Goal: Task Accomplishment & Management: Use online tool/utility

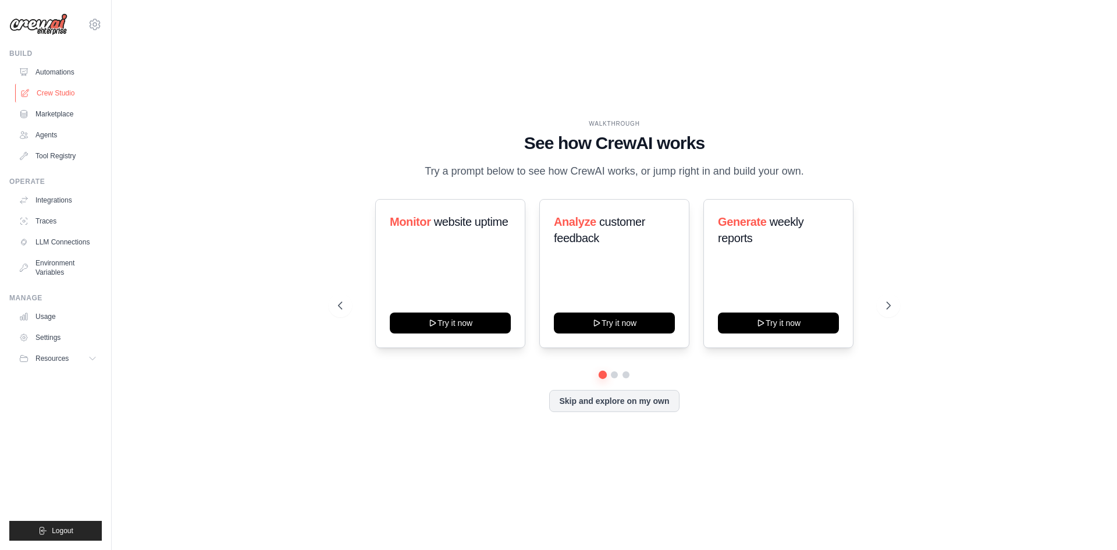
click at [59, 91] on link "Crew Studio" at bounding box center [59, 93] width 88 height 19
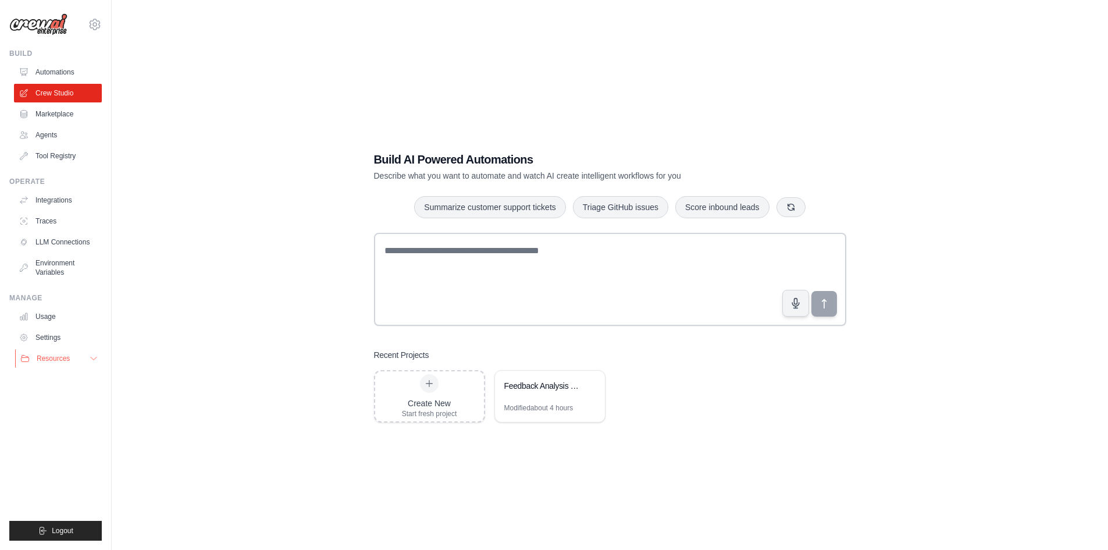
click at [49, 358] on span "Resources" at bounding box center [53, 358] width 33 height 9
click at [62, 435] on span "Video Tutorials" at bounding box center [64, 433] width 46 height 9
click at [56, 198] on link "Integrations" at bounding box center [59, 200] width 88 height 19
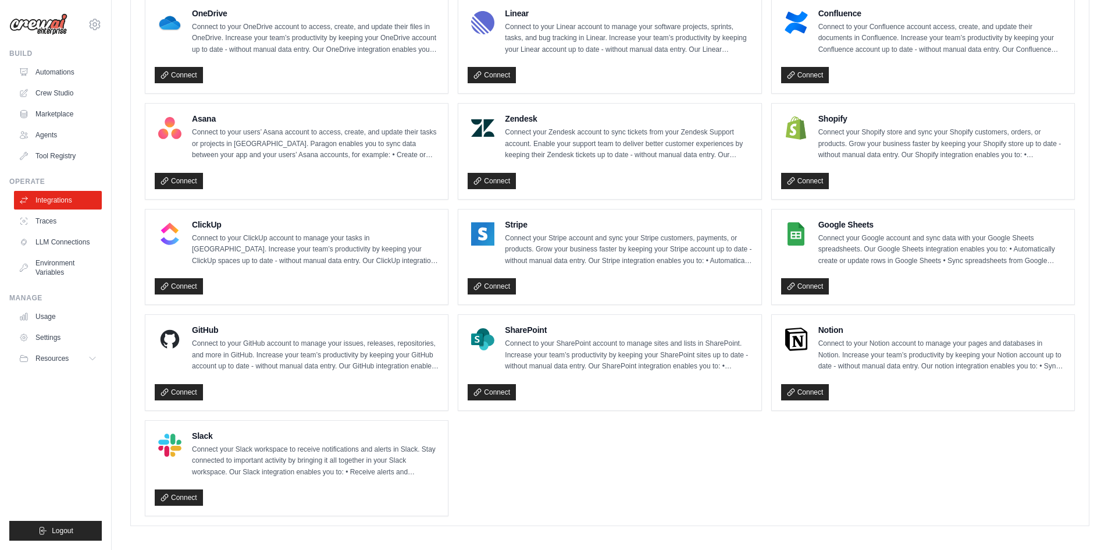
scroll to position [678, 0]
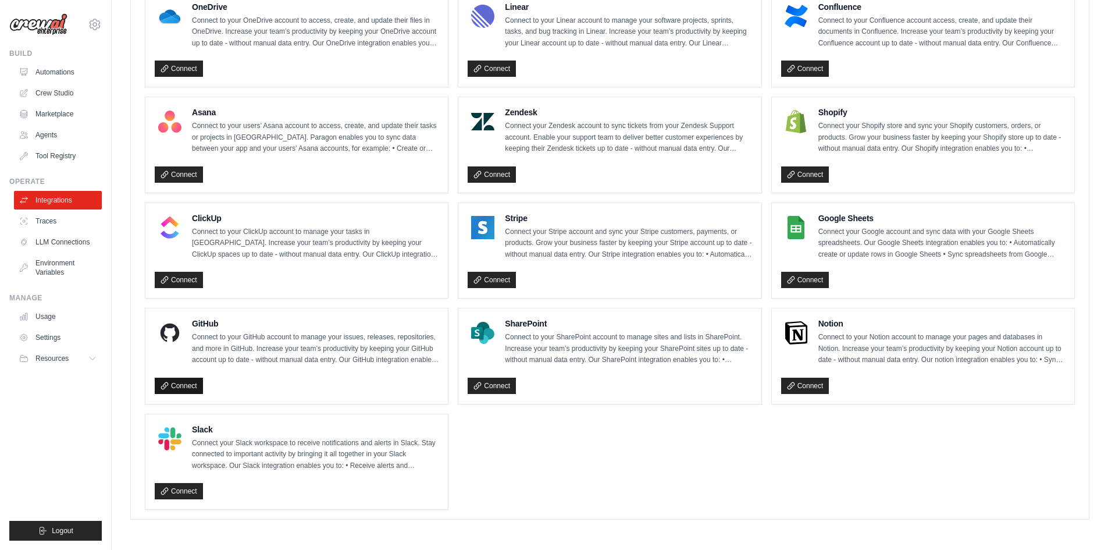
click at [192, 386] on link "Connect" at bounding box center [179, 386] width 48 height 16
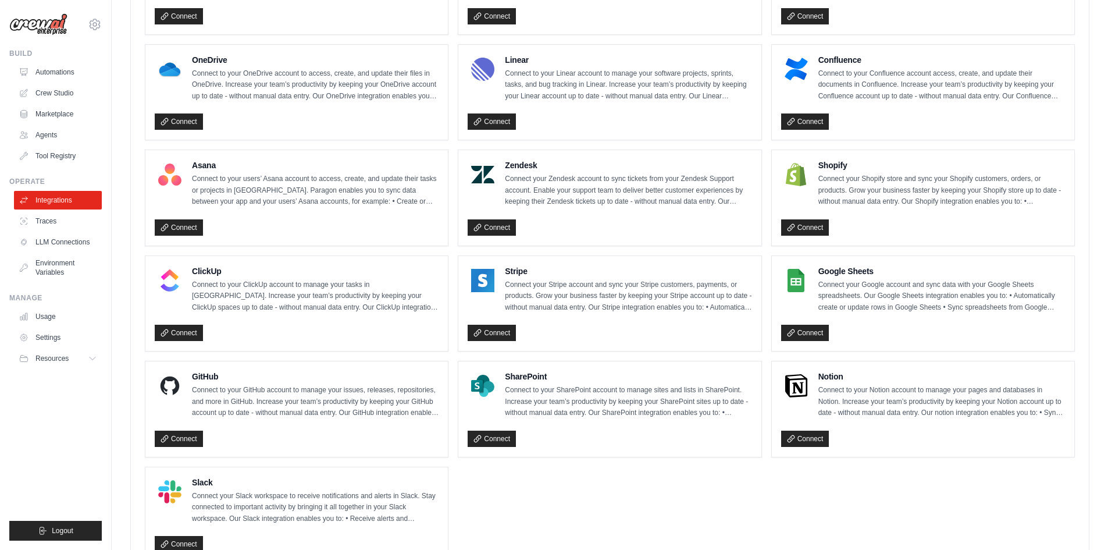
scroll to position [484, 0]
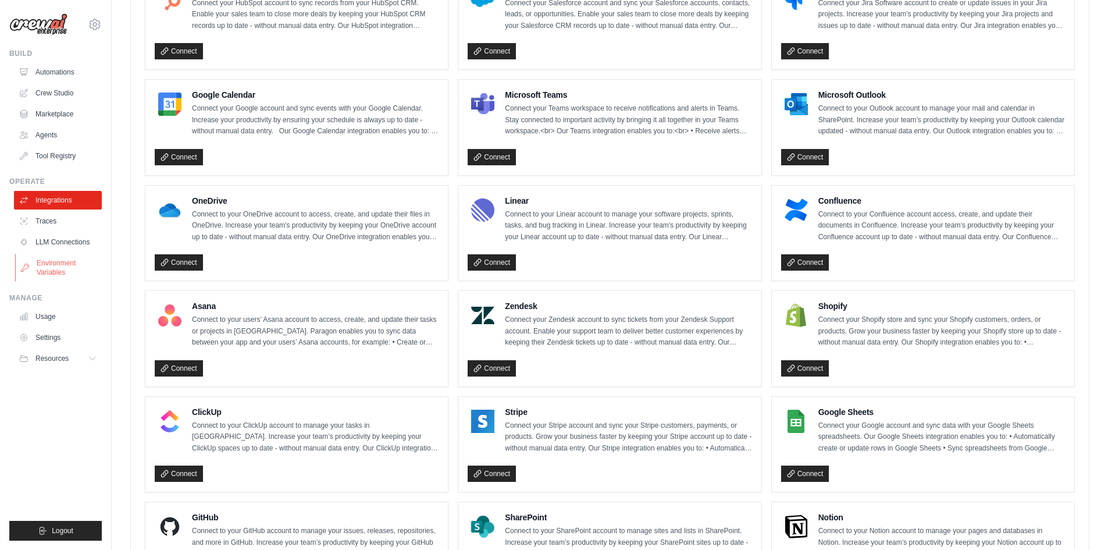
click at [54, 266] on link "Environment Variables" at bounding box center [59, 268] width 88 height 28
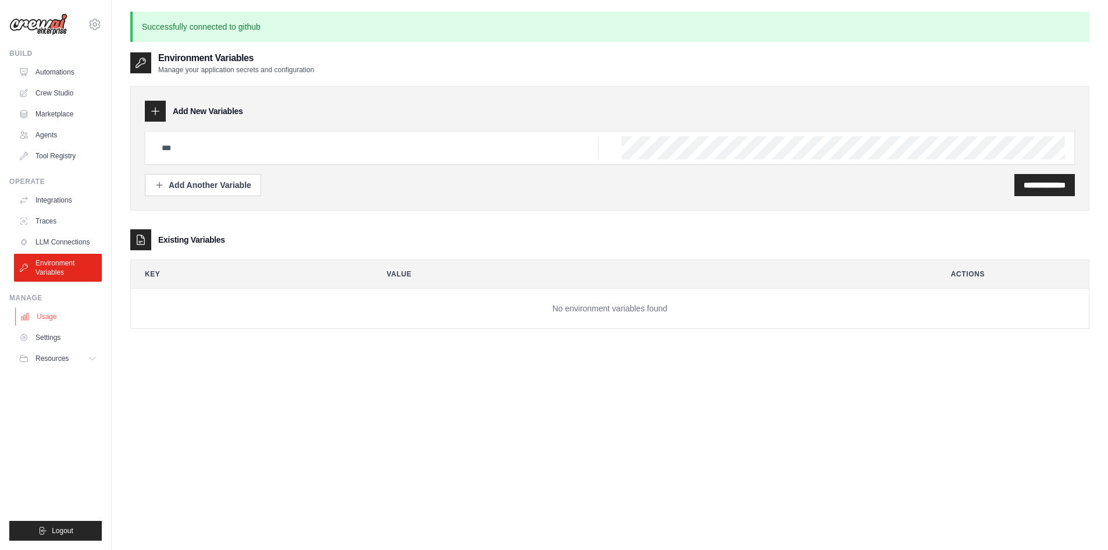
click at [48, 317] on link "Usage" at bounding box center [59, 316] width 88 height 19
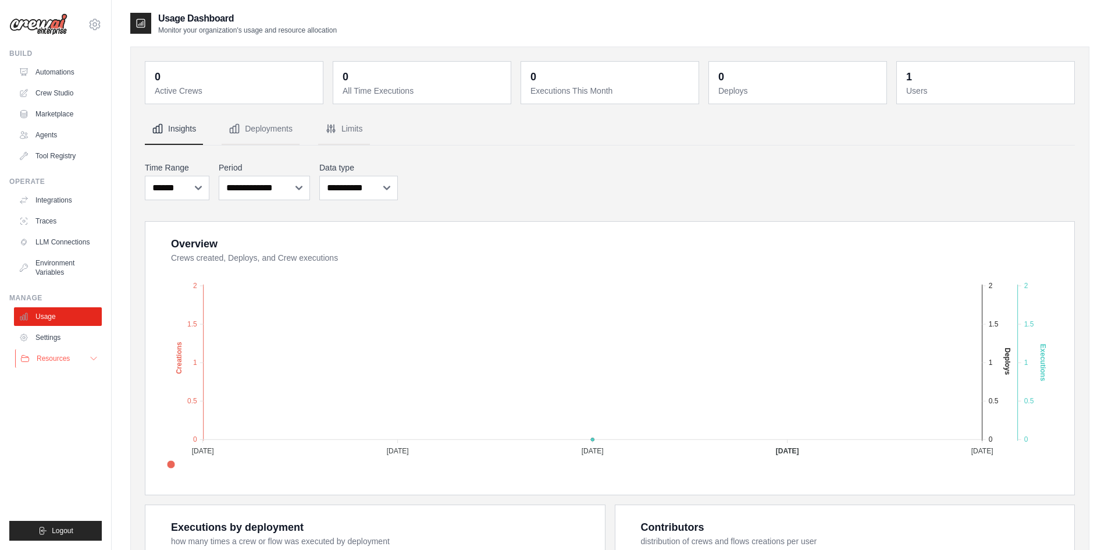
click at [51, 349] on button "Resources" at bounding box center [59, 358] width 88 height 19
click at [54, 398] on span "GitHub" at bounding box center [52, 396] width 22 height 9
click at [40, 268] on link "Environment Variables" at bounding box center [59, 268] width 88 height 28
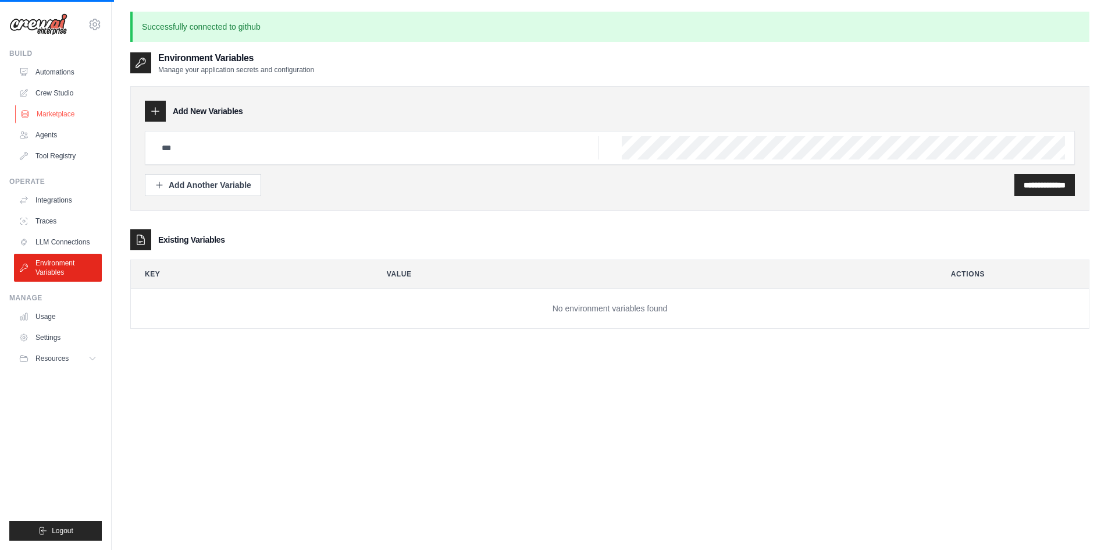
click at [65, 112] on link "Marketplace" at bounding box center [59, 114] width 88 height 19
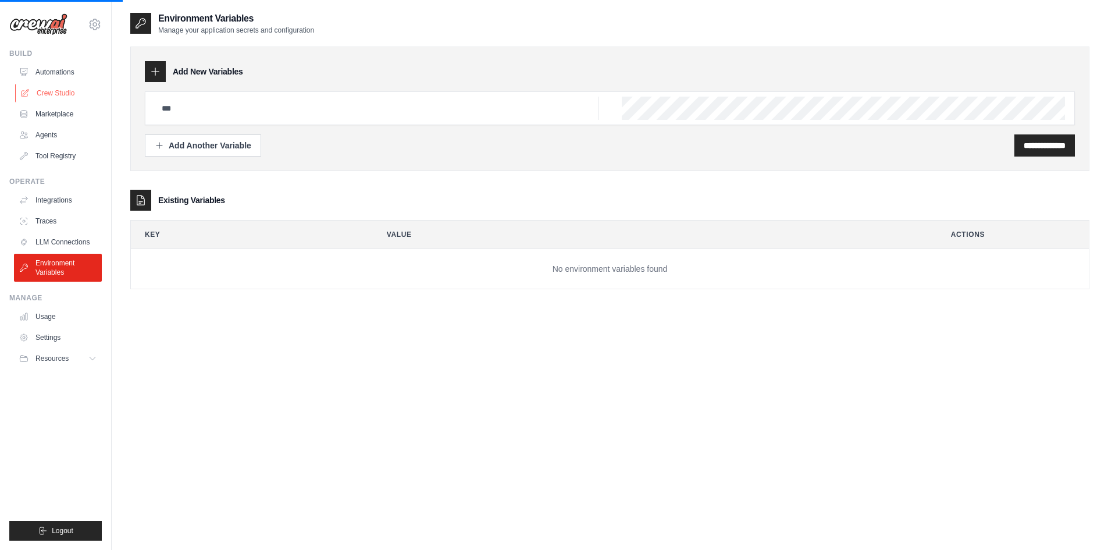
click at [47, 91] on link "Crew Studio" at bounding box center [59, 93] width 88 height 19
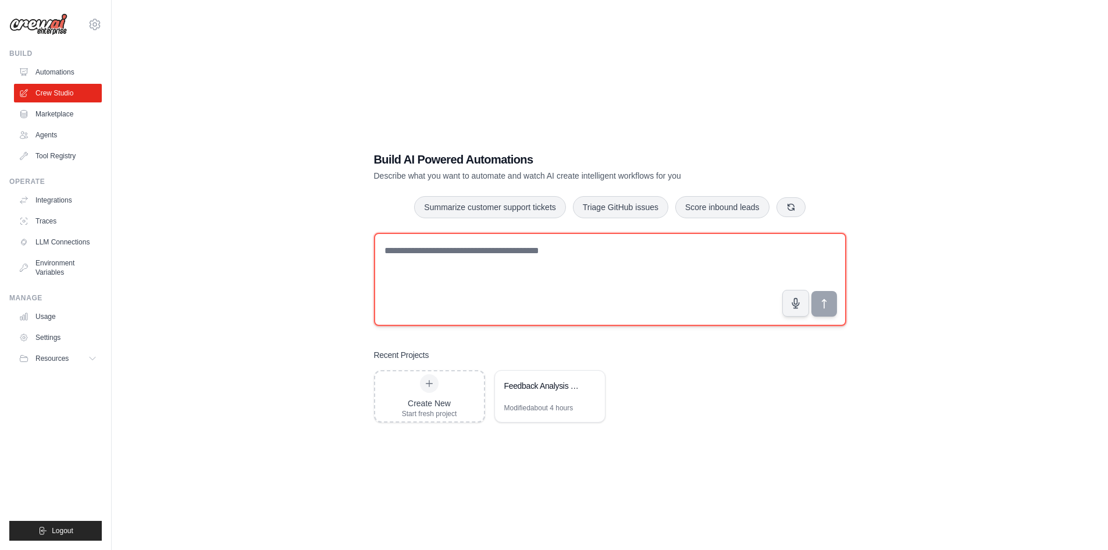
click at [467, 278] on textarea at bounding box center [610, 279] width 472 height 93
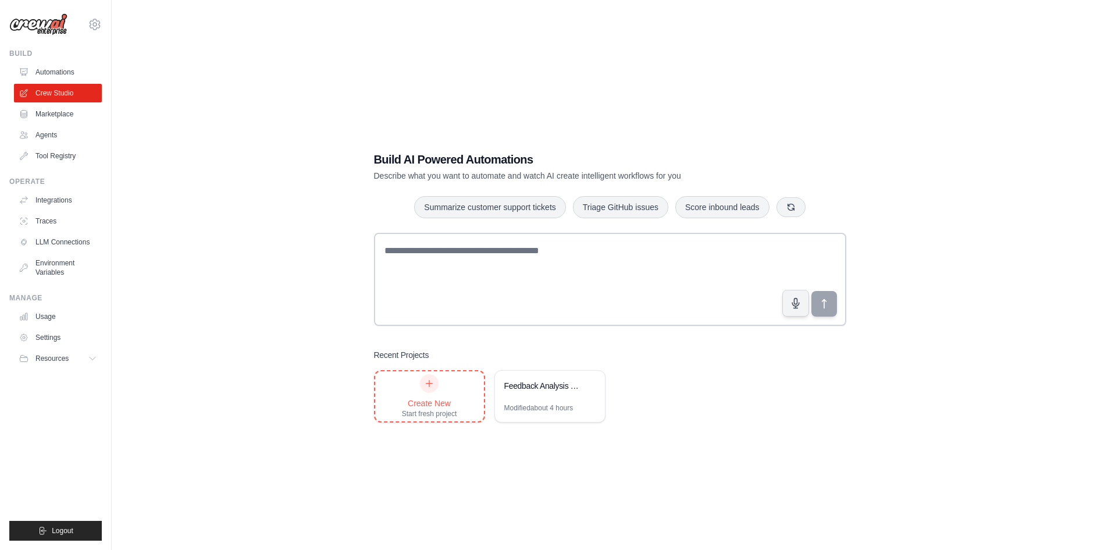
click at [429, 405] on div "Create New" at bounding box center [429, 403] width 55 height 12
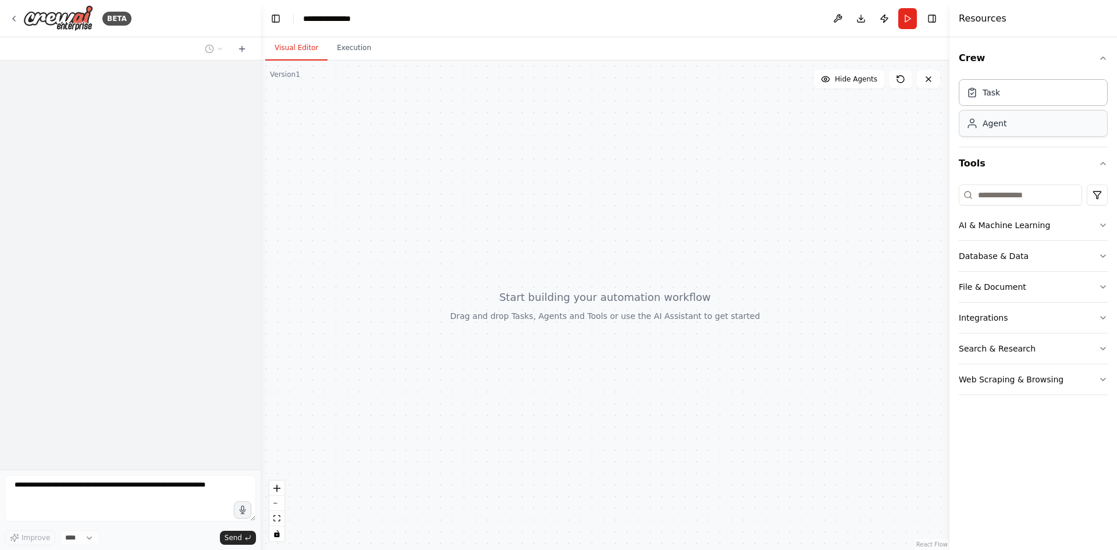
click at [1008, 124] on div "Agent" at bounding box center [1033, 123] width 149 height 27
click at [1100, 223] on icon "button" at bounding box center [1102, 224] width 9 height 9
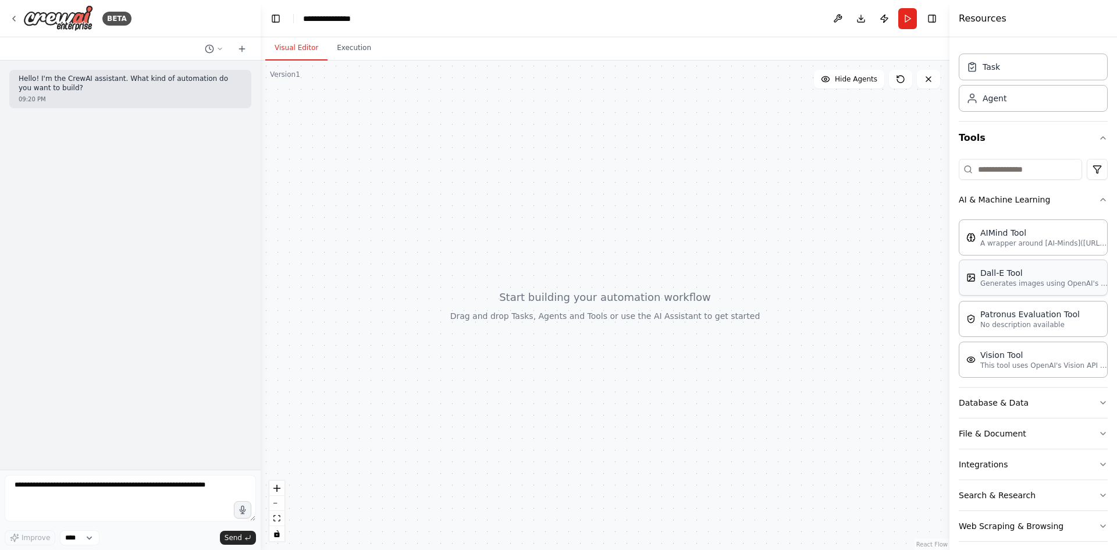
scroll to position [36, 0]
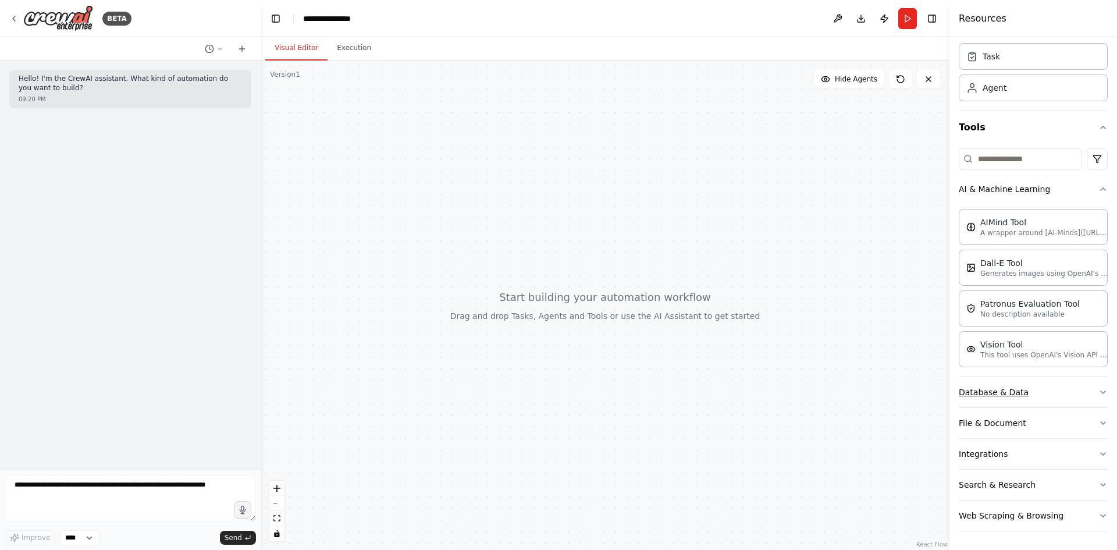
click at [1070, 391] on button "Database & Data" at bounding box center [1033, 392] width 149 height 30
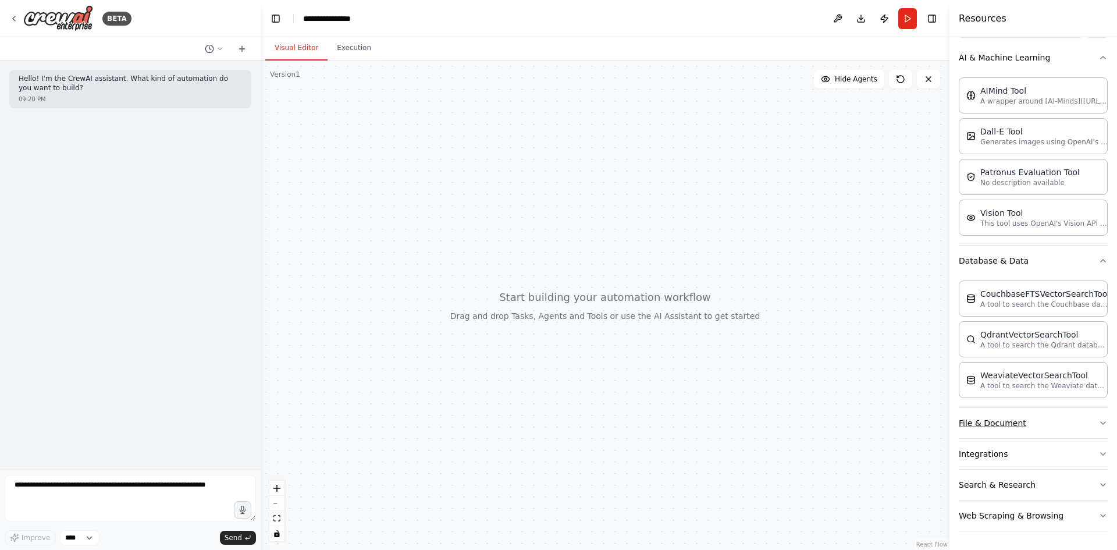
click at [1065, 419] on button "File & Document" at bounding box center [1033, 423] width 149 height 30
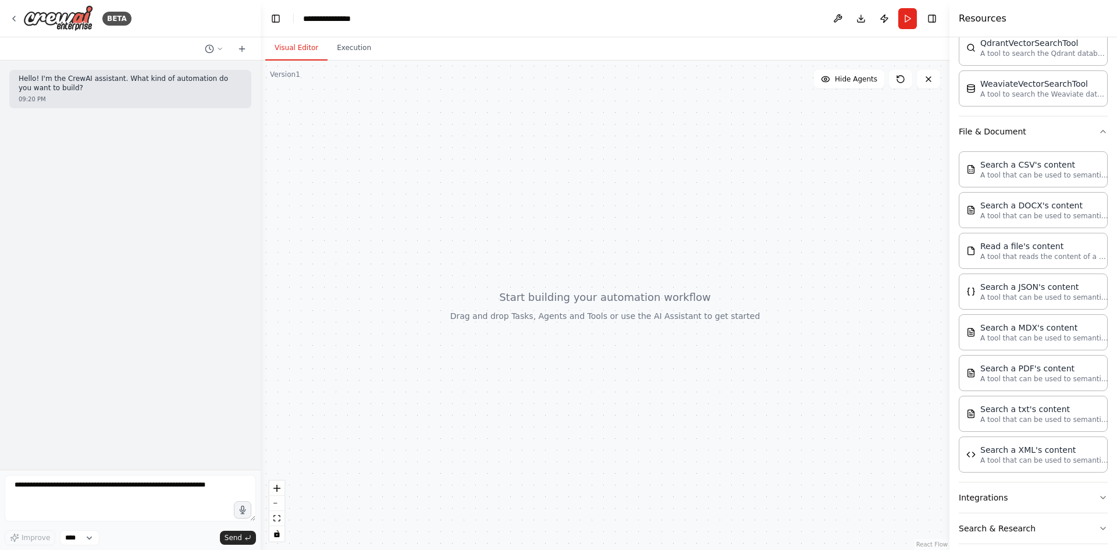
scroll to position [503, 0]
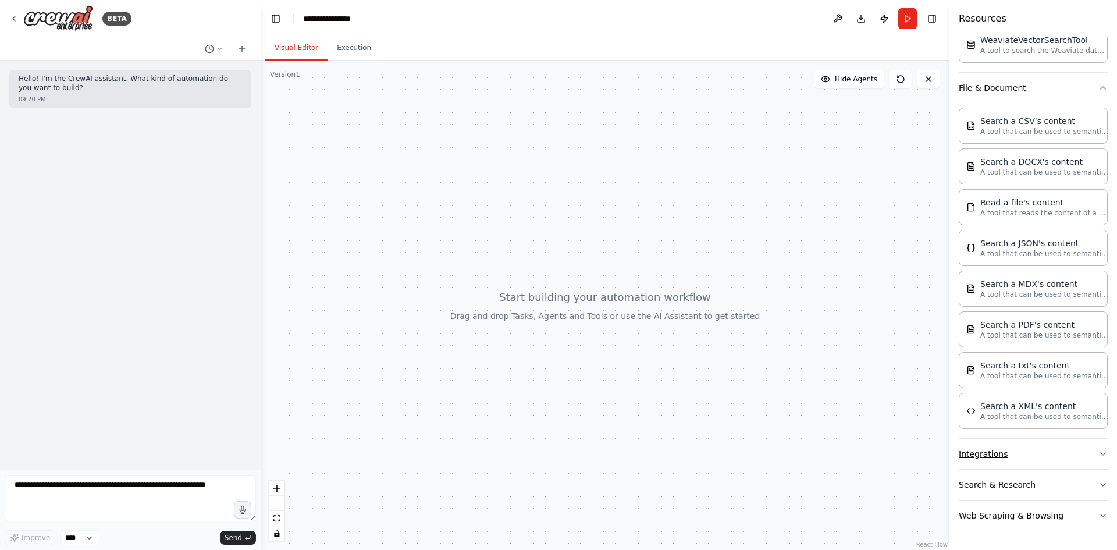
click at [1074, 458] on button "Integrations" at bounding box center [1033, 454] width 149 height 30
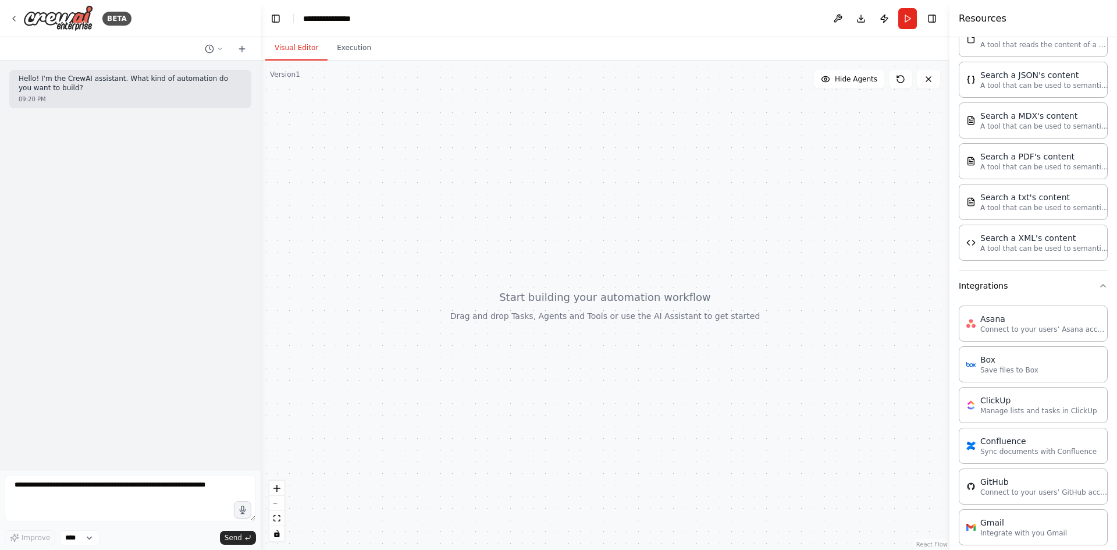
scroll to position [669, 0]
click at [137, 484] on textarea at bounding box center [130, 498] width 251 height 47
click at [76, 533] on select "****" at bounding box center [80, 537] width 40 height 15
click at [148, 383] on div "Hello! I'm the CrewAI assistant. What kind of automation do you want to build? …" at bounding box center [130, 265] width 261 height 409
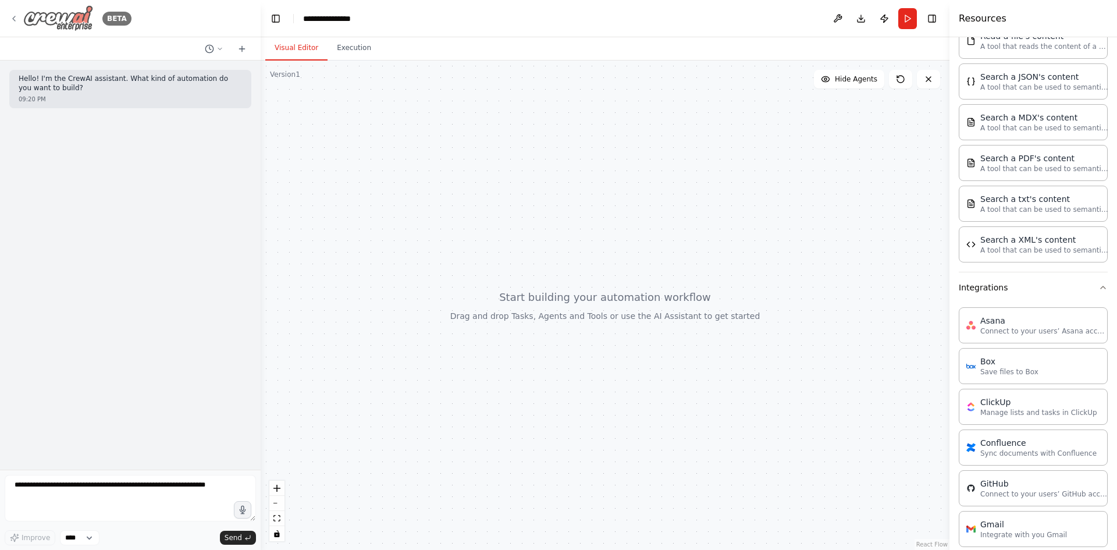
click at [41, 15] on img at bounding box center [58, 18] width 70 height 26
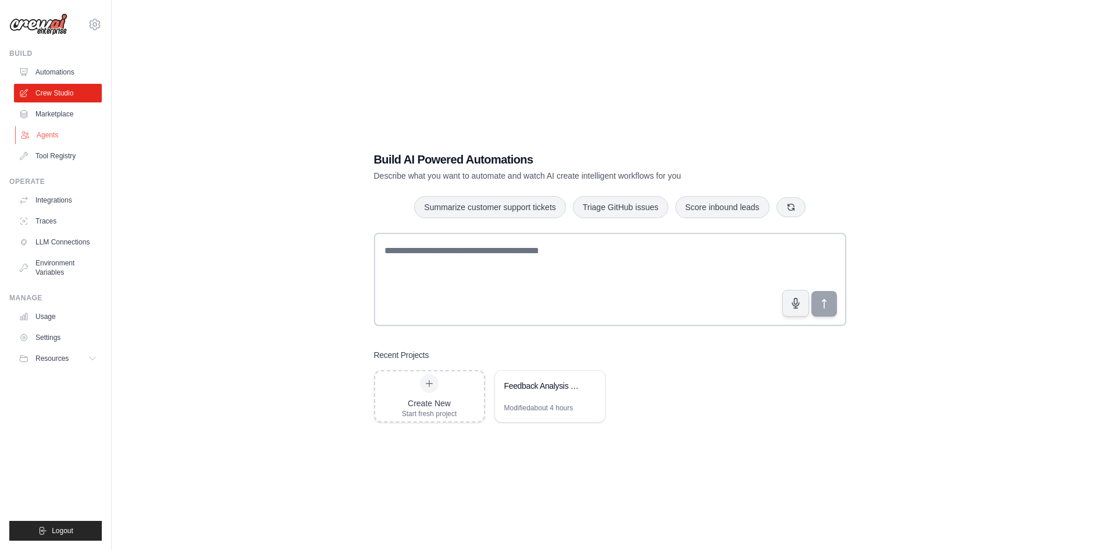
click at [49, 133] on link "Agents" at bounding box center [59, 135] width 88 height 19
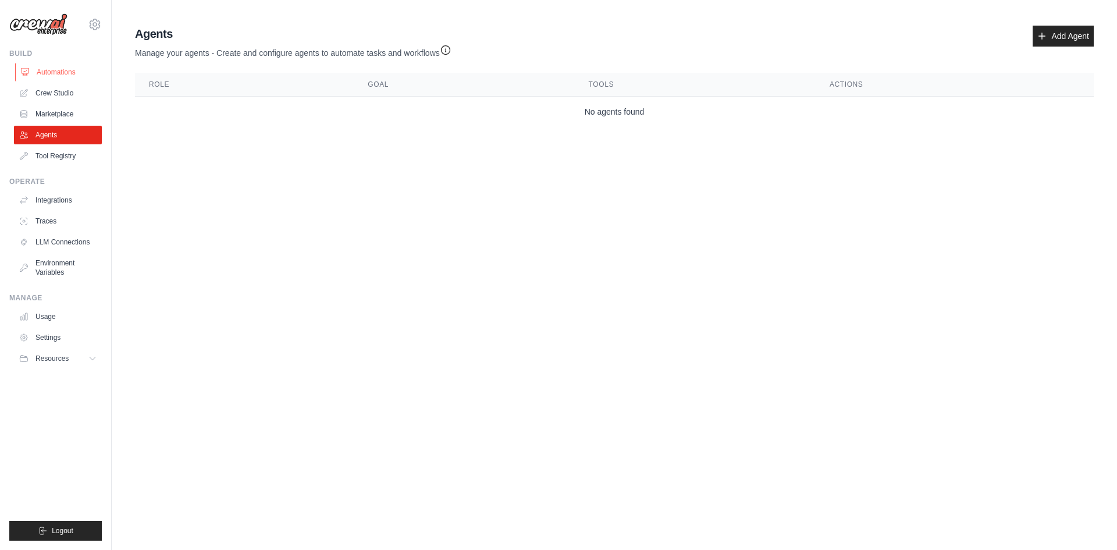
click at [44, 72] on link "Automations" at bounding box center [59, 72] width 88 height 19
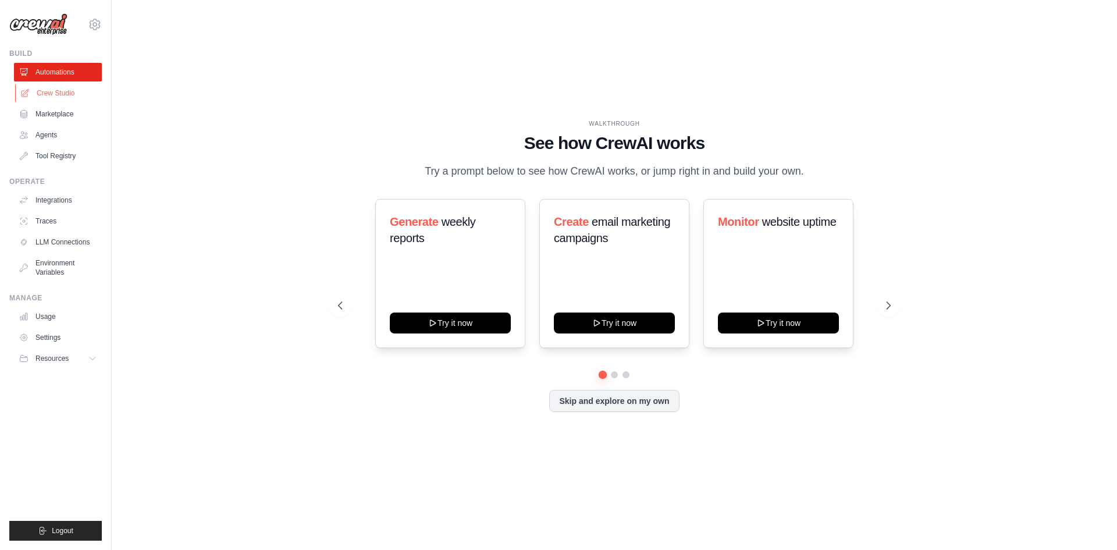
click at [48, 92] on link "Crew Studio" at bounding box center [59, 93] width 88 height 19
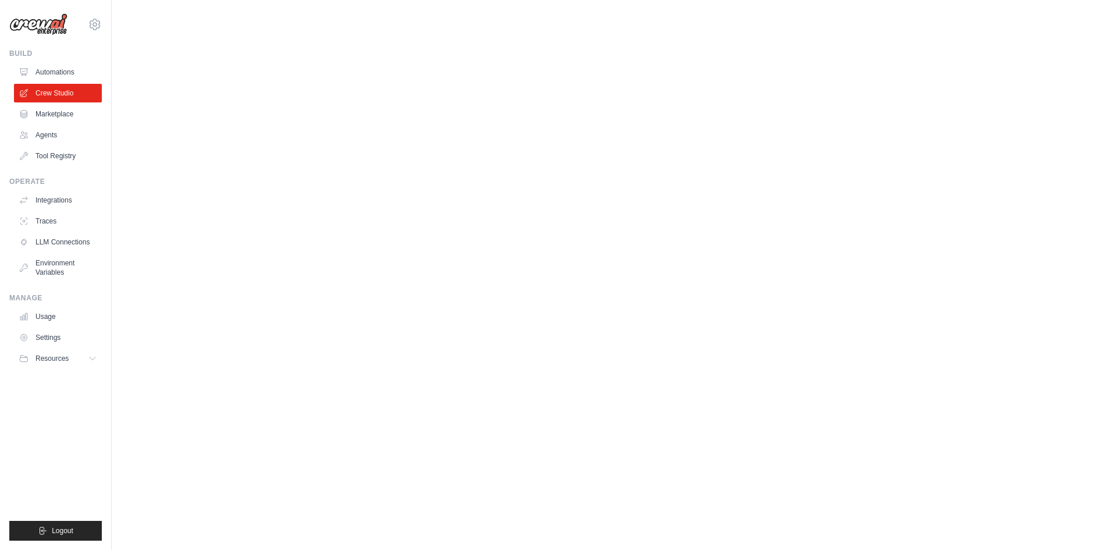
click at [42, 19] on img at bounding box center [38, 24] width 58 height 22
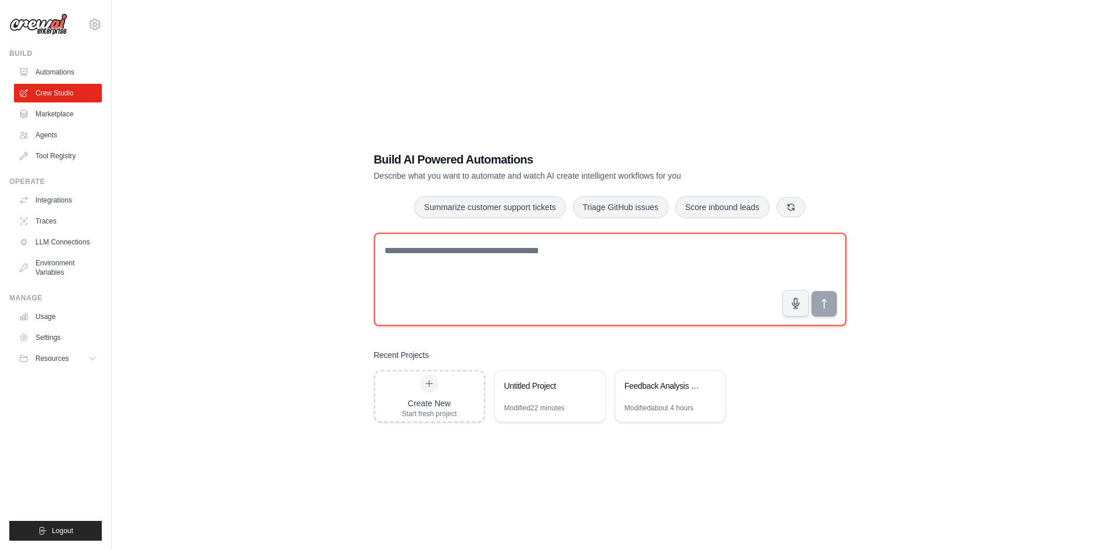
click at [460, 273] on textarea at bounding box center [610, 279] width 472 height 93
paste textarea "**********"
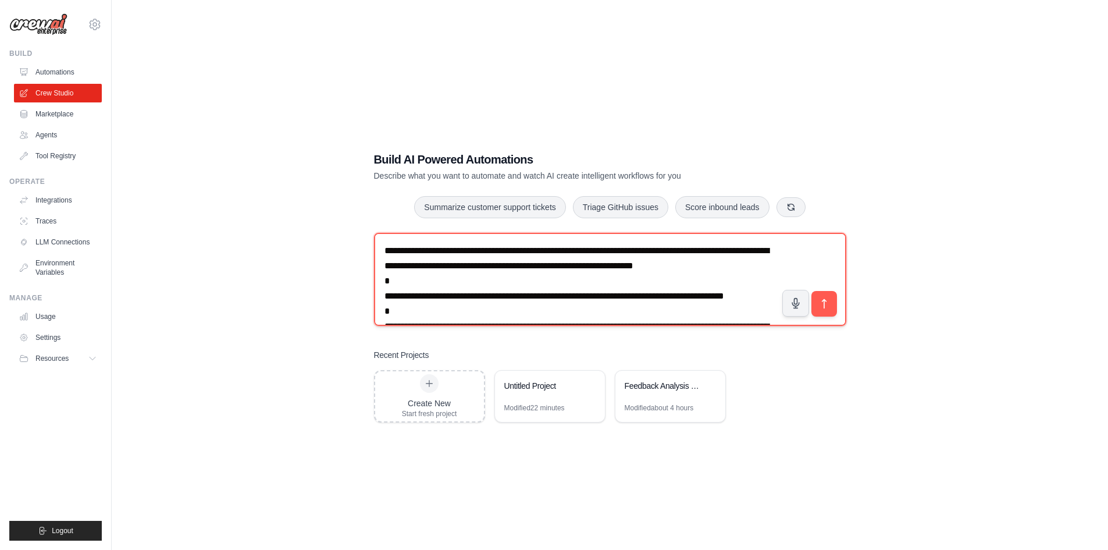
scroll to position [1535, 0]
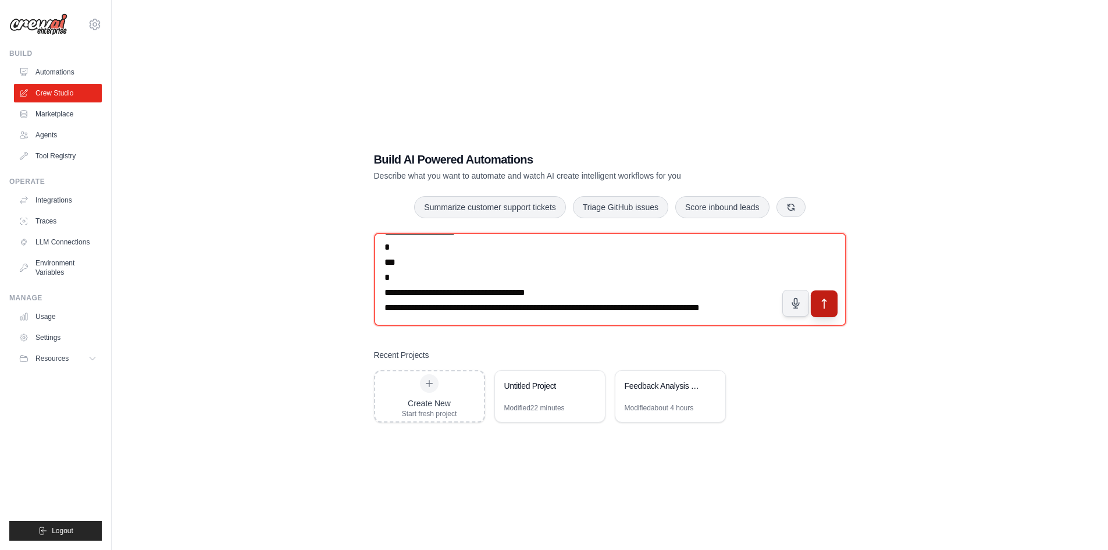
type textarea "**********"
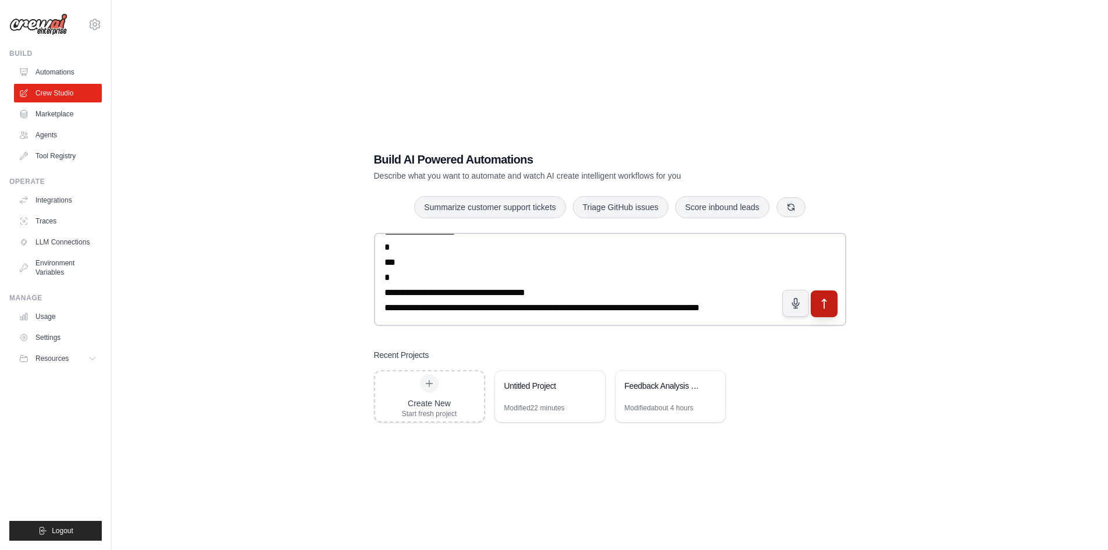
click at [824, 298] on icon "submit" at bounding box center [824, 303] width 12 height 12
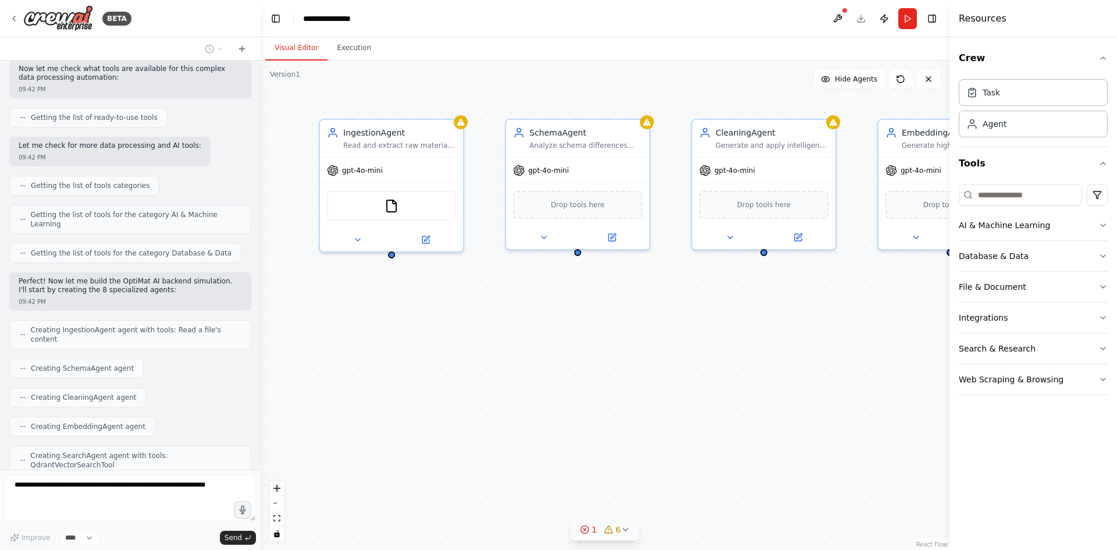
scroll to position [1126, 0]
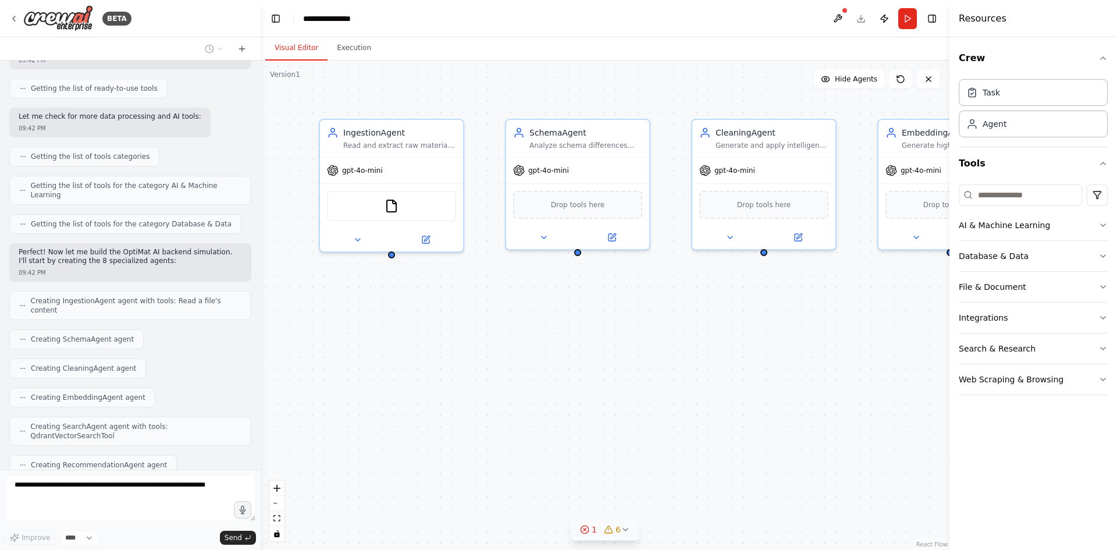
click at [621, 528] on icon at bounding box center [625, 529] width 9 height 9
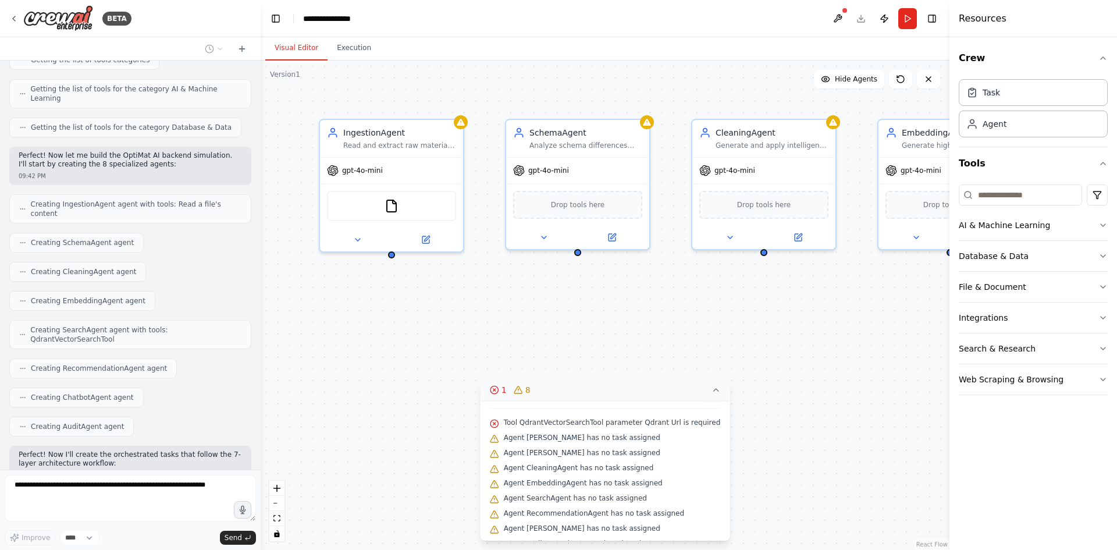
scroll to position [1232, 0]
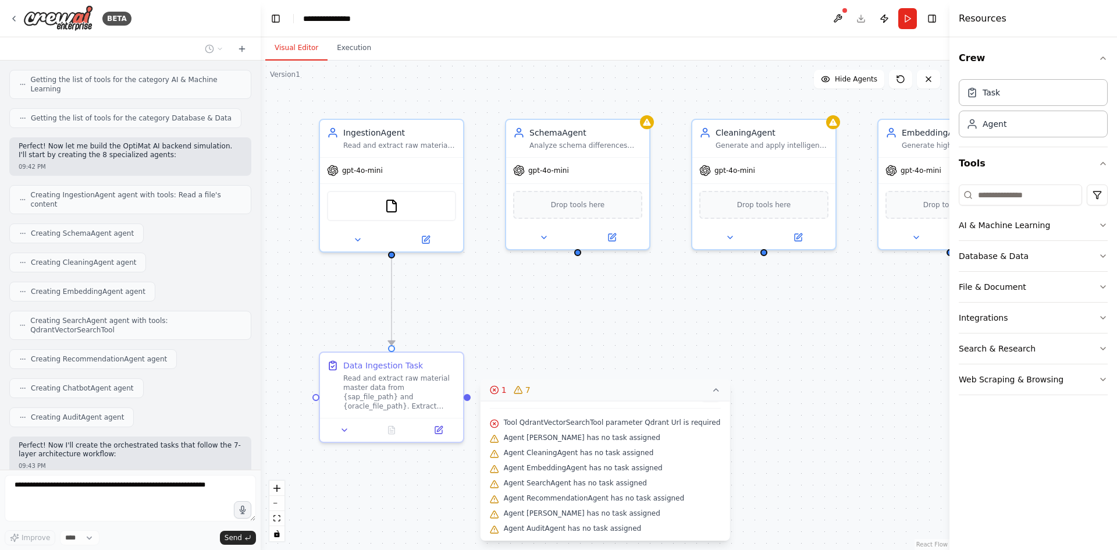
click at [711, 388] on icon at bounding box center [715, 389] width 9 height 9
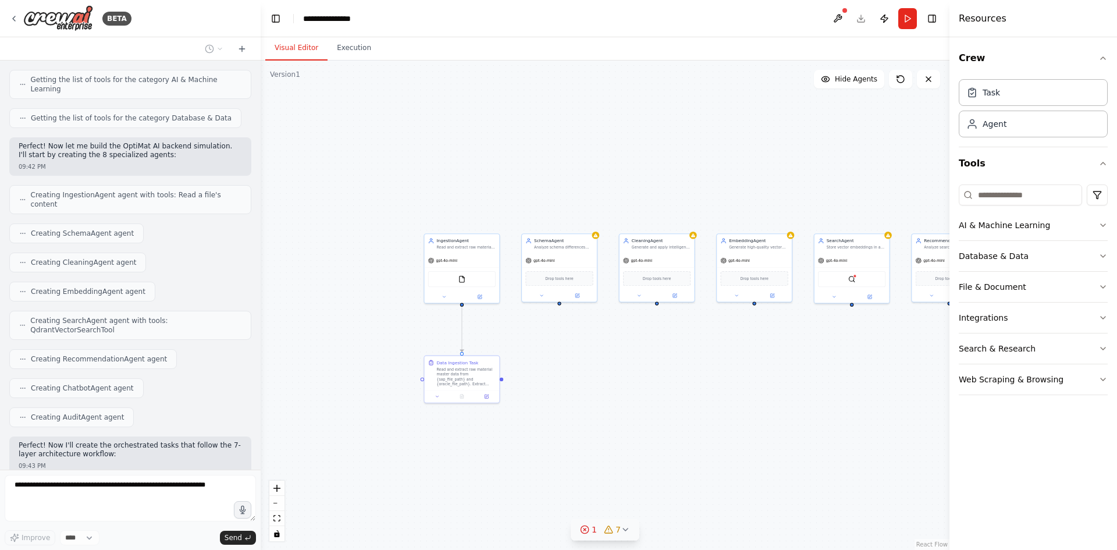
scroll to position [1261, 0]
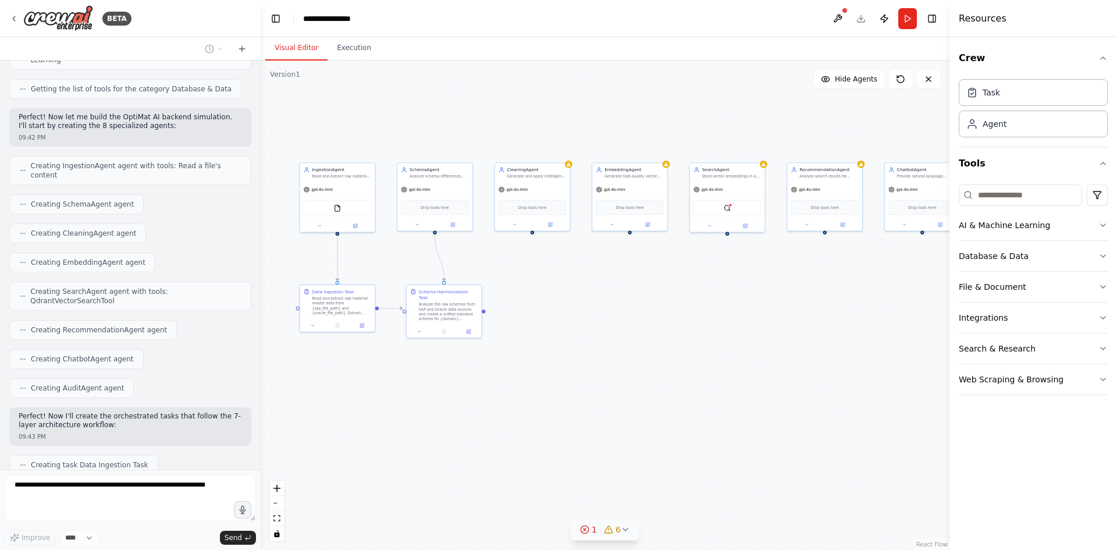
drag, startPoint x: 711, startPoint y: 435, endPoint x: 571, endPoint y: 361, distance: 158.5
click at [530, 335] on div ".deletable-edge-delete-btn { width: 20px; height: 20px; border: 0px solid #ffff…" at bounding box center [605, 305] width 689 height 489
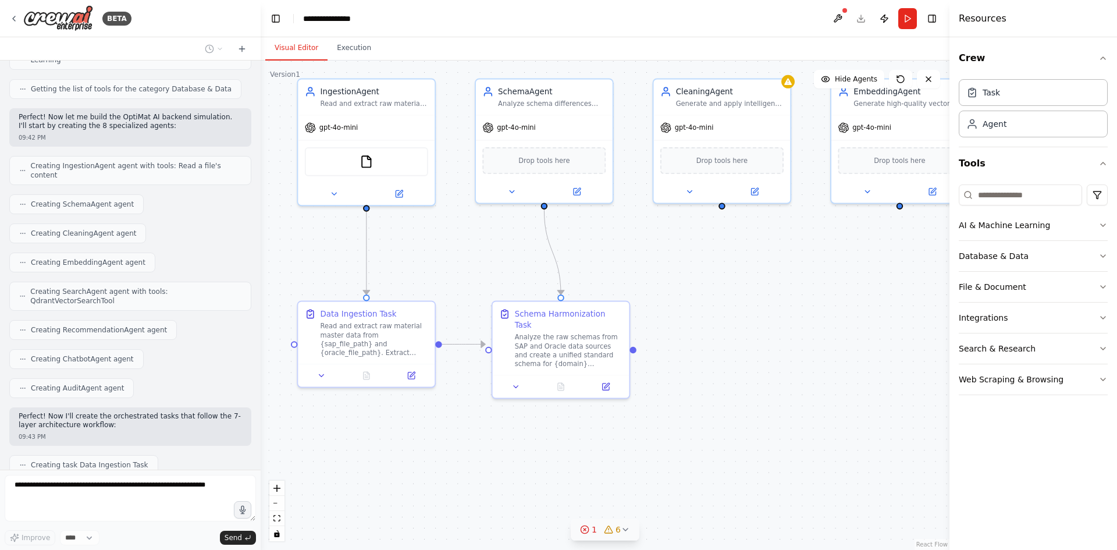
scroll to position [1290, 0]
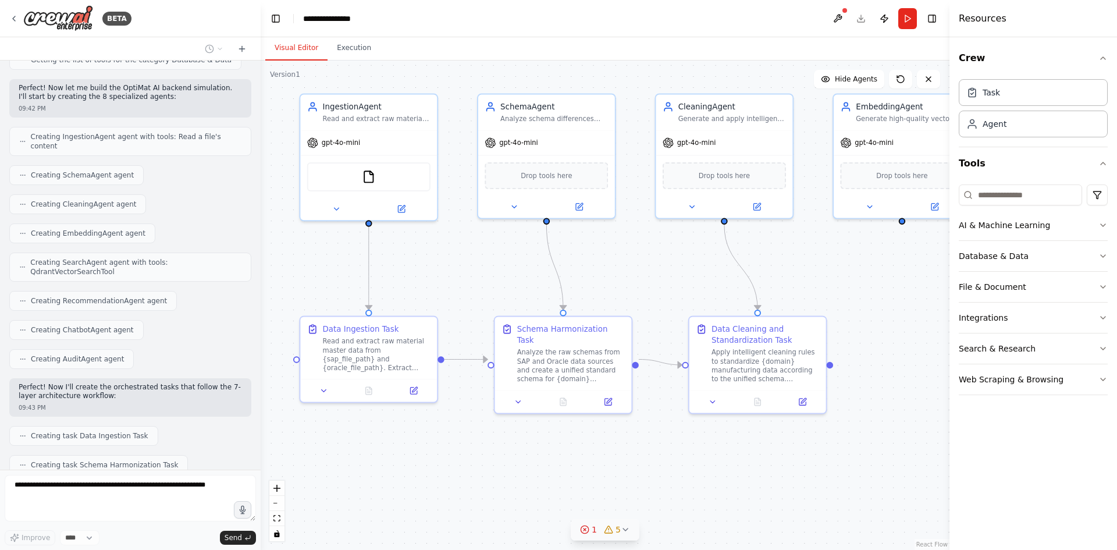
drag, startPoint x: 528, startPoint y: 318, endPoint x: 762, endPoint y: 419, distance: 255.4
click at [762, 419] on div ".deletable-edge-delete-btn { width: 20px; height: 20px; border: 0px solid #ffff…" at bounding box center [605, 305] width 689 height 489
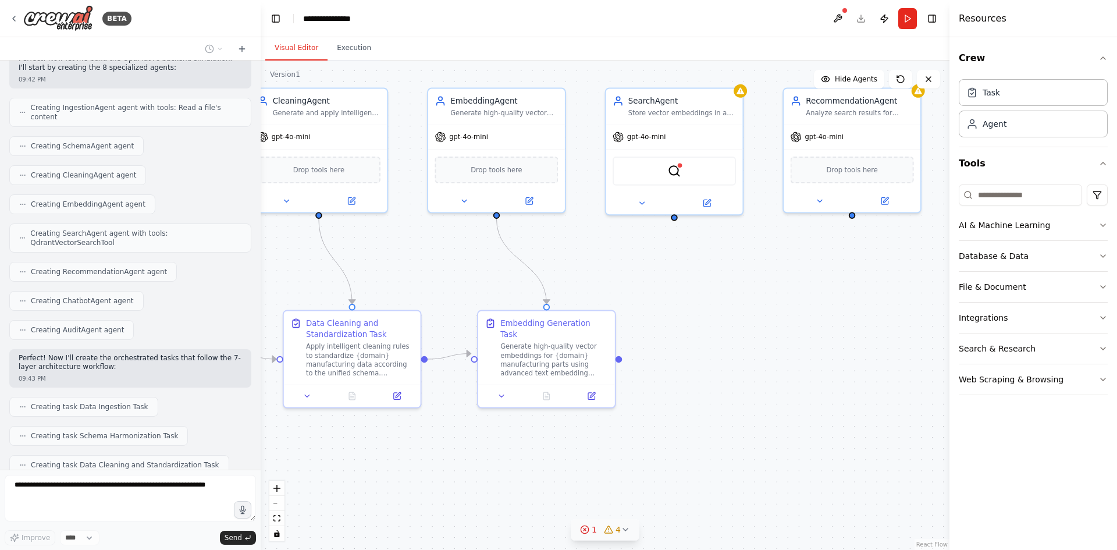
drag, startPoint x: 683, startPoint y: 451, endPoint x: 286, endPoint y: 446, distance: 397.4
click at [280, 446] on div ".deletable-edge-delete-btn { width: 20px; height: 20px; border: 0px solid #ffff…" at bounding box center [605, 305] width 689 height 489
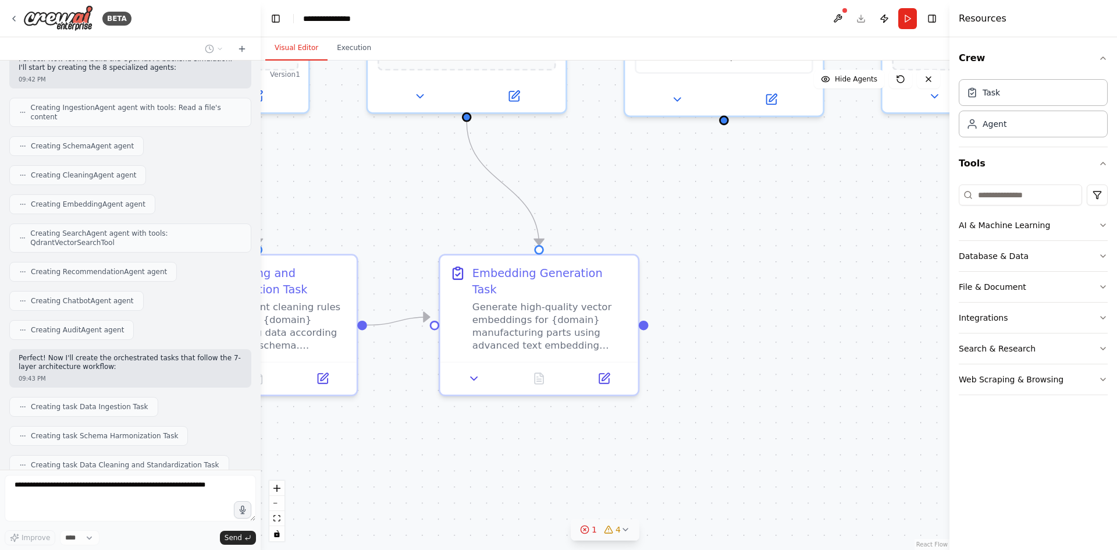
scroll to position [1348, 0]
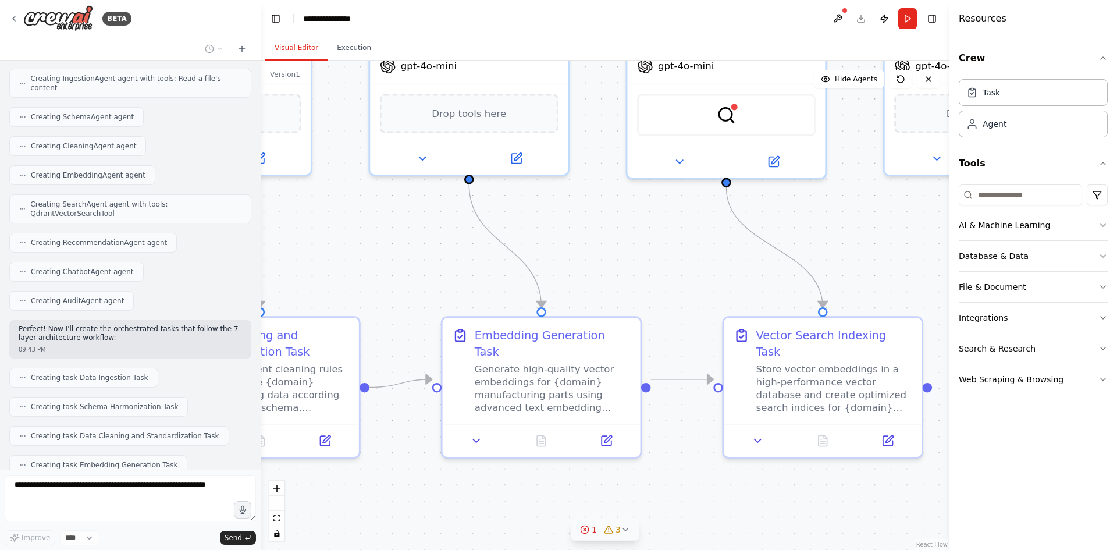
drag, startPoint x: 646, startPoint y: 418, endPoint x: 649, endPoint y: 481, distance: 62.3
click at [649, 481] on div ".deletable-edge-delete-btn { width: 20px; height: 20px; border: 0px solid #ffff…" at bounding box center [605, 305] width 689 height 489
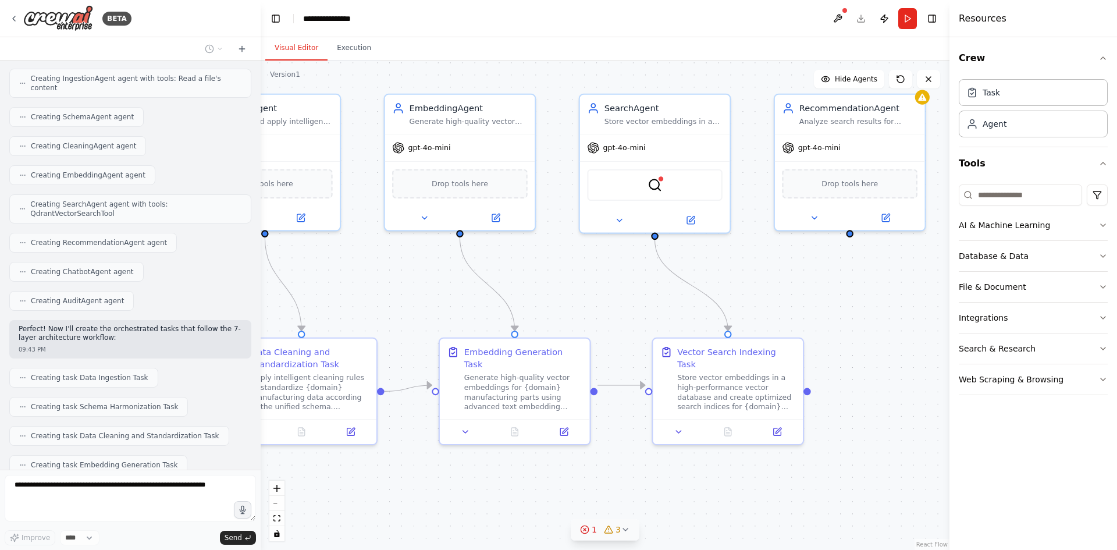
drag, startPoint x: 686, startPoint y: 469, endPoint x: 630, endPoint y: 460, distance: 56.7
click at [630, 460] on div ".deletable-edge-delete-btn { width: 20px; height: 20px; border: 0px solid #ffff…" at bounding box center [605, 305] width 689 height 489
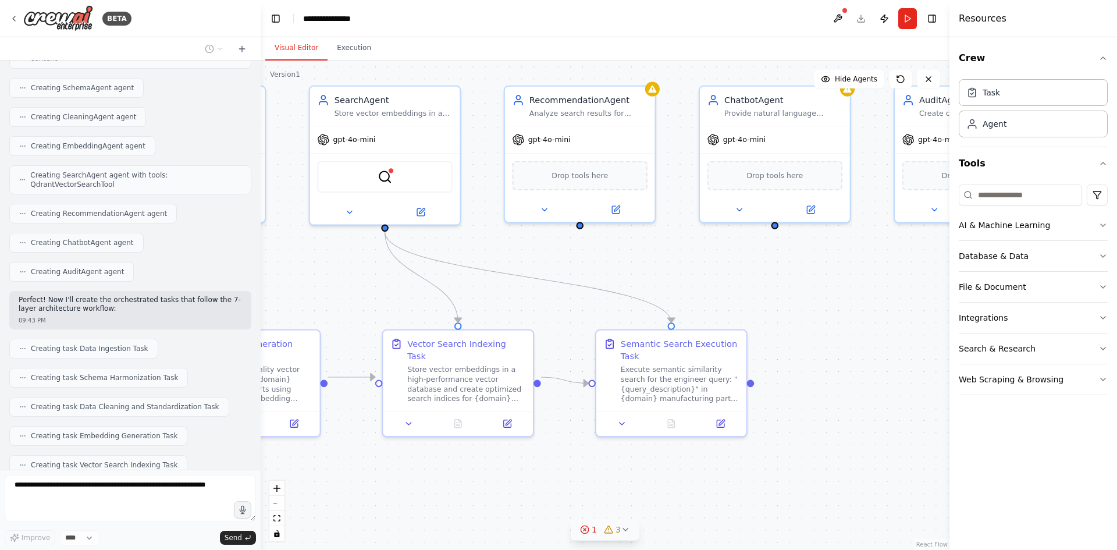
drag, startPoint x: 780, startPoint y: 475, endPoint x: 511, endPoint y: 469, distance: 268.8
click at [510, 469] on div ".deletable-edge-delete-btn { width: 20px; height: 20px; border: 0px solid #ffff…" at bounding box center [605, 305] width 689 height 489
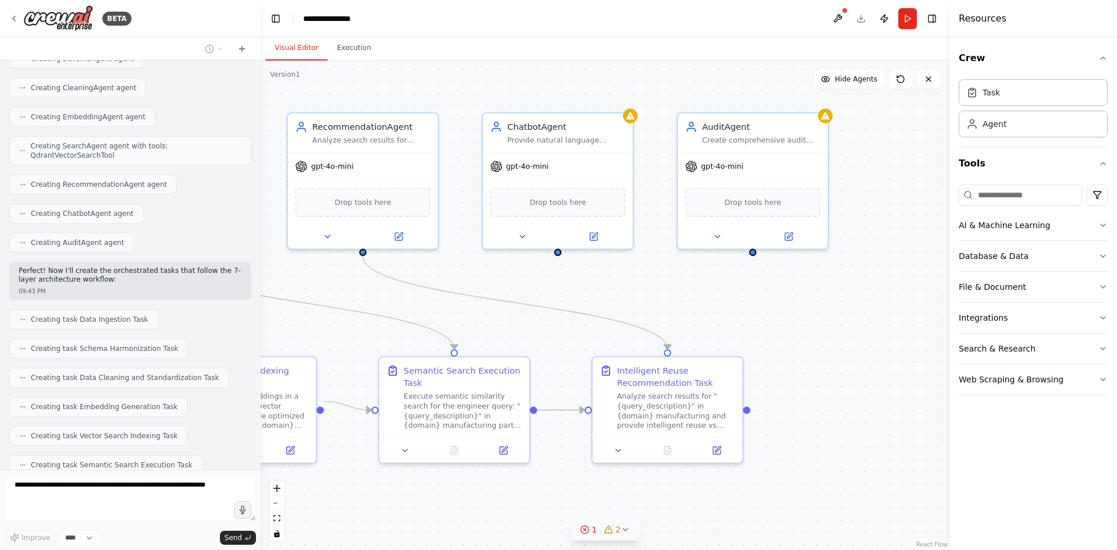
drag, startPoint x: 774, startPoint y: 469, endPoint x: 558, endPoint y: 494, distance: 217.2
click at [558, 494] on div ".deletable-edge-delete-btn { width: 20px; height: 20px; border: 0px solid #ffff…" at bounding box center [605, 305] width 689 height 489
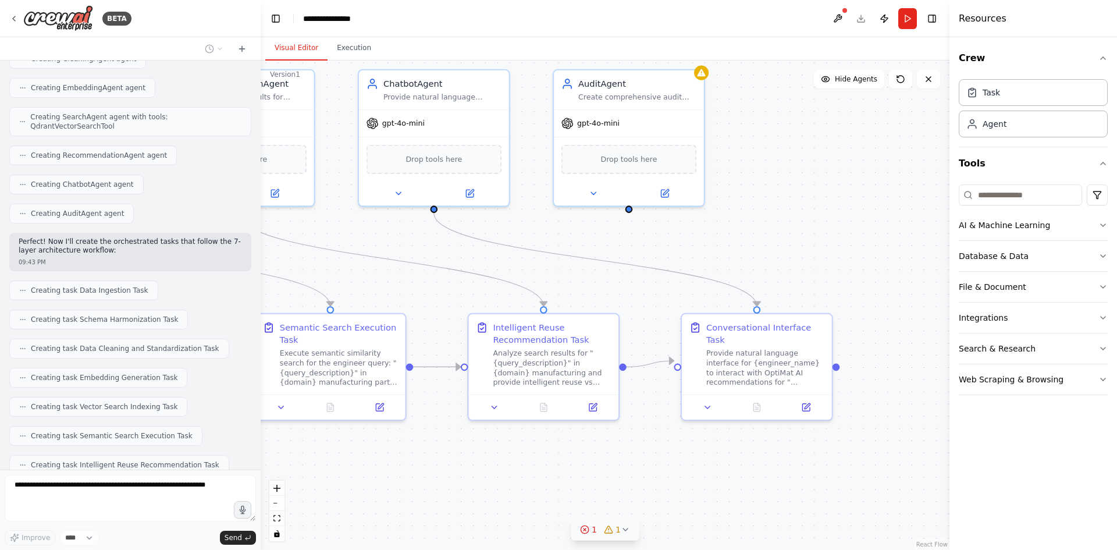
drag, startPoint x: 841, startPoint y: 479, endPoint x: 717, endPoint y: 436, distance: 131.2
click at [717, 436] on div ".deletable-edge-delete-btn { width: 20px; height: 20px; border: 0px solid #ffff…" at bounding box center [605, 305] width 689 height 489
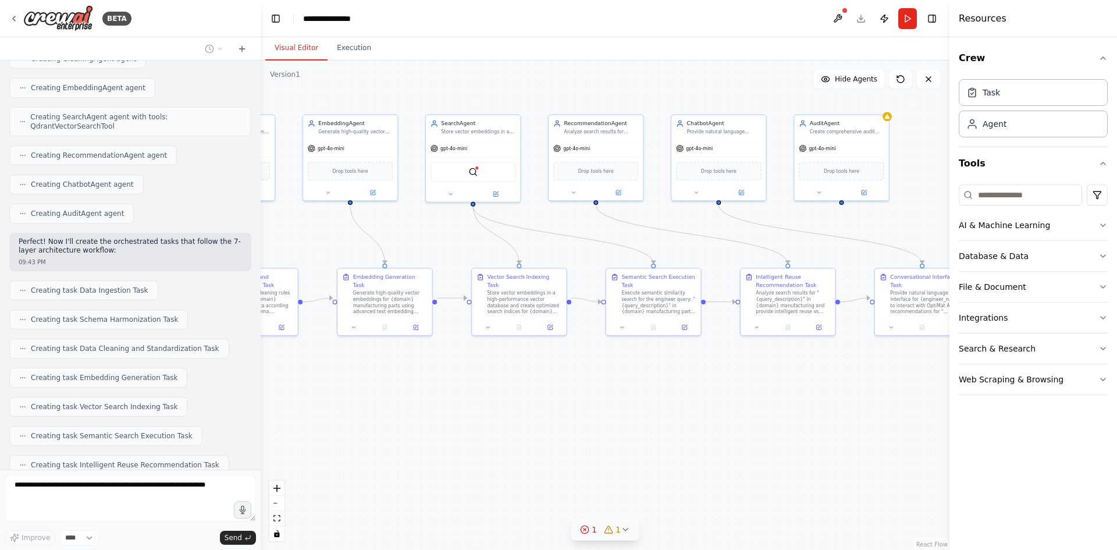
scroll to position [1465, 0]
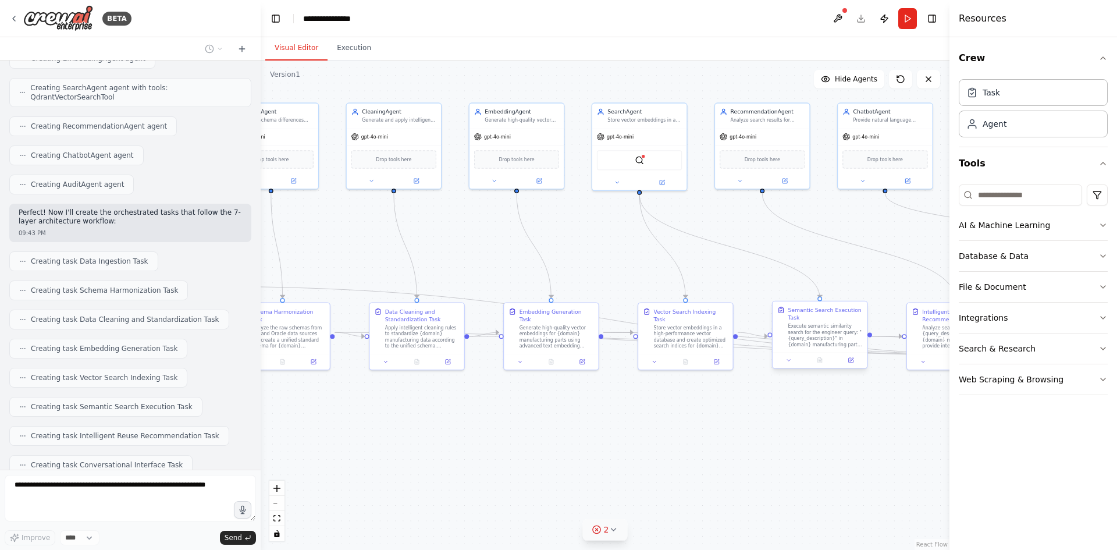
drag, startPoint x: 502, startPoint y: 457, endPoint x: 846, endPoint y: 355, distance: 359.3
click at [846, 355] on div ".deletable-edge-delete-btn { width: 20px; height: 20px; border: 0px solid #ffff…" at bounding box center [605, 305] width 689 height 489
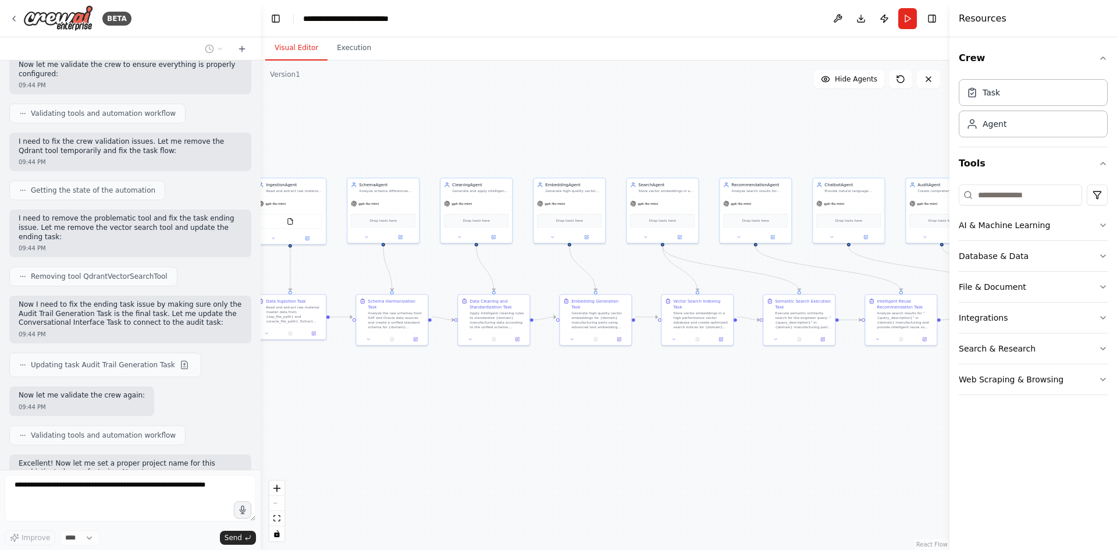
scroll to position [1931, 0]
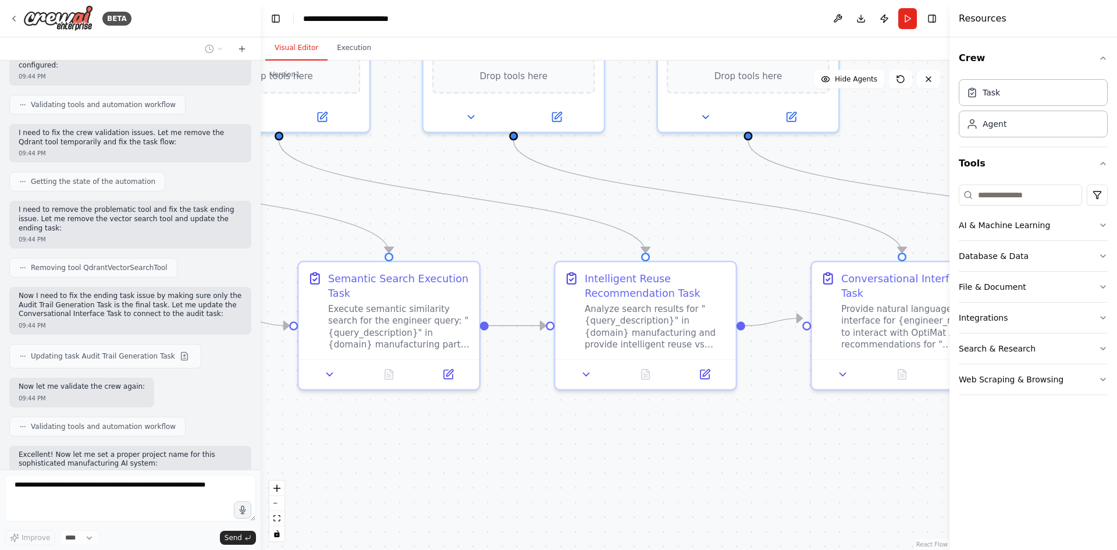
drag, startPoint x: 883, startPoint y: 405, endPoint x: 642, endPoint y: 484, distance: 253.3
click at [642, 484] on div ".deletable-edge-delete-btn { width: 20px; height: 20px; border: 0px solid #ffff…" at bounding box center [605, 305] width 689 height 489
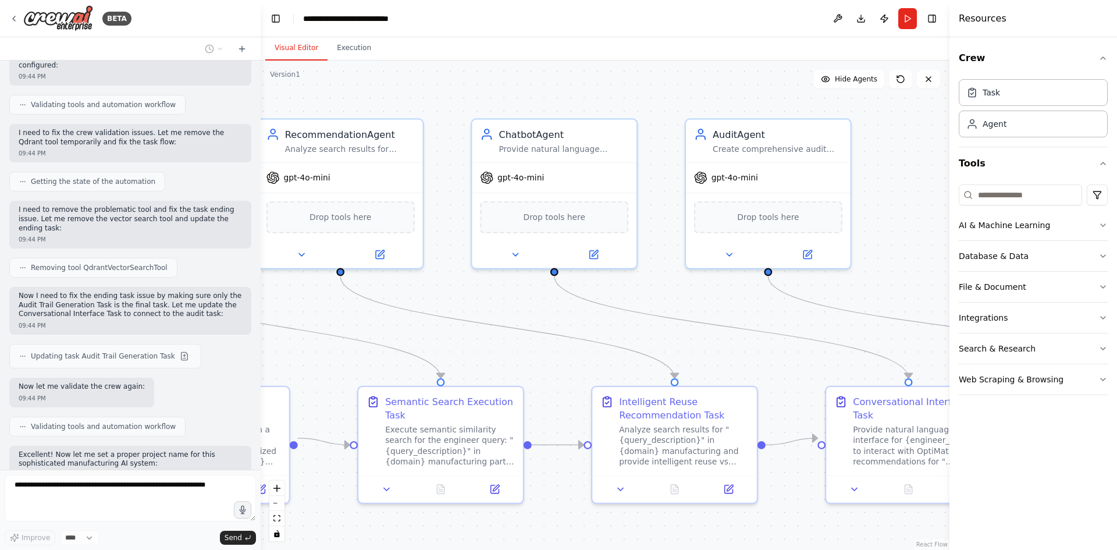
drag, startPoint x: 707, startPoint y: 184, endPoint x: 798, endPoint y: 353, distance: 191.8
click at [741, 307] on div ".deletable-edge-delete-btn { width: 20px; height: 20px; border: 0px solid #ffff…" at bounding box center [605, 305] width 689 height 489
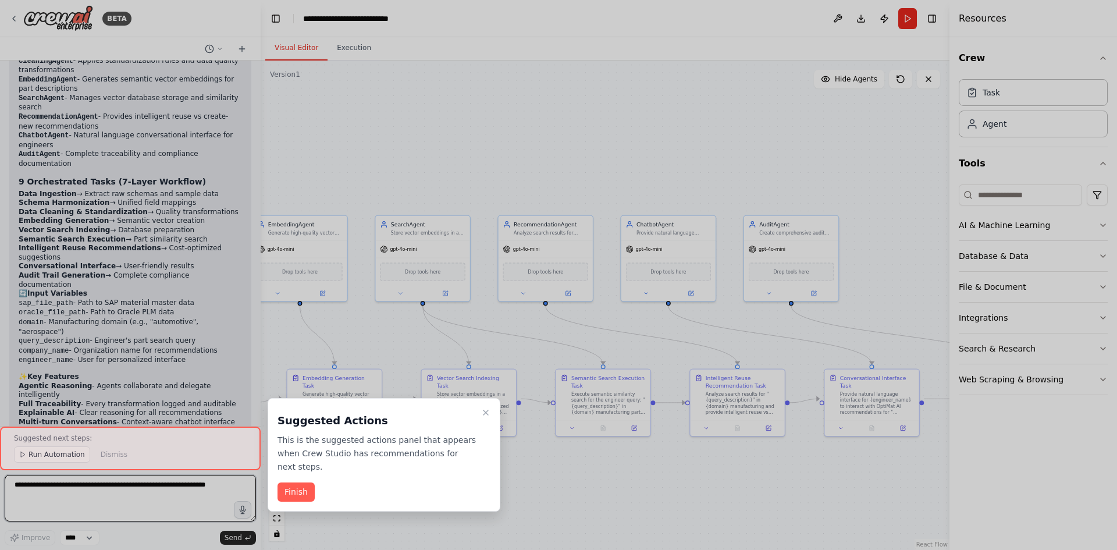
scroll to position [2508, 0]
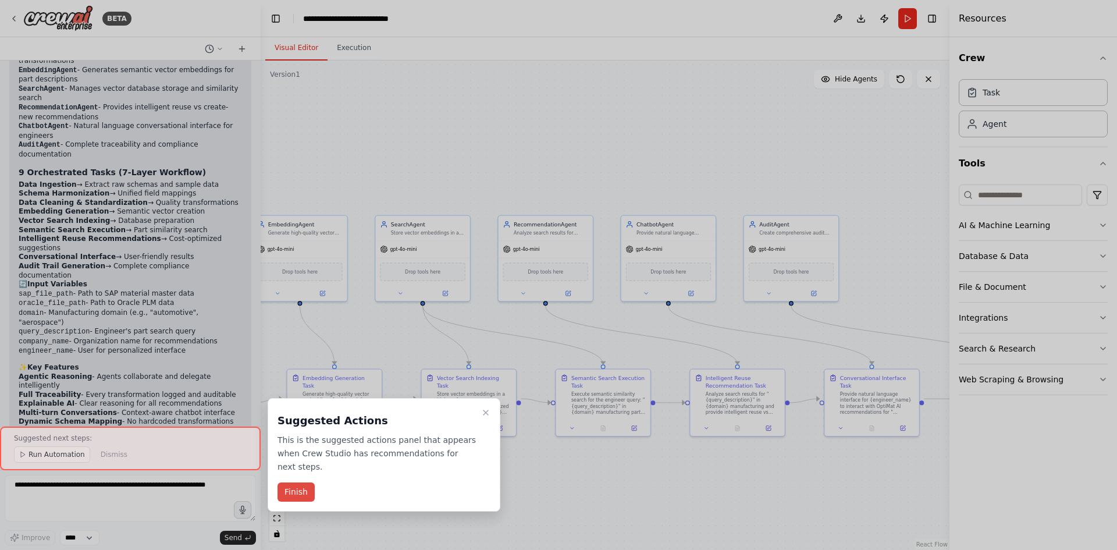
click at [300, 482] on button "Finish" at bounding box center [295, 491] width 37 height 19
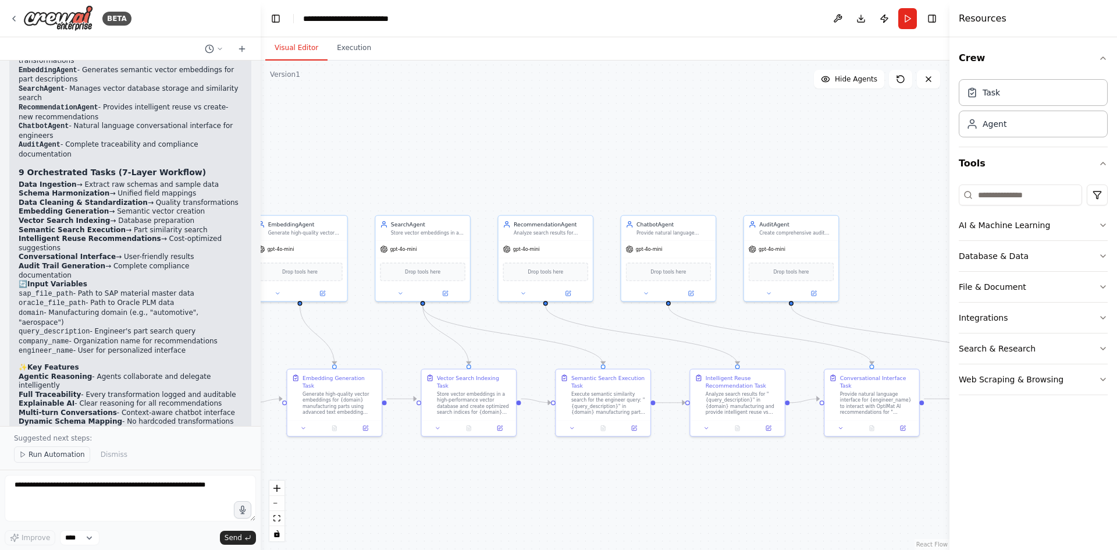
click at [41, 459] on span "Run Automation" at bounding box center [57, 454] width 56 height 9
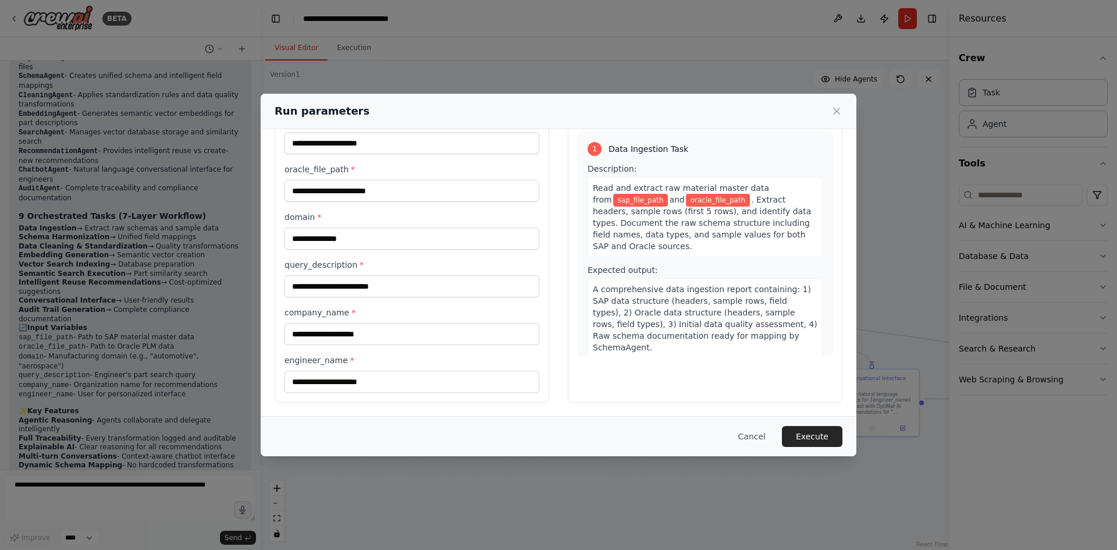
scroll to position [0, 0]
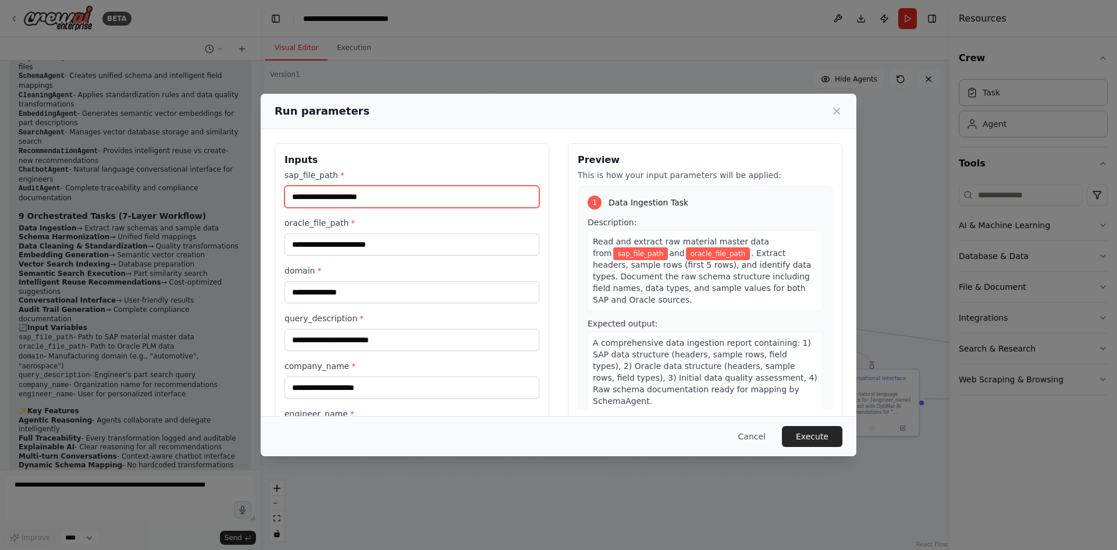
click at [378, 196] on input "sap_file_path *" at bounding box center [411, 197] width 255 height 22
click at [407, 196] on input "sap_file_path *" at bounding box center [411, 197] width 255 height 22
click at [455, 197] on input "sap_file_path *" at bounding box center [411, 197] width 255 height 22
drag, startPoint x: 455, startPoint y: 197, endPoint x: 432, endPoint y: 186, distance: 26.0
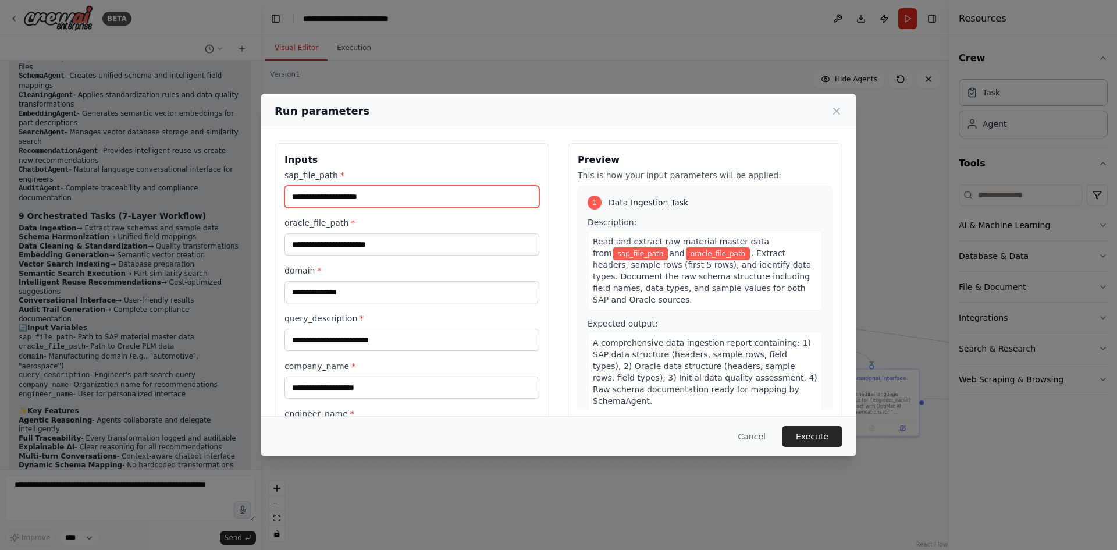
click at [432, 186] on input "sap_file_path *" at bounding box center [411, 197] width 255 height 22
click at [308, 176] on label "sap_file_path *" at bounding box center [411, 175] width 255 height 12
click at [308, 186] on input "sap_file_path *" at bounding box center [411, 197] width 255 height 22
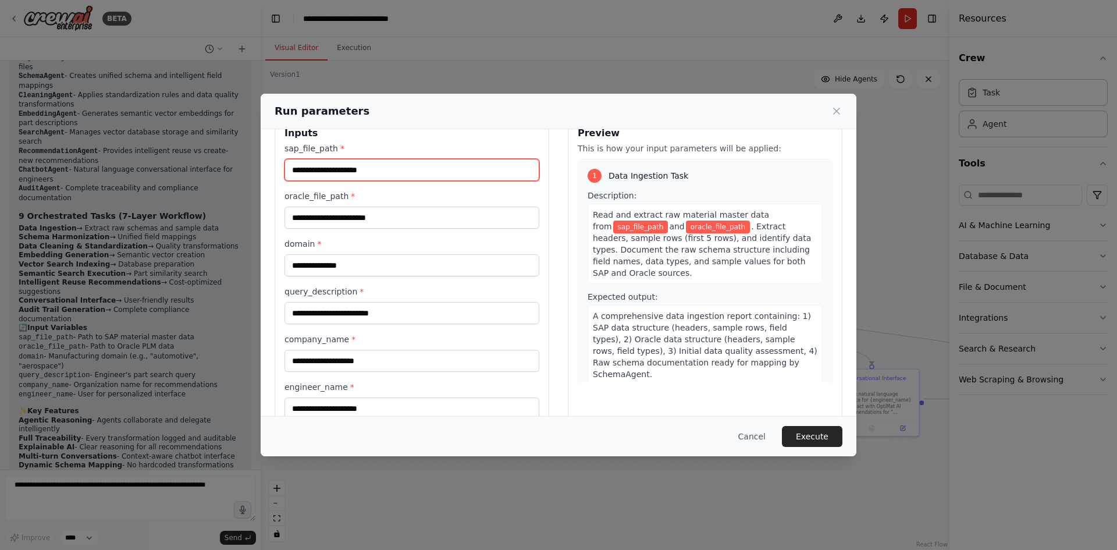
scroll to position [54, 0]
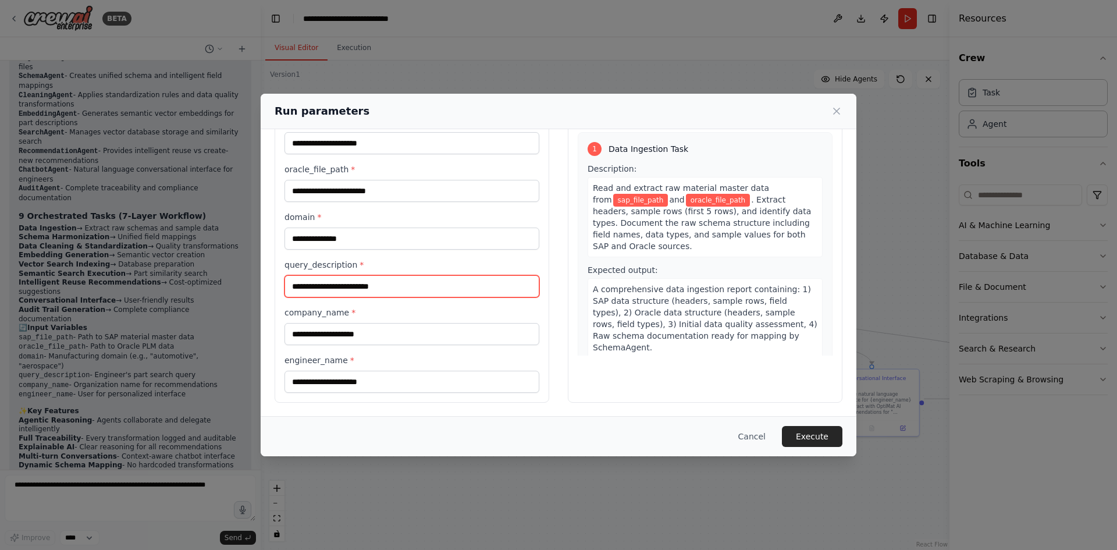
click at [410, 280] on input "query_description *" at bounding box center [411, 286] width 255 height 22
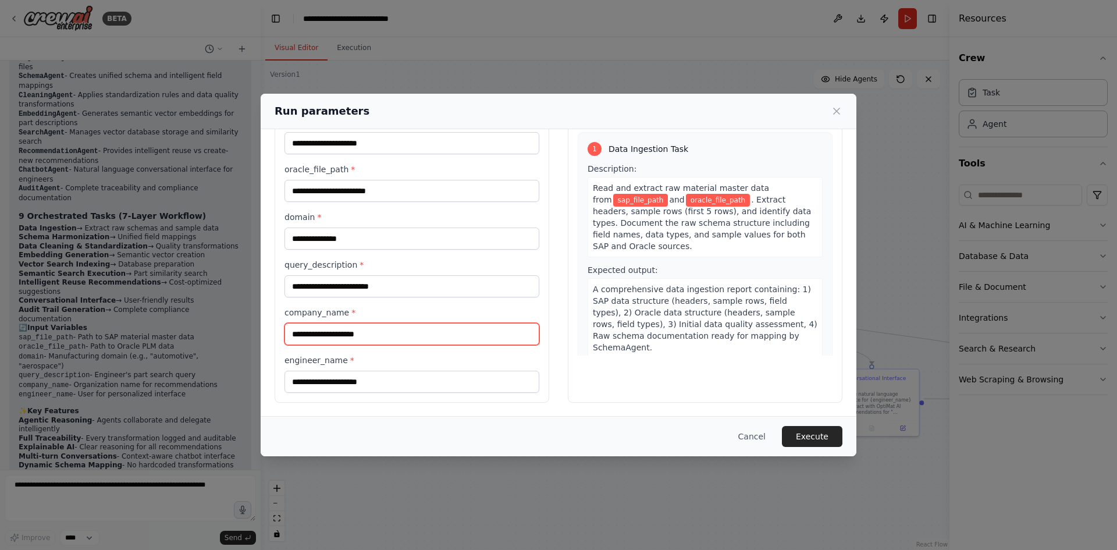
click at [414, 325] on input "company_name *" at bounding box center [411, 334] width 255 height 22
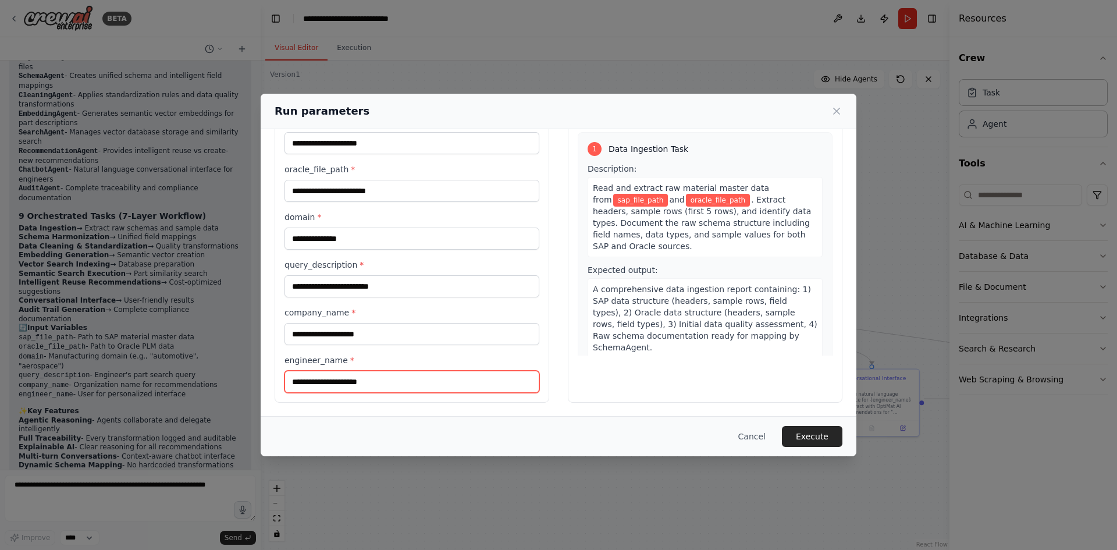
click at [403, 378] on input "engineer_name *" at bounding box center [411, 382] width 255 height 22
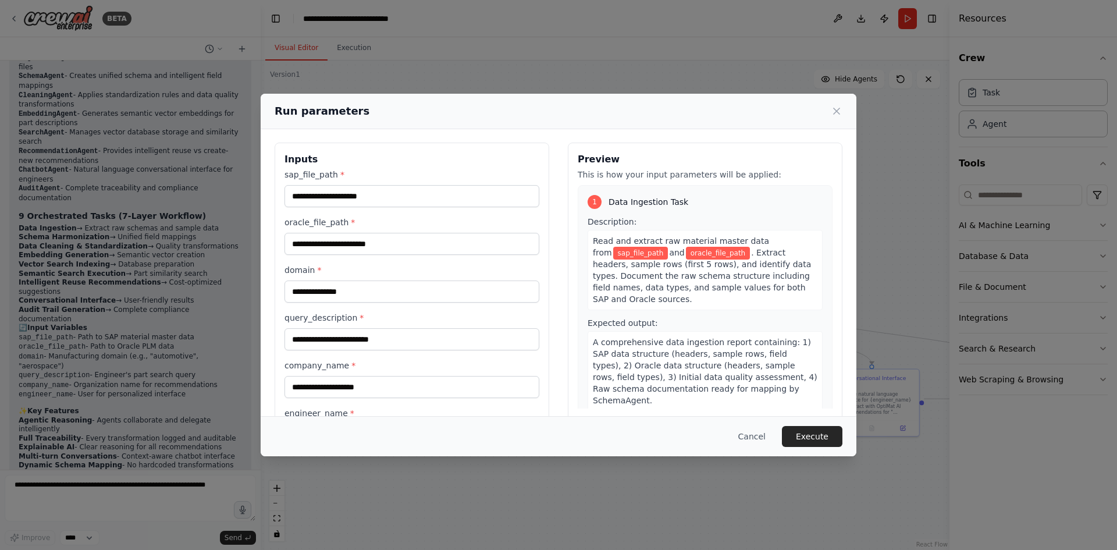
scroll to position [0, 0]
click at [819, 430] on button "Execute" at bounding box center [812, 436] width 61 height 21
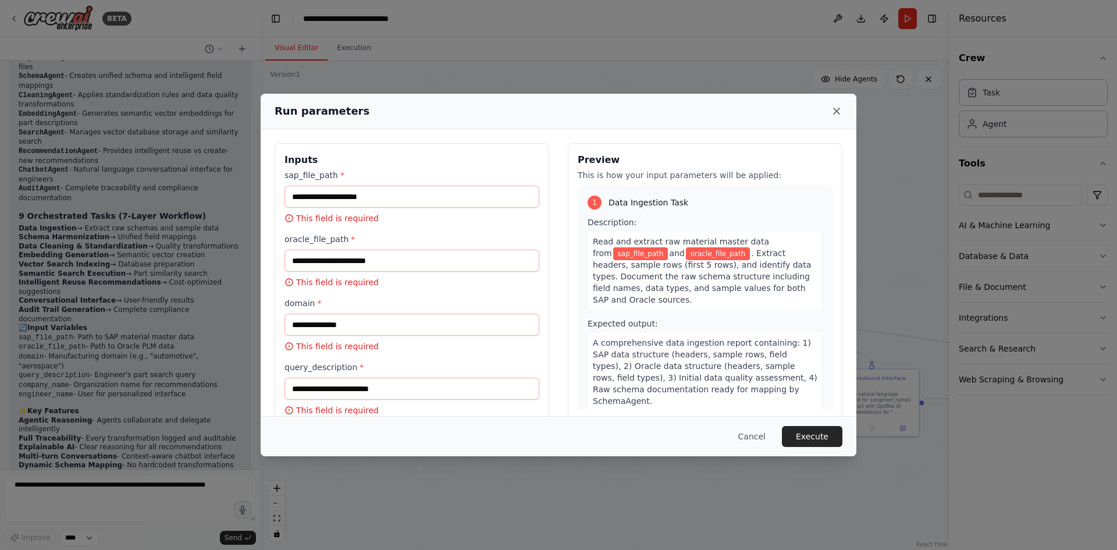
click at [837, 108] on icon at bounding box center [837, 111] width 12 height 12
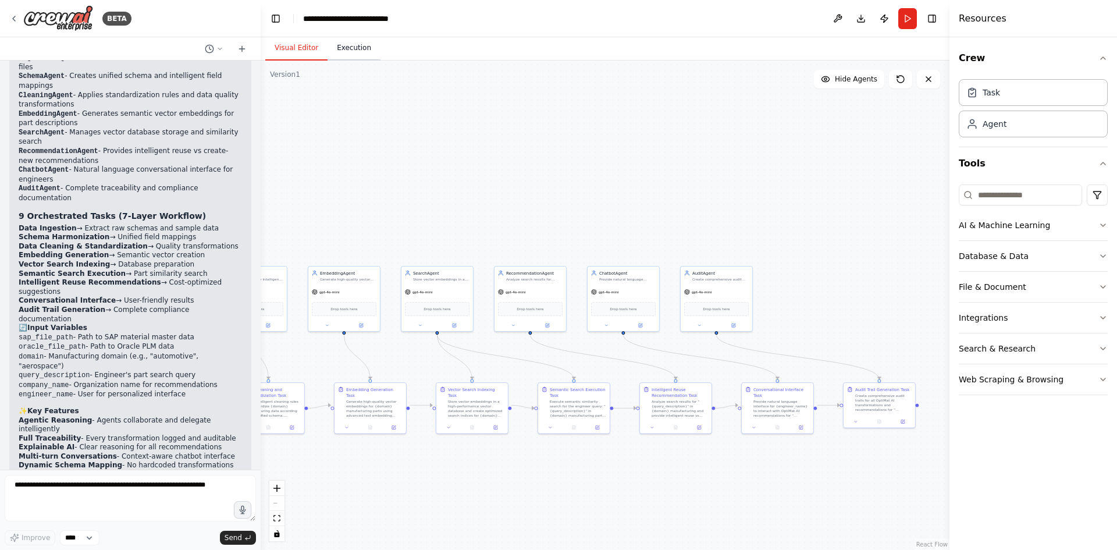
click at [356, 54] on button "Execution" at bounding box center [354, 48] width 53 height 24
click at [298, 42] on button "Visual Editor" at bounding box center [296, 48] width 62 height 24
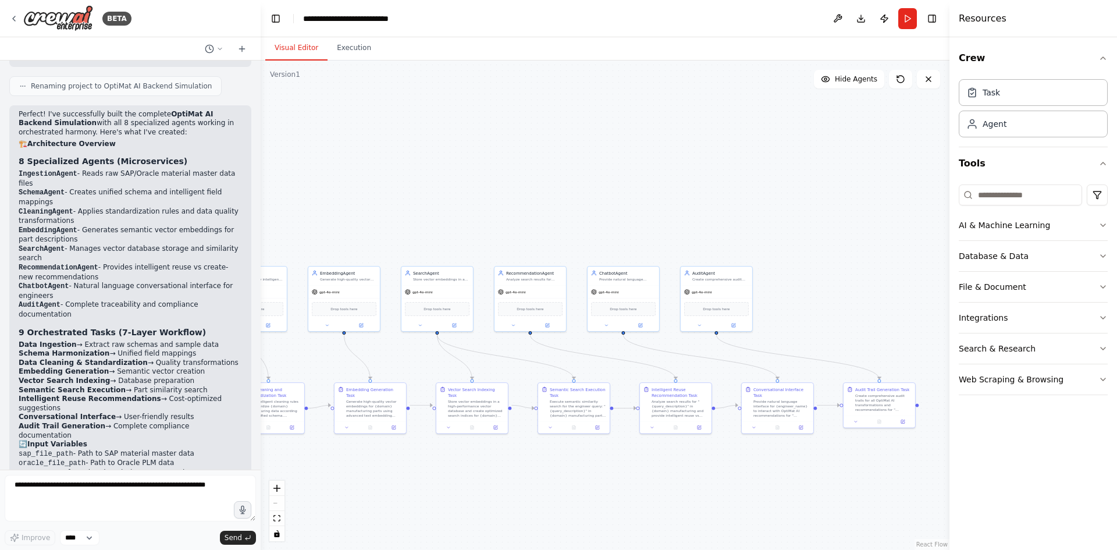
scroll to position [2464, 0]
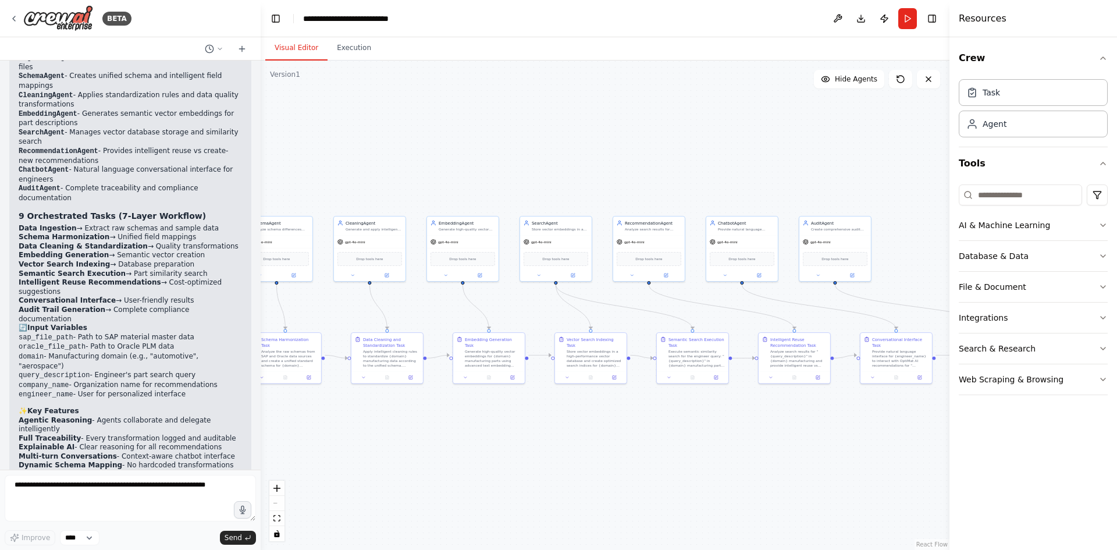
drag, startPoint x: 530, startPoint y: 483, endPoint x: 648, endPoint y: 433, distance: 128.3
click at [648, 433] on div ".deletable-edge-delete-btn { width: 20px; height: 20px; border: 0px solid #ffff…" at bounding box center [605, 305] width 689 height 489
click at [1066, 315] on button "Integrations" at bounding box center [1033, 318] width 149 height 30
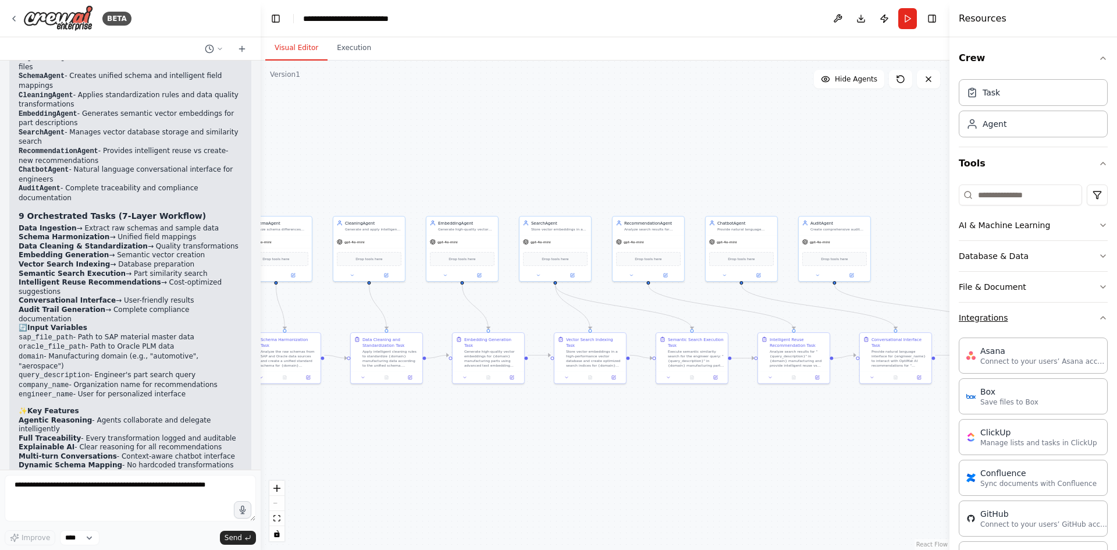
click at [1066, 315] on button "Integrations" at bounding box center [1033, 318] width 149 height 30
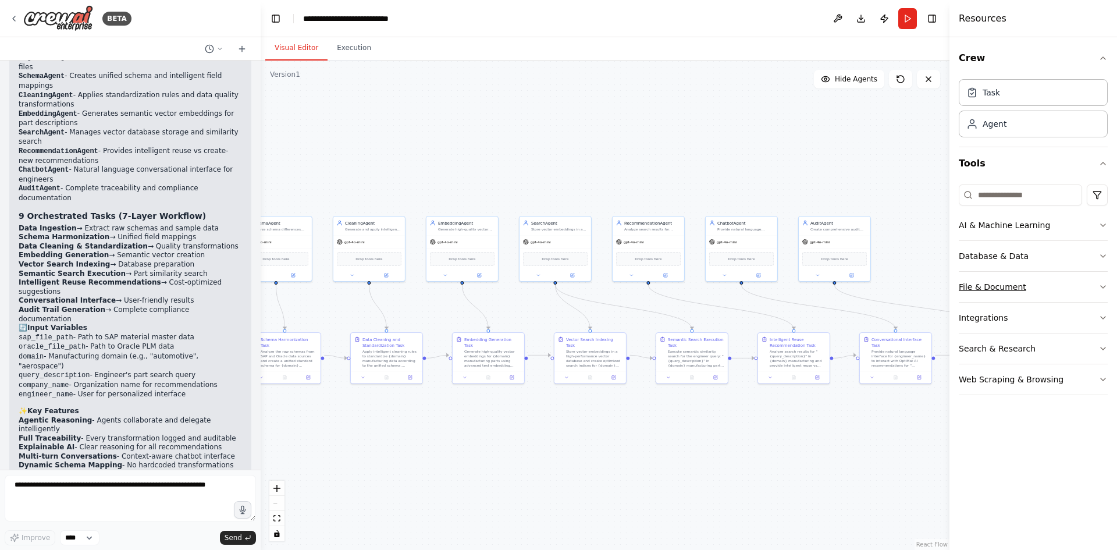
click at [1060, 281] on button "File & Document" at bounding box center [1033, 287] width 149 height 30
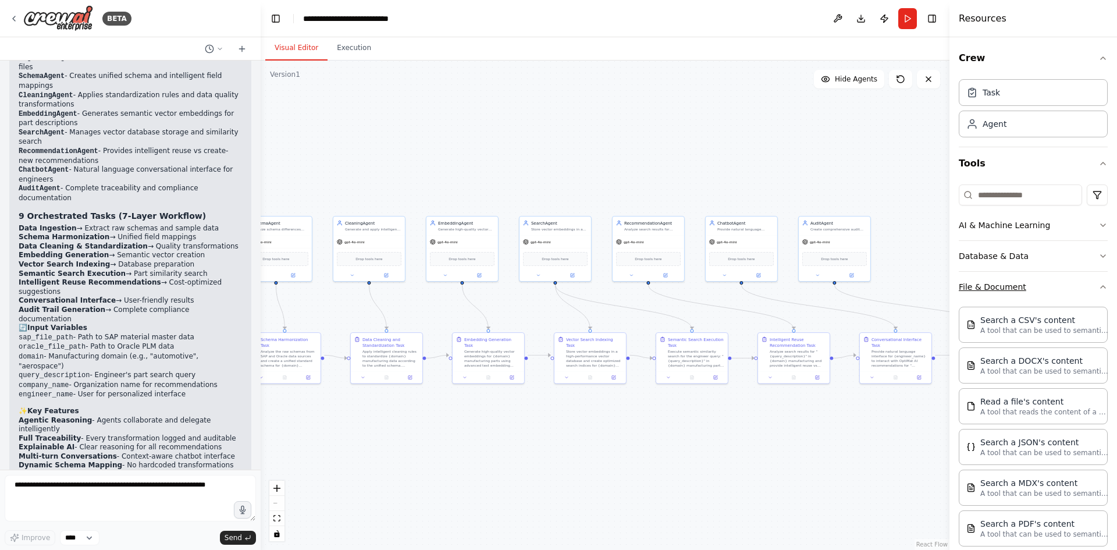
click at [1060, 281] on button "File & Document" at bounding box center [1033, 287] width 149 height 30
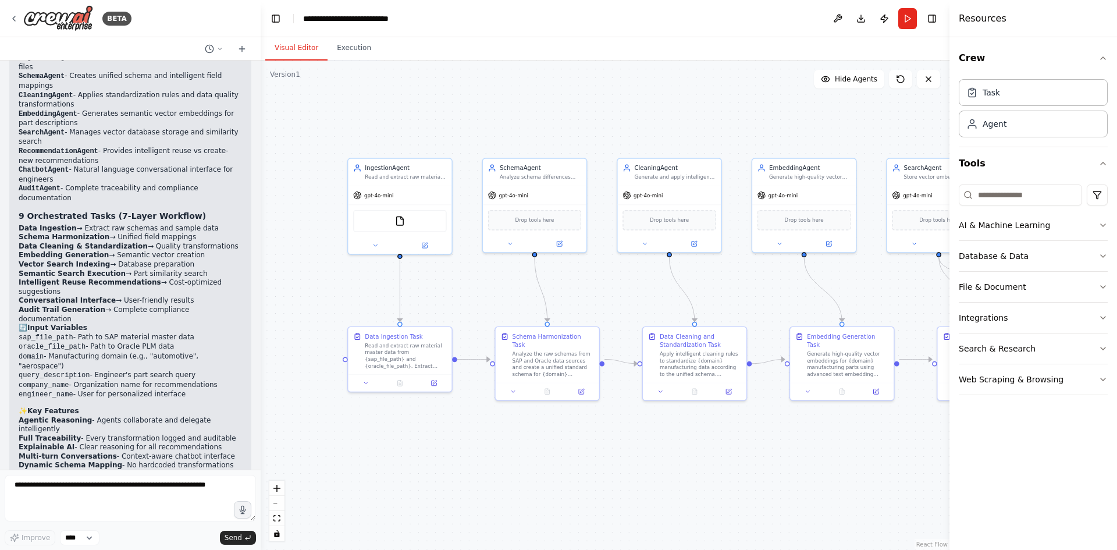
drag, startPoint x: 443, startPoint y: 433, endPoint x: 778, endPoint y: 472, distance: 338.0
click at [782, 476] on div ".deletable-edge-delete-btn { width: 20px; height: 20px; border: 0px solid #ffff…" at bounding box center [605, 305] width 689 height 489
click at [394, 219] on img at bounding box center [395, 219] width 10 height 10
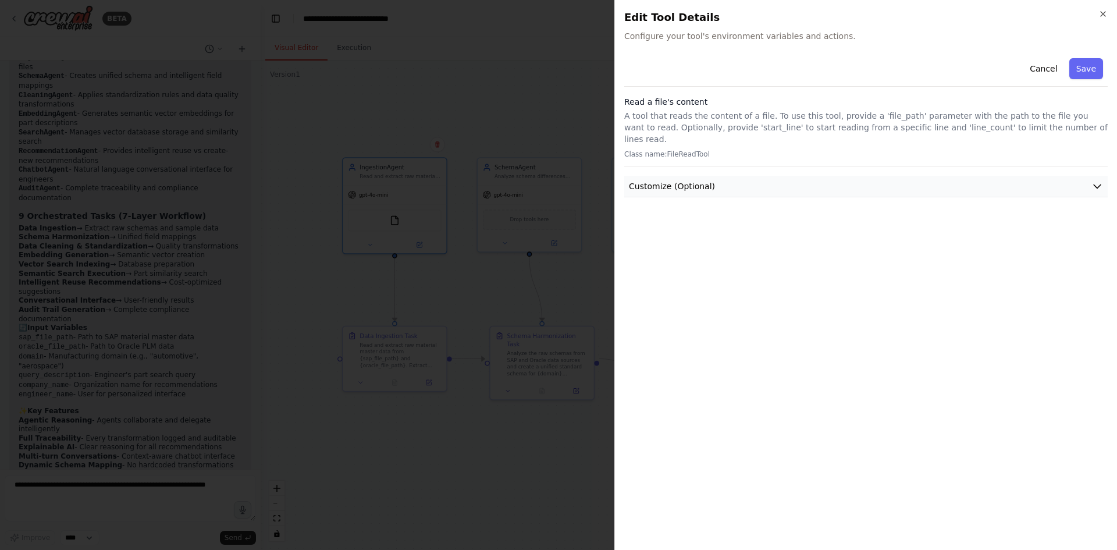
click at [708, 176] on button "Customize (Optional)" at bounding box center [865, 187] width 483 height 22
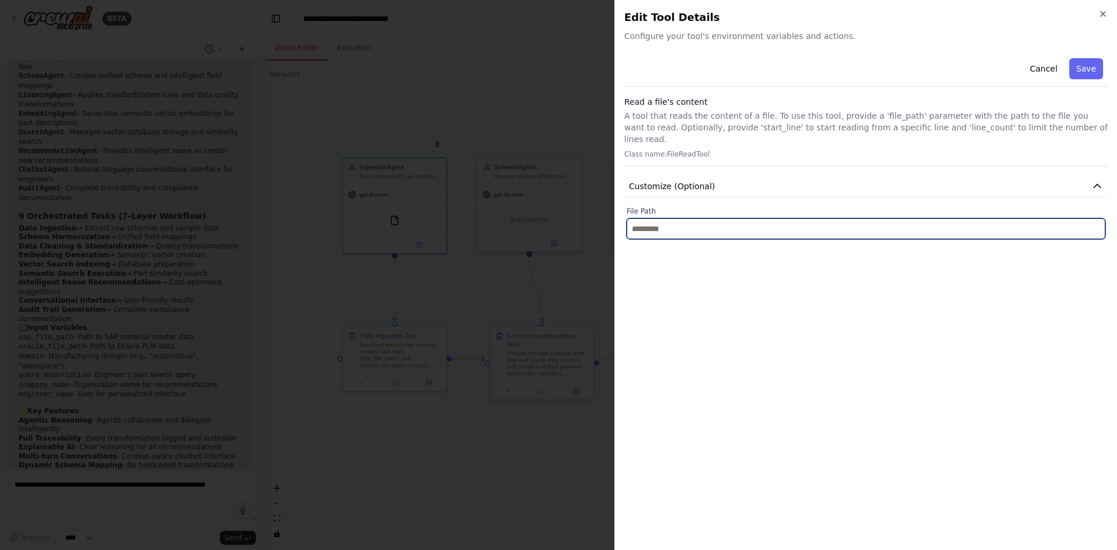
click at [711, 218] on input "text" at bounding box center [866, 228] width 479 height 21
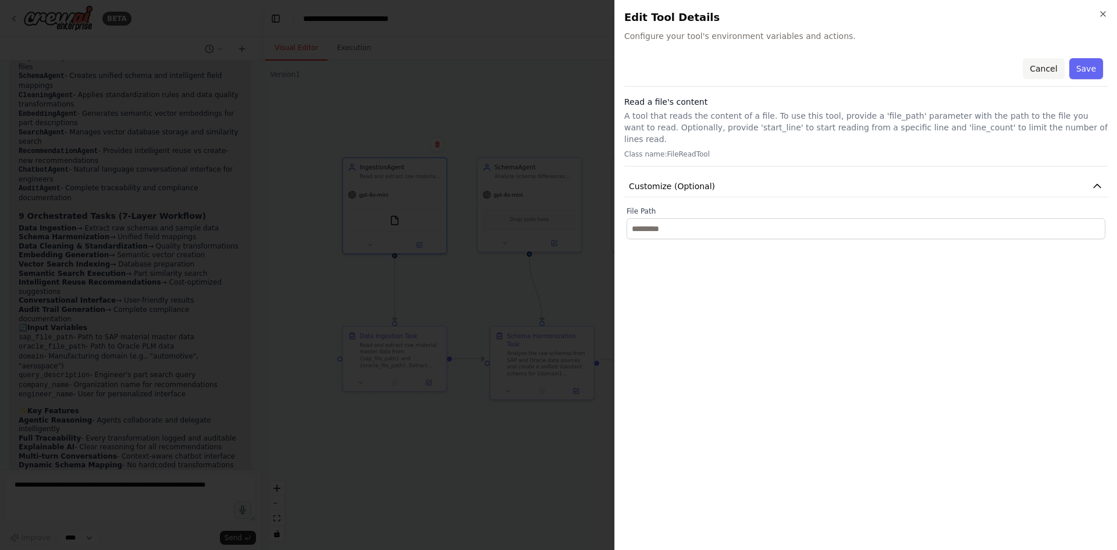
click at [1054, 69] on button "Cancel" at bounding box center [1043, 68] width 41 height 21
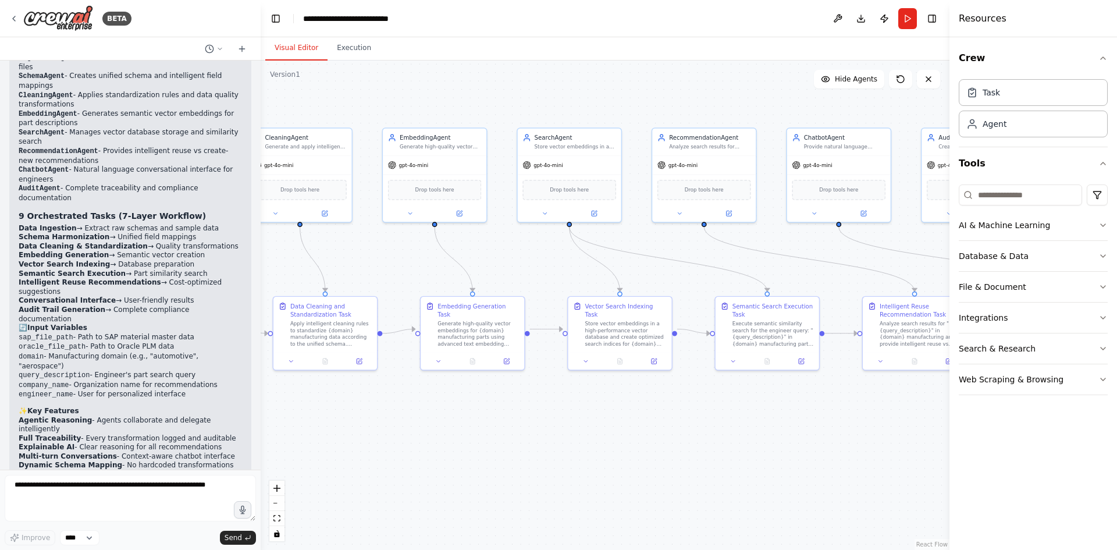
drag, startPoint x: 616, startPoint y: 456, endPoint x: 260, endPoint y: 431, distance: 356.9
click at [258, 430] on div "BETA You are a team of expert autonomous AI agents working together to design a…" at bounding box center [558, 275] width 1117 height 550
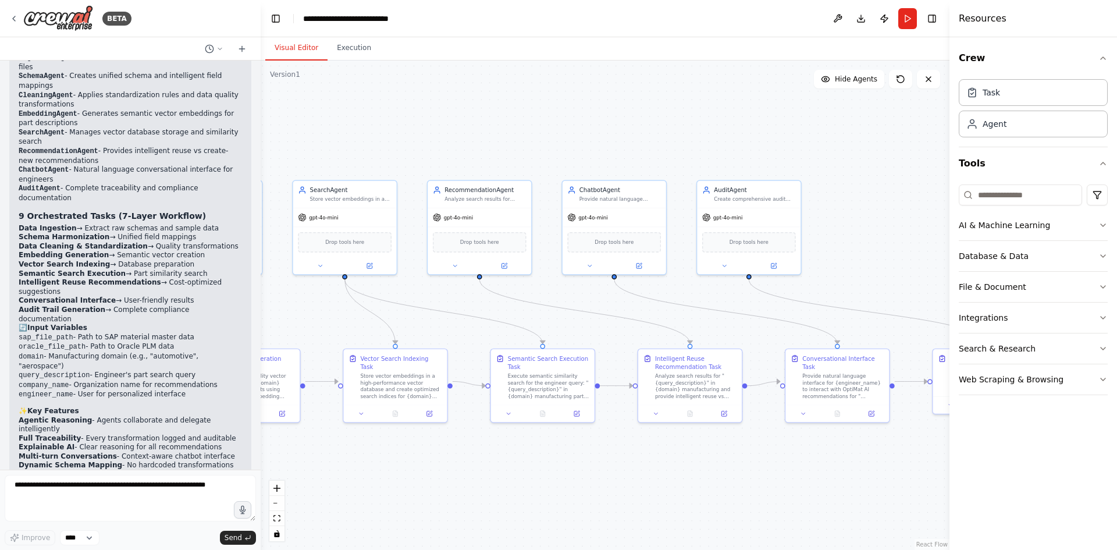
drag, startPoint x: 796, startPoint y: 415, endPoint x: 566, endPoint y: 463, distance: 234.8
click at [566, 463] on div ".deletable-edge-delete-btn { width: 20px; height: 20px; border: 0px solid #ffff…" at bounding box center [605, 305] width 689 height 489
click at [605, 242] on span "Drop tools here" at bounding box center [614, 240] width 39 height 8
click at [634, 246] on div "Drop tools here" at bounding box center [614, 240] width 94 height 20
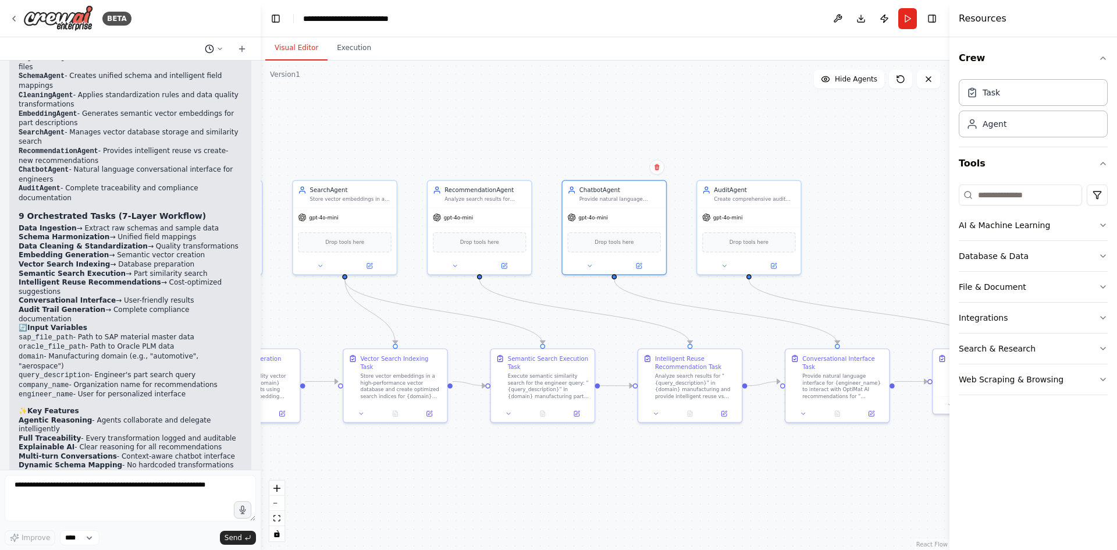
click at [219, 47] on icon at bounding box center [219, 48] width 7 height 7
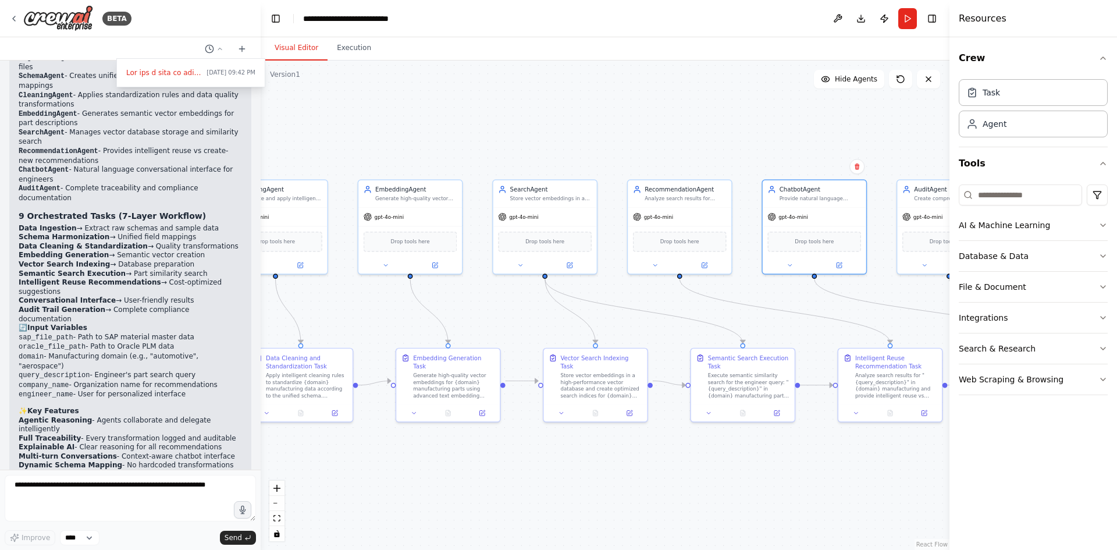
drag, startPoint x: 631, startPoint y: 483, endPoint x: 869, endPoint y: 483, distance: 237.4
click at [868, 483] on div ".deletable-edge-delete-btn { width: 20px; height: 20px; border: 0px solid #ffff…" at bounding box center [605, 305] width 689 height 489
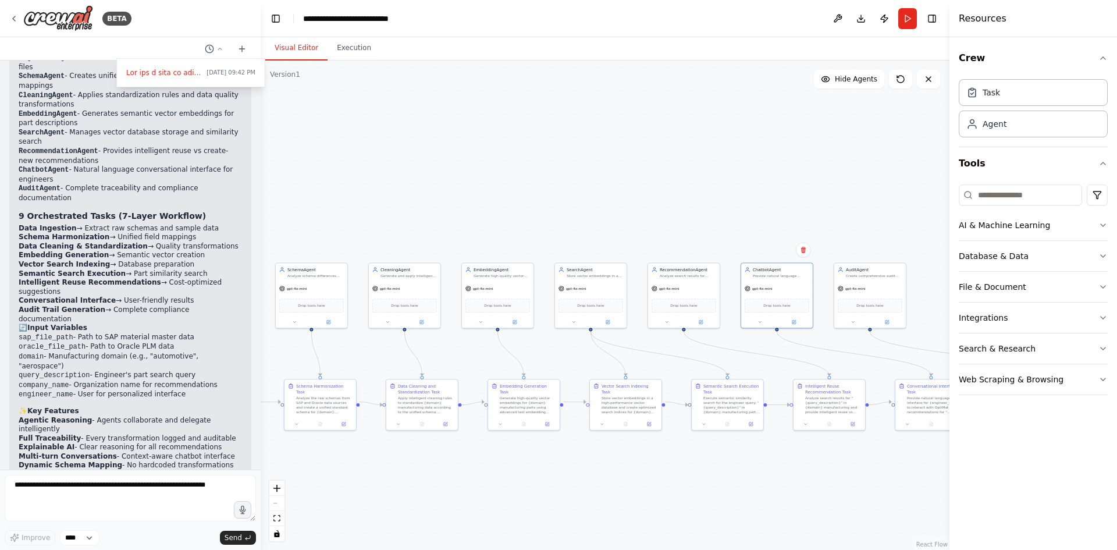
click at [856, 129] on div ".deletable-edge-delete-btn { width: 20px; height: 20px; border: 0px solid #ffff…" at bounding box center [605, 305] width 689 height 489
click at [851, 77] on span "Hide Agents" at bounding box center [856, 78] width 42 height 9
click at [851, 77] on span "Show Agents" at bounding box center [854, 78] width 45 height 9
click at [901, 75] on icon at bounding box center [900, 78] width 9 height 9
click at [930, 81] on icon at bounding box center [928, 79] width 5 height 5
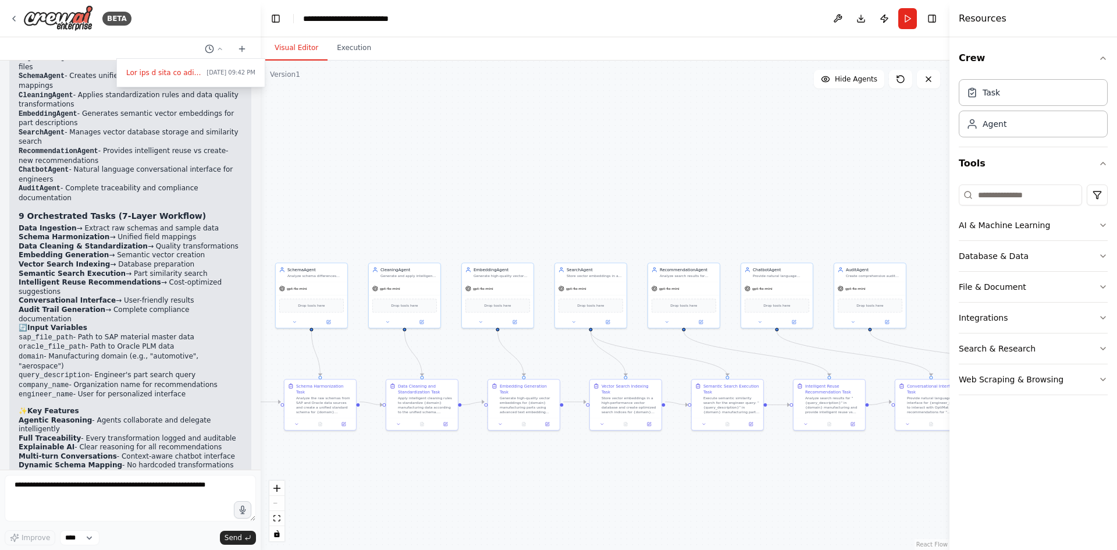
click at [664, 190] on div ".deletable-edge-delete-btn { width: 20px; height: 20px; border: 0px solid #ffff…" at bounding box center [605, 305] width 689 height 489
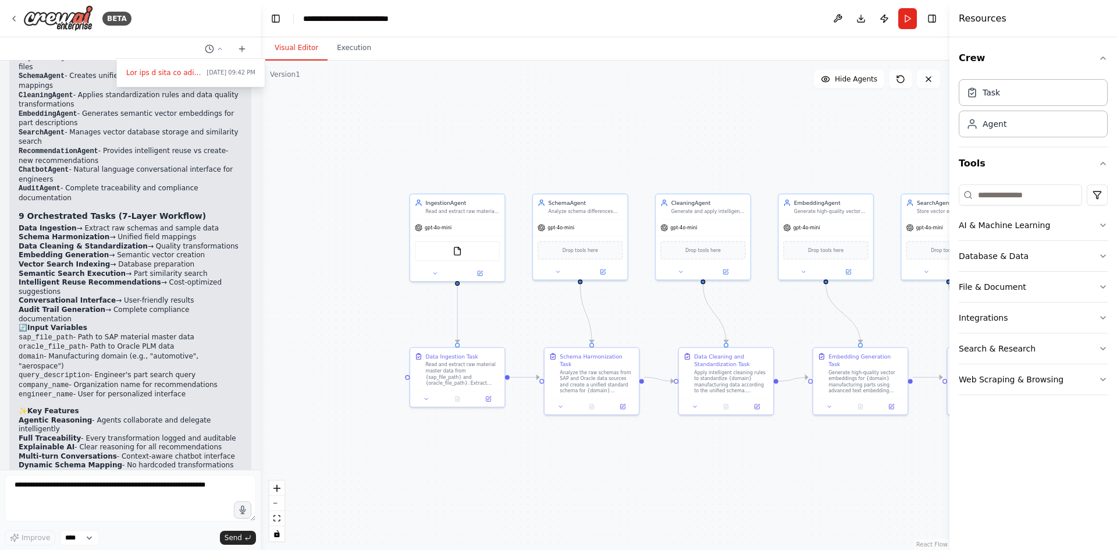
drag, startPoint x: 403, startPoint y: 441, endPoint x: 283, endPoint y: 456, distance: 120.1
click at [698, 441] on div ".deletable-edge-delete-btn { width: 20px; height: 20px; border: 0px solid #ffff…" at bounding box center [605, 305] width 689 height 489
click at [122, 492] on div at bounding box center [130, 275] width 261 height 550
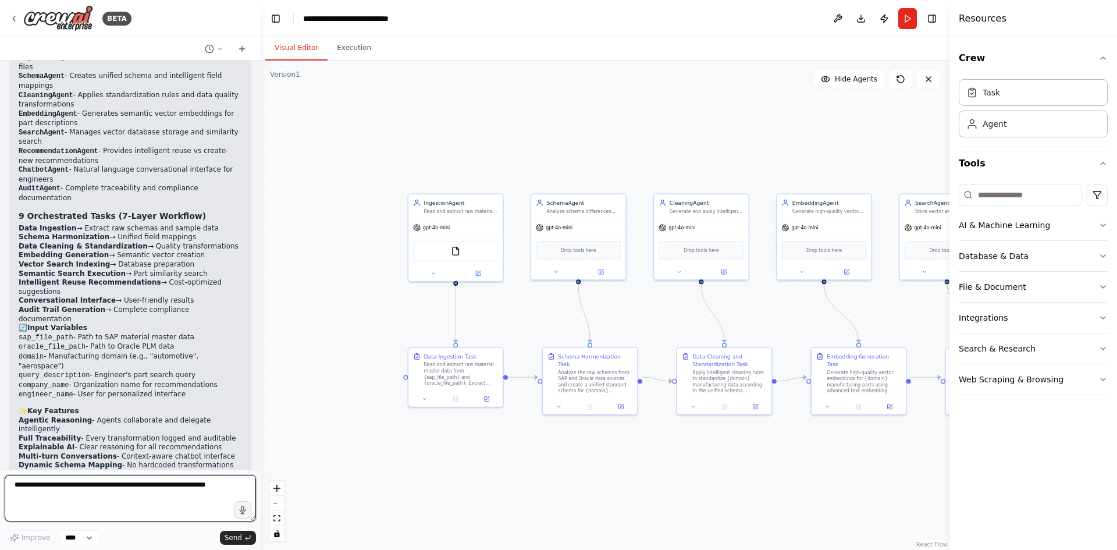
click at [112, 483] on textarea at bounding box center [130, 498] width 251 height 47
type textarea "**********"
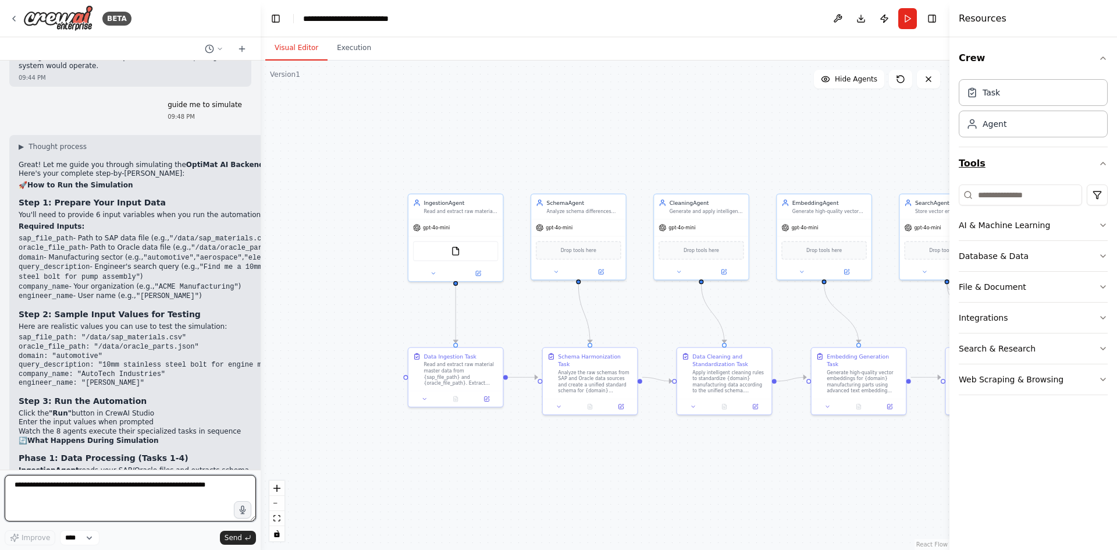
scroll to position [2980, 0]
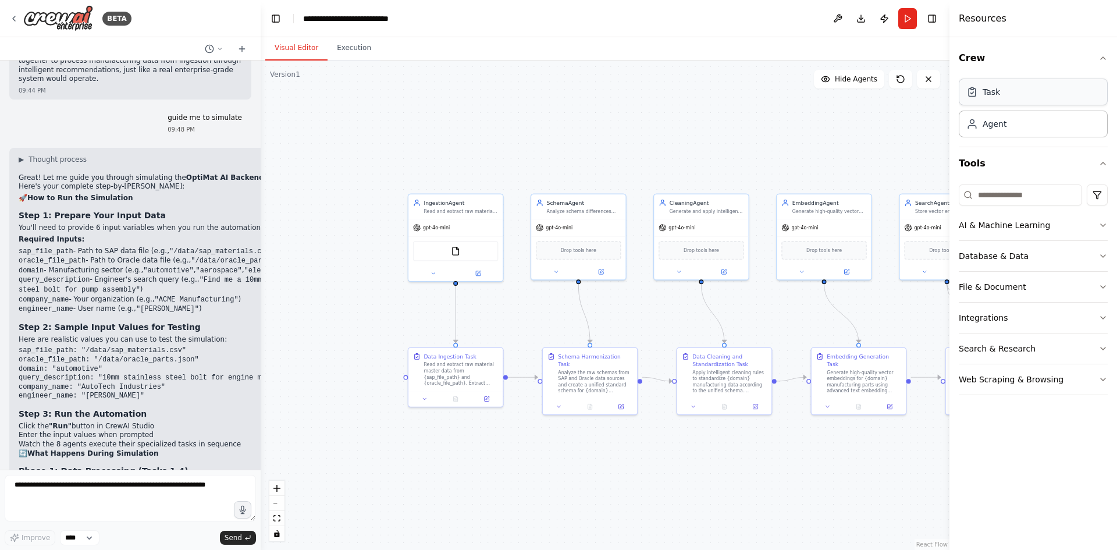
click at [990, 97] on div "Task" at bounding box center [991, 92] width 17 height 12
click at [1013, 131] on div "Agent" at bounding box center [1033, 123] width 149 height 27
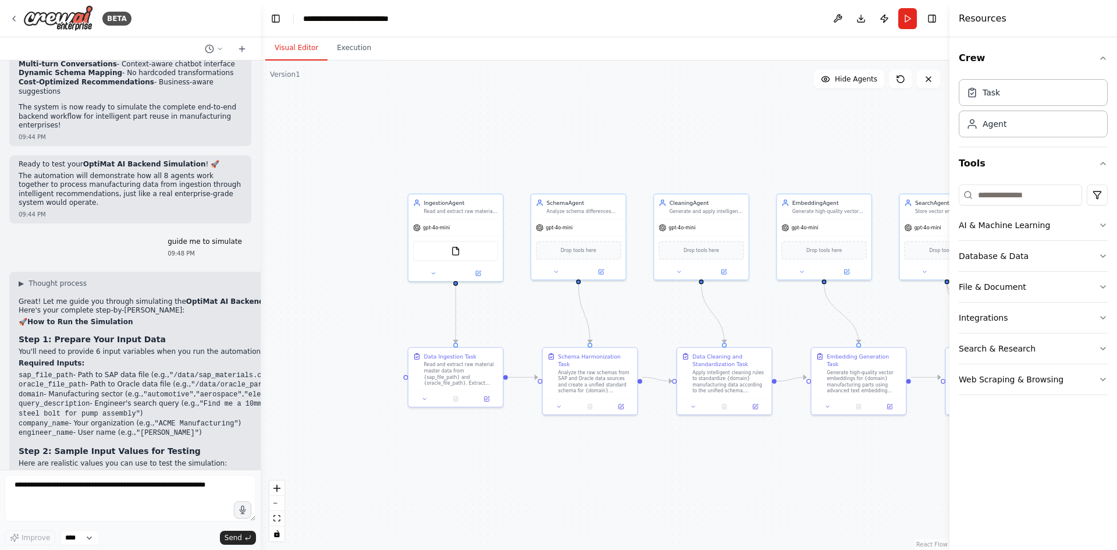
scroll to position [2864, 0]
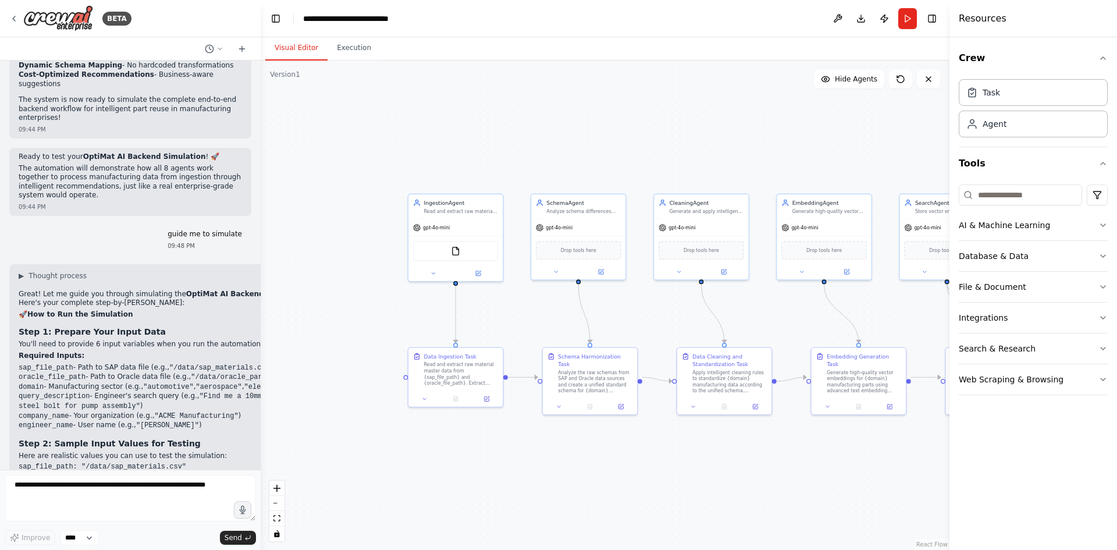
click at [184, 364] on code ""/data/sap_materials.csv"" at bounding box center [221, 368] width 105 height 8
drag, startPoint x: 161, startPoint y: 212, endPoint x: 255, endPoint y: 212, distance: 94.2
click at [255, 212] on div "You are a team of expert autonomous AI agents working together to design and pr…" at bounding box center [130, 265] width 261 height 409
click at [186, 392] on code ""Find me a 10mm stainless steel bolt for pump assembly"" at bounding box center [162, 401] width 286 height 18
click at [464, 377] on div "Read and extract raw material master data from {sap_file_path} and {oracle_file…" at bounding box center [461, 372] width 74 height 24
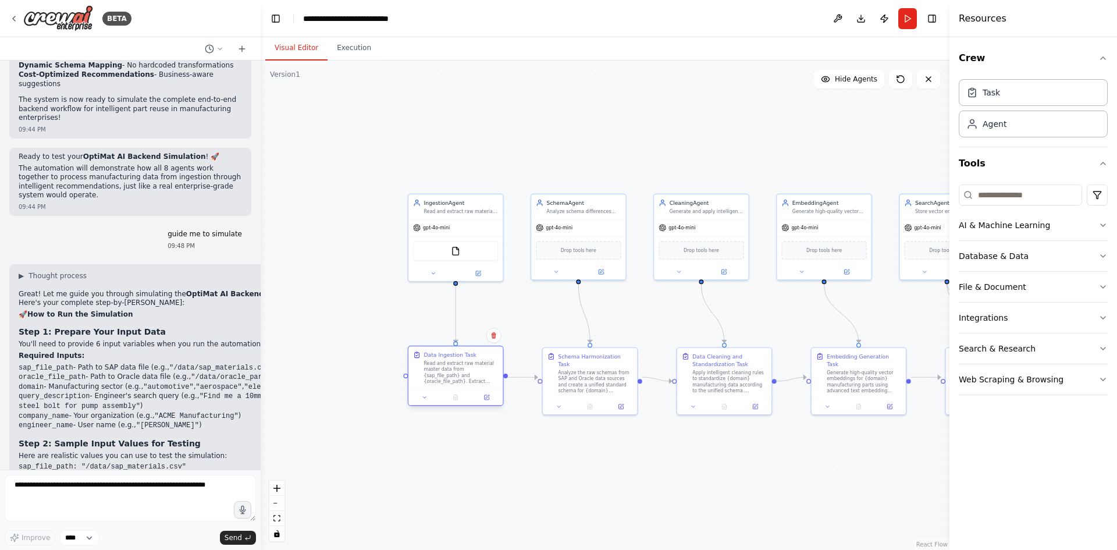
click at [454, 360] on div "Read and extract raw material master data from {sap_file_path} and {oracle_file…" at bounding box center [461, 372] width 74 height 24
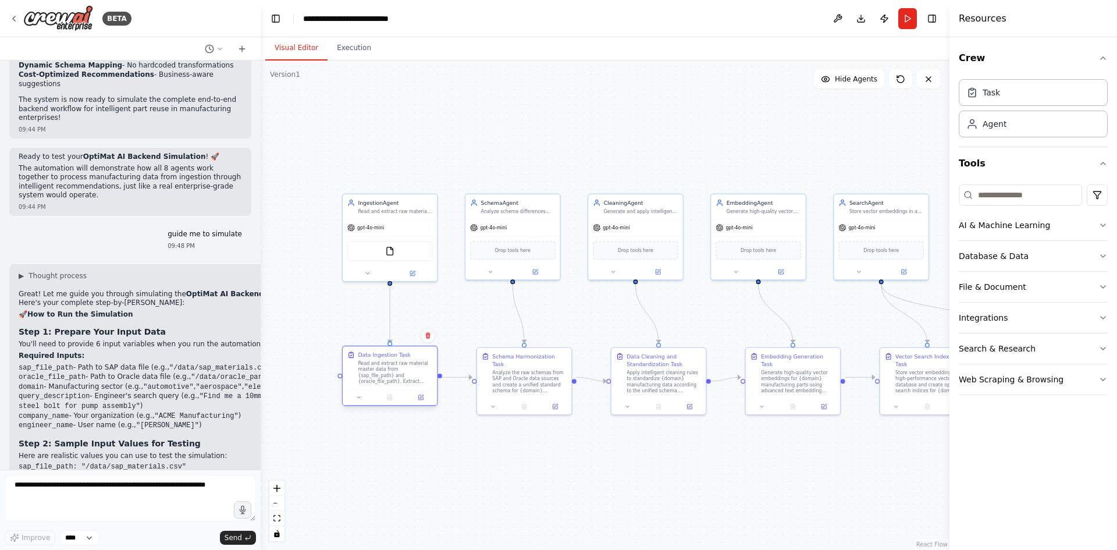
drag, startPoint x: 393, startPoint y: 379, endPoint x: 355, endPoint y: 379, distance: 38.4
click at [340, 379] on div ".deletable-edge-delete-btn { width: 20px; height: 20px; border: 0px solid #ffff…" at bounding box center [605, 305] width 689 height 489
click at [440, 376] on div at bounding box center [439, 375] width 5 height 5
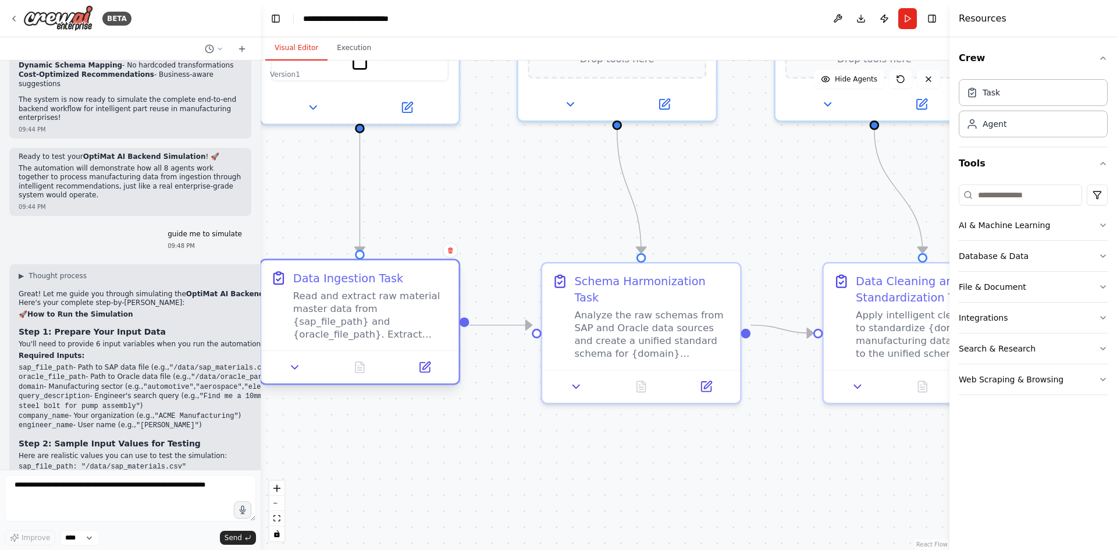
click at [341, 301] on div "Read and extract raw material master data from {sap_file_path} and {oracle_file…" at bounding box center [371, 314] width 156 height 51
click at [301, 364] on icon at bounding box center [295, 367] width 13 height 13
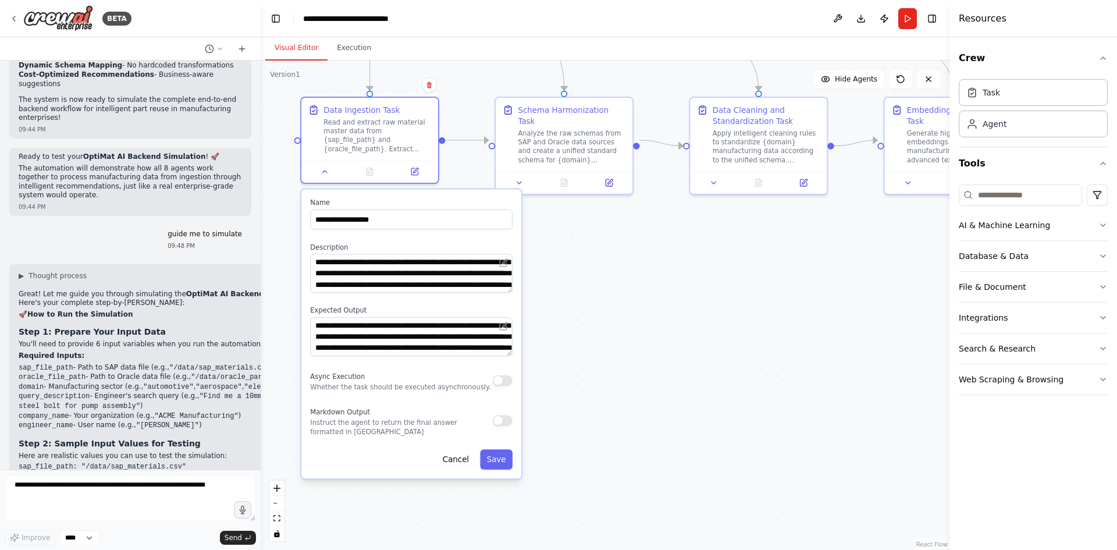
drag, startPoint x: 652, startPoint y: 517, endPoint x: 667, endPoint y: 347, distance: 171.1
click at [667, 347] on div ".deletable-edge-delete-btn { width: 20px; height: 20px; border: 0px solid #ffff…" at bounding box center [605, 305] width 689 height 489
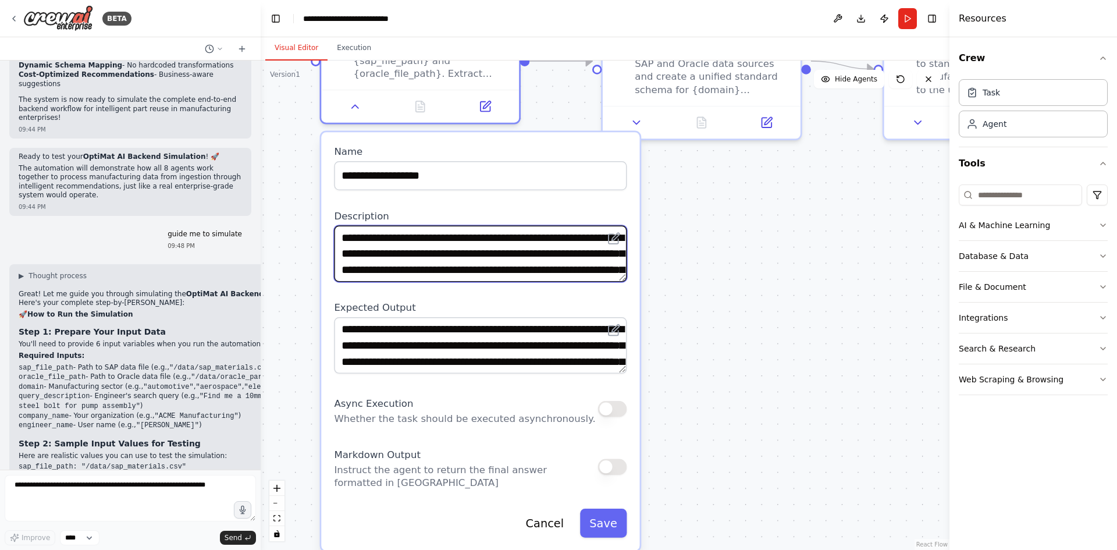
click at [479, 269] on textarea "**********" at bounding box center [480, 254] width 293 height 56
click at [567, 272] on textarea "**********" at bounding box center [480, 254] width 293 height 56
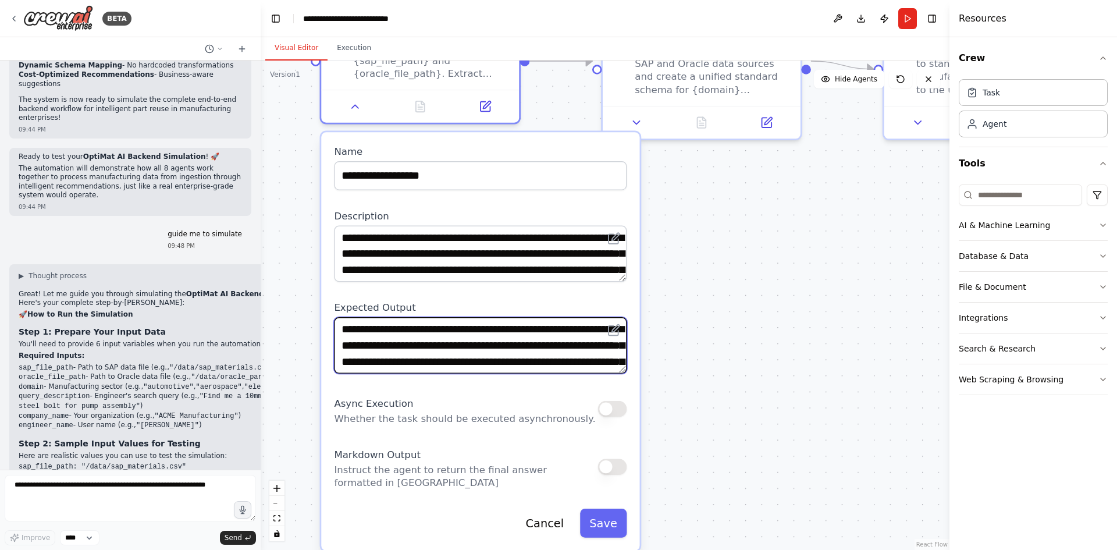
click at [495, 350] on textarea "**********" at bounding box center [480, 345] width 293 height 56
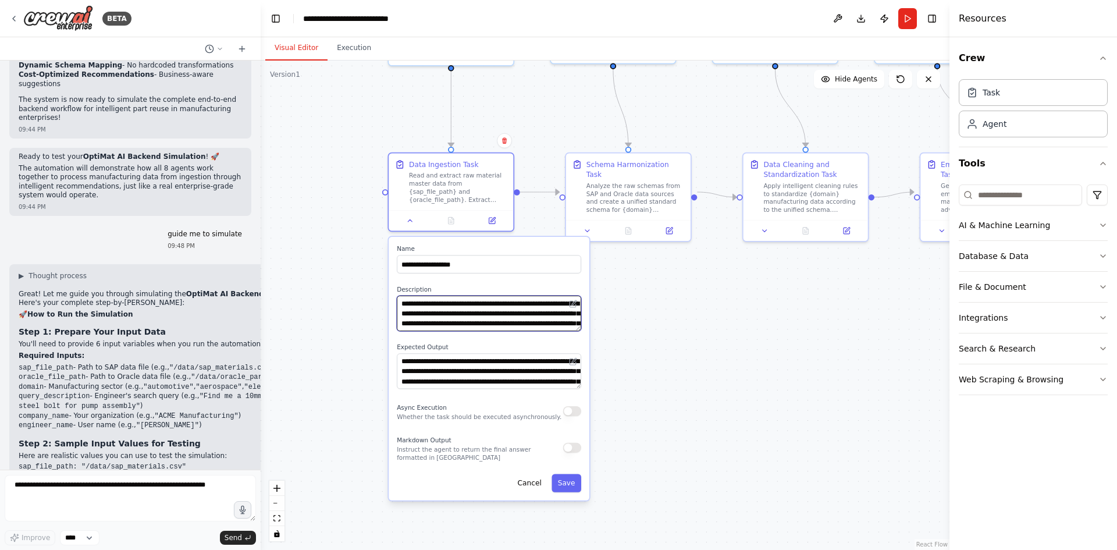
click at [465, 297] on textarea "**********" at bounding box center [489, 313] width 184 height 35
click at [503, 383] on textarea "**********" at bounding box center [489, 370] width 184 height 35
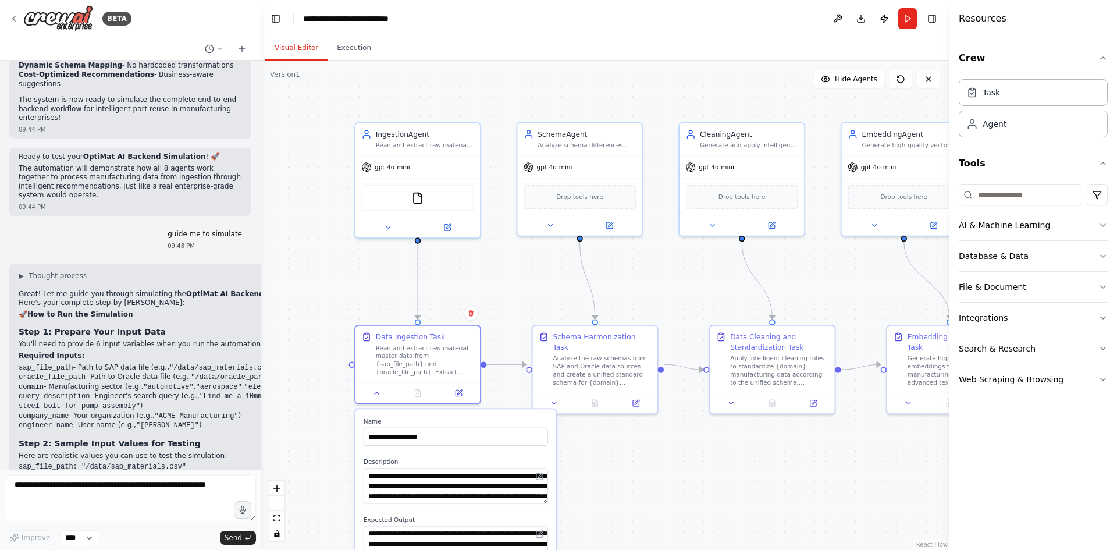
drag, startPoint x: 543, startPoint y: 113, endPoint x: 510, endPoint y: 286, distance: 176.4
click at [510, 286] on div ".deletable-edge-delete-btn { width: 20px; height: 20px; border: 0px solid #ffff…" at bounding box center [605, 305] width 689 height 489
click at [412, 198] on img at bounding box center [418, 196] width 12 height 12
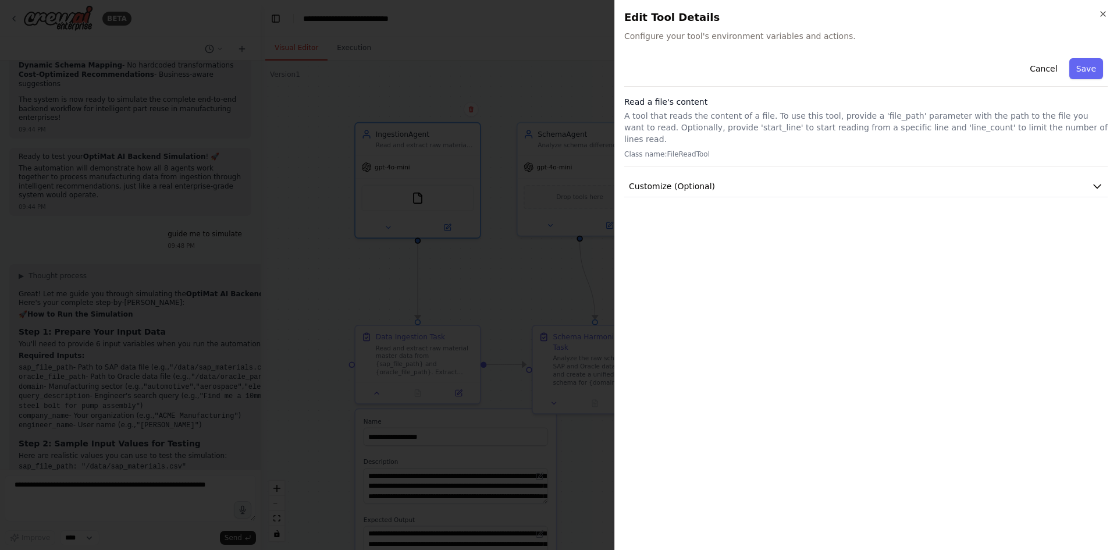
click at [695, 112] on p "A tool that reads the content of a file. To use this tool, provide a 'file_path…" at bounding box center [865, 127] width 483 height 35
click at [735, 176] on button "Customize (Optional)" at bounding box center [865, 187] width 483 height 22
click at [703, 33] on span "Configure your tool's environment variables and actions." at bounding box center [865, 36] width 483 height 12
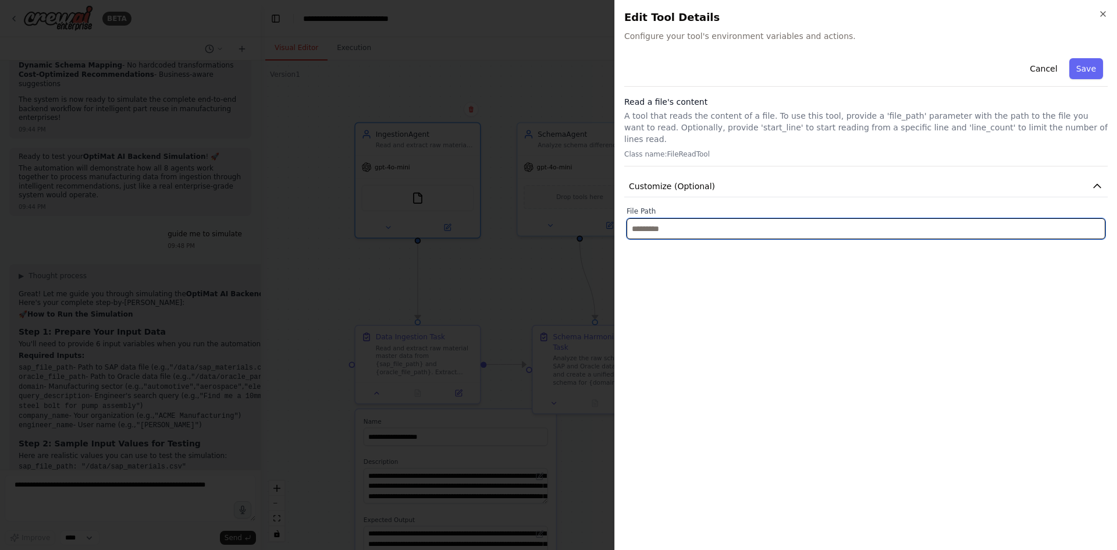
click at [714, 224] on input "text" at bounding box center [866, 228] width 479 height 21
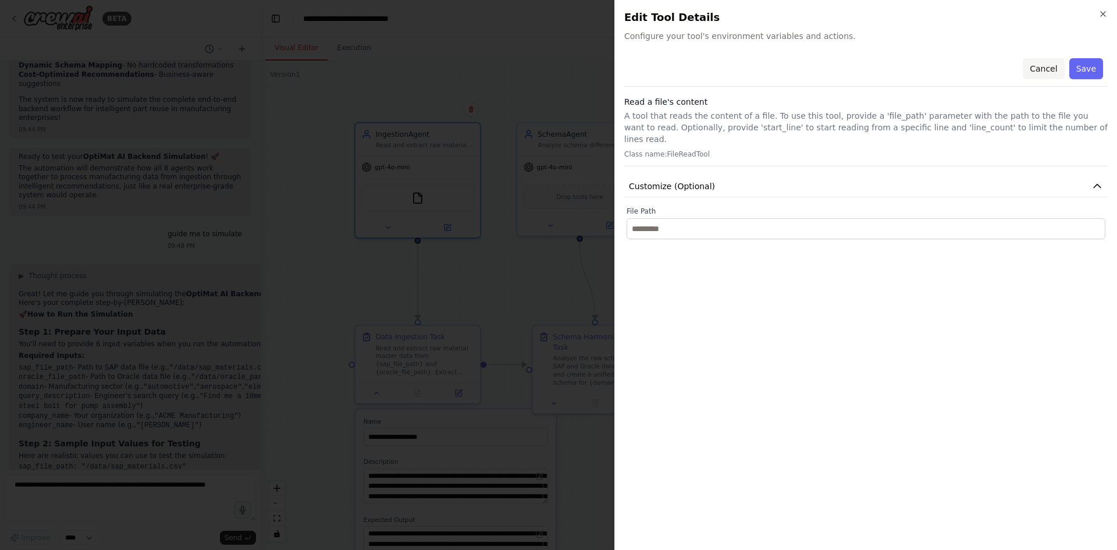
click at [1051, 69] on button "Cancel" at bounding box center [1043, 68] width 41 height 21
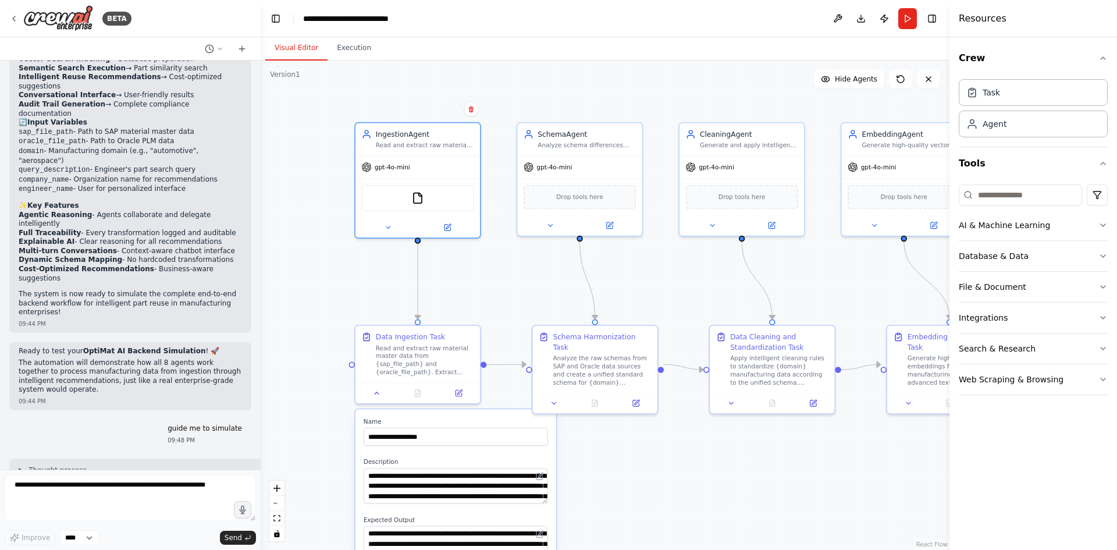
scroll to position [2476, 0]
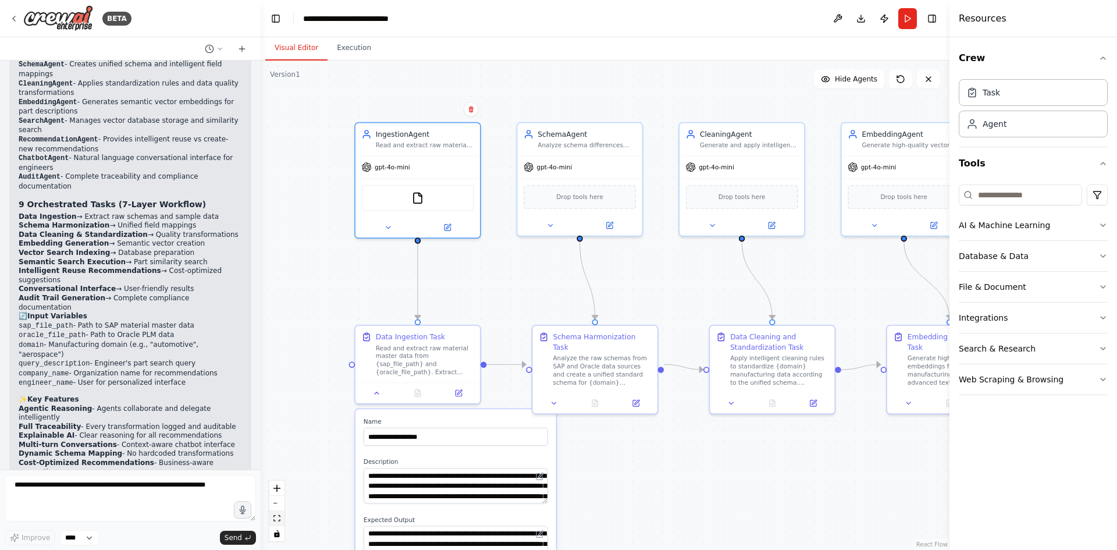
click at [276, 520] on icon "fit view" at bounding box center [276, 518] width 7 height 6
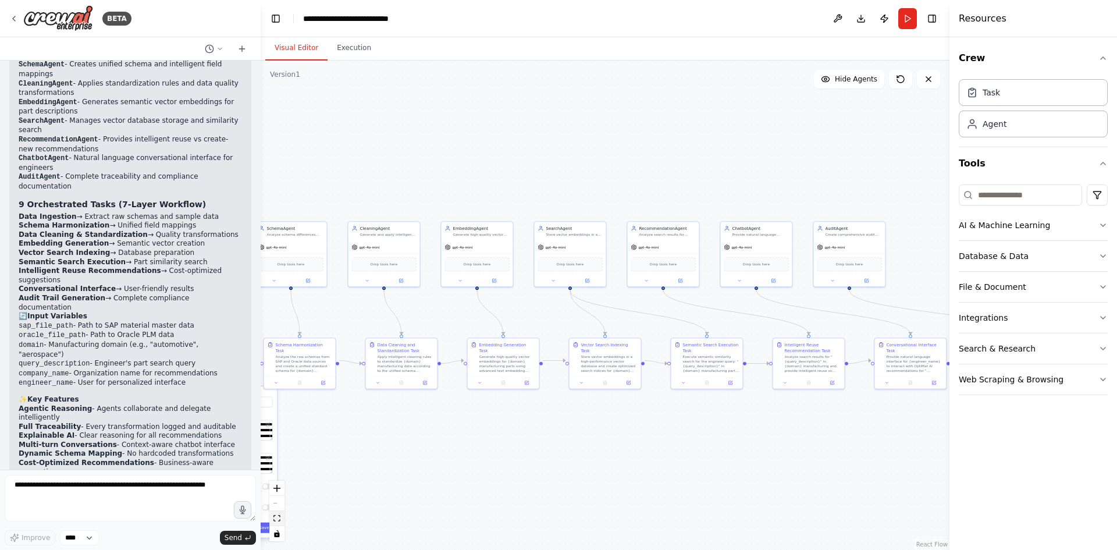
click at [276, 520] on icon "fit view" at bounding box center [276, 518] width 7 height 6
click at [274, 490] on icon "zoom in" at bounding box center [276, 488] width 7 height 7
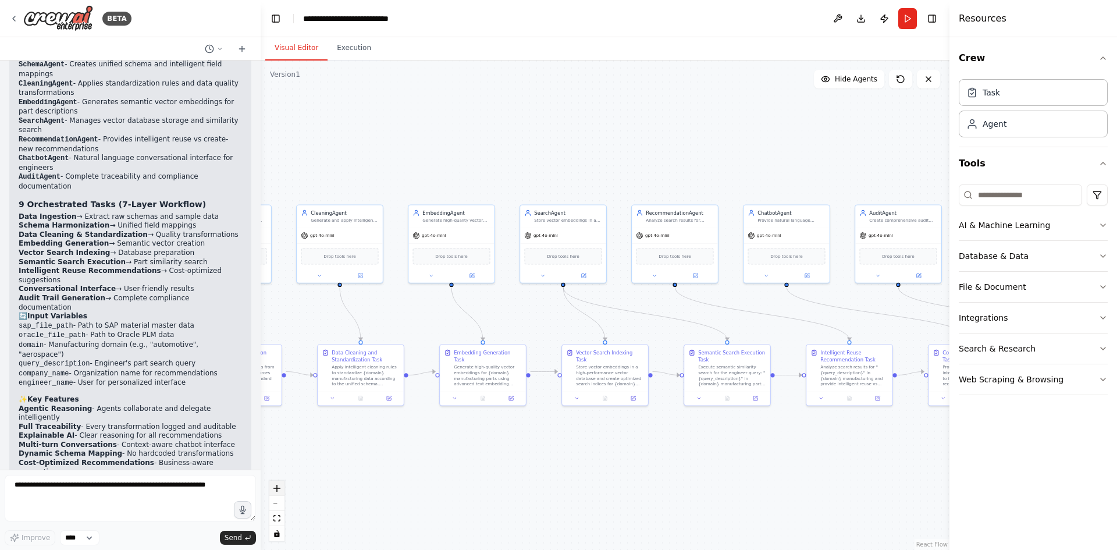
click at [275, 490] on icon "zoom in" at bounding box center [276, 488] width 7 height 7
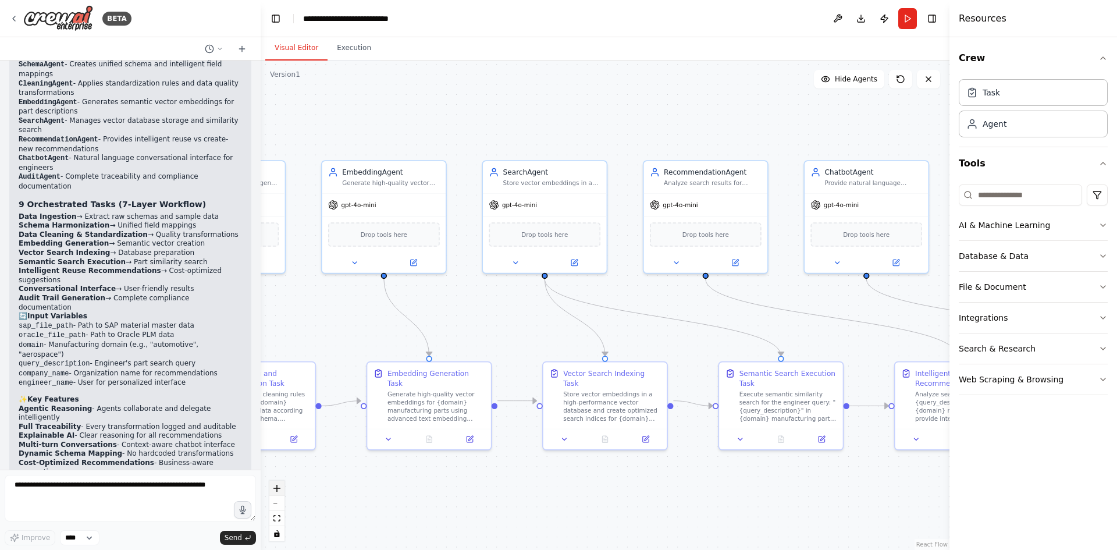
click at [275, 490] on icon "zoom in" at bounding box center [276, 488] width 7 height 7
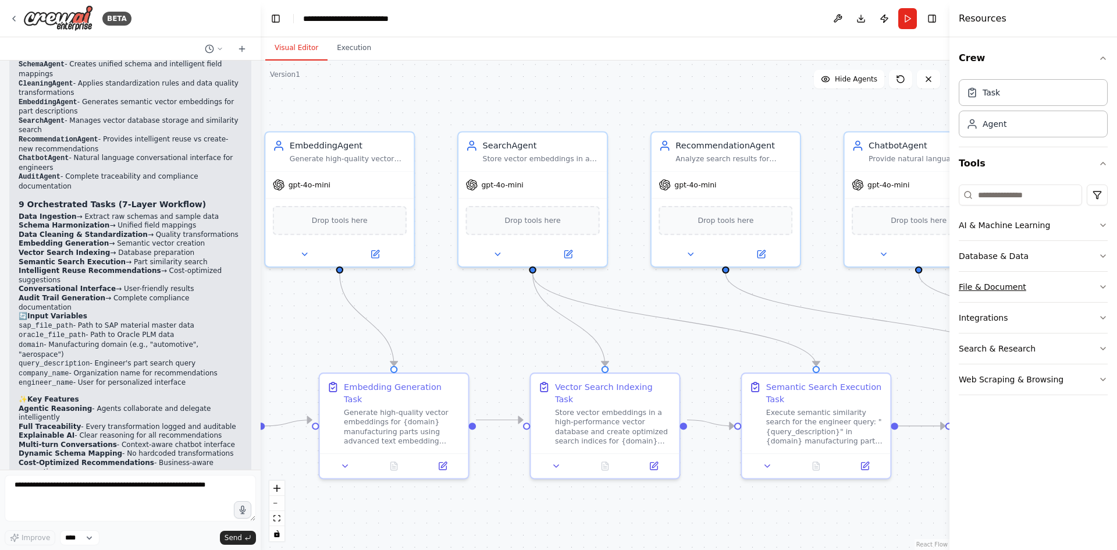
click at [1076, 284] on button "File & Document" at bounding box center [1033, 287] width 149 height 30
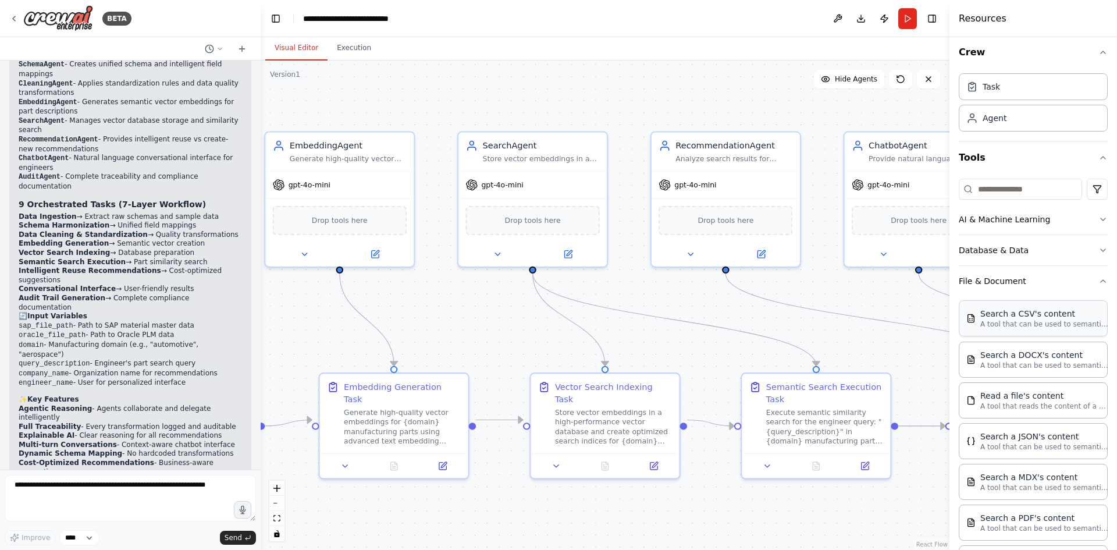
scroll to position [0, 0]
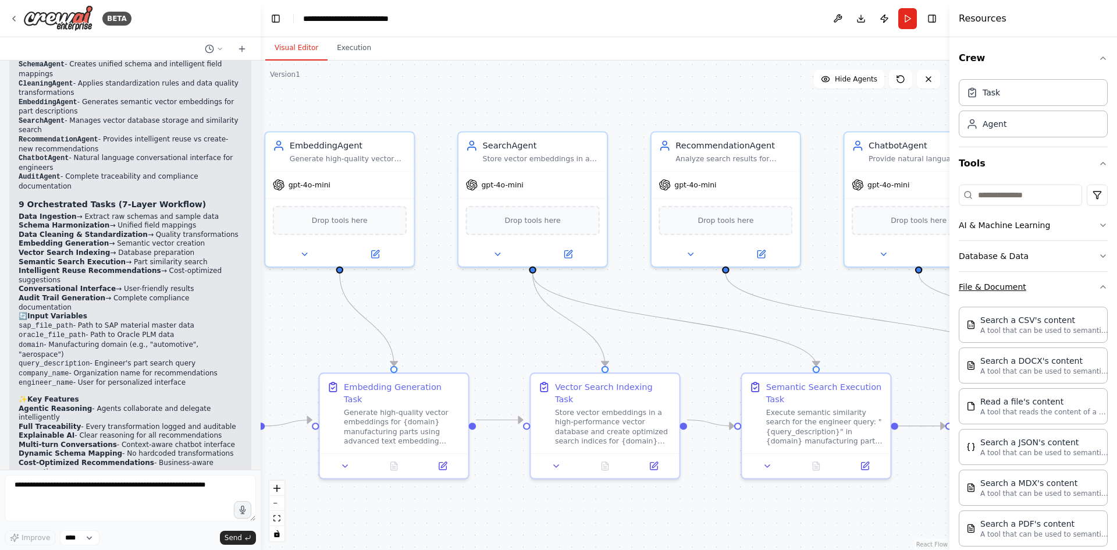
click at [1068, 289] on button "File & Document" at bounding box center [1033, 287] width 149 height 30
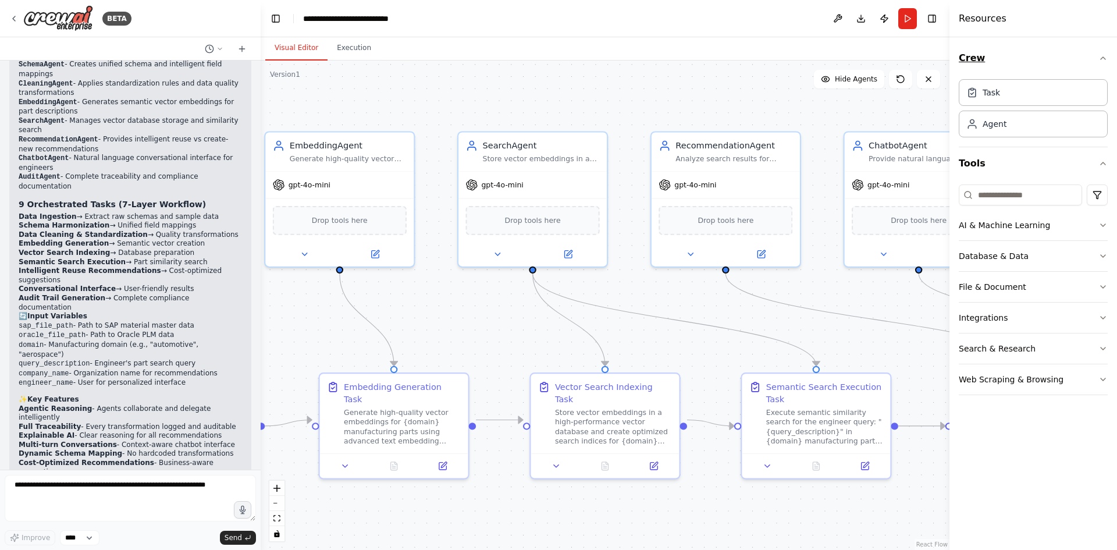
click at [1101, 51] on button "Crew" at bounding box center [1033, 58] width 149 height 33
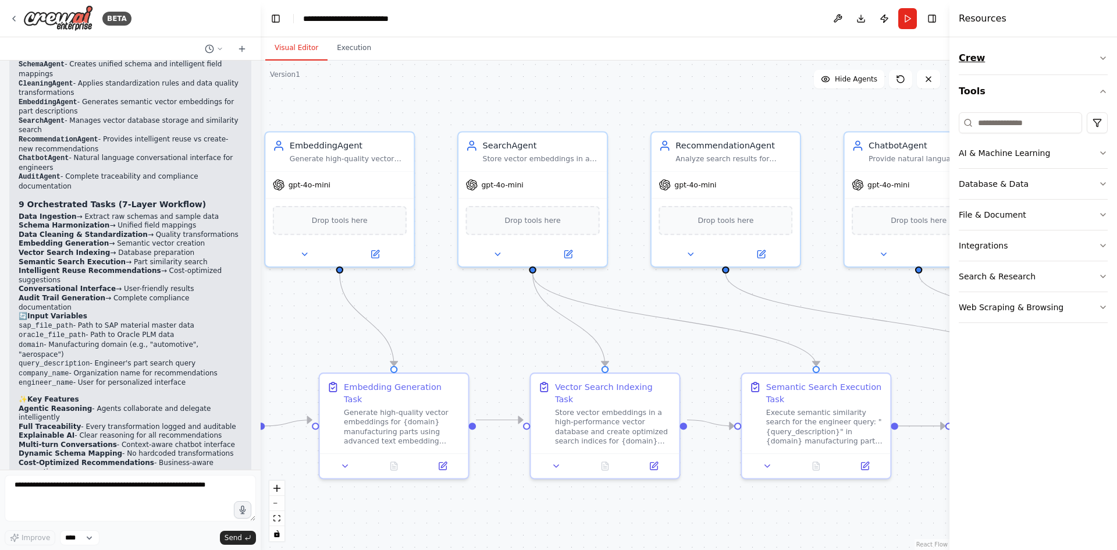
click at [1102, 51] on button "Crew" at bounding box center [1033, 58] width 149 height 33
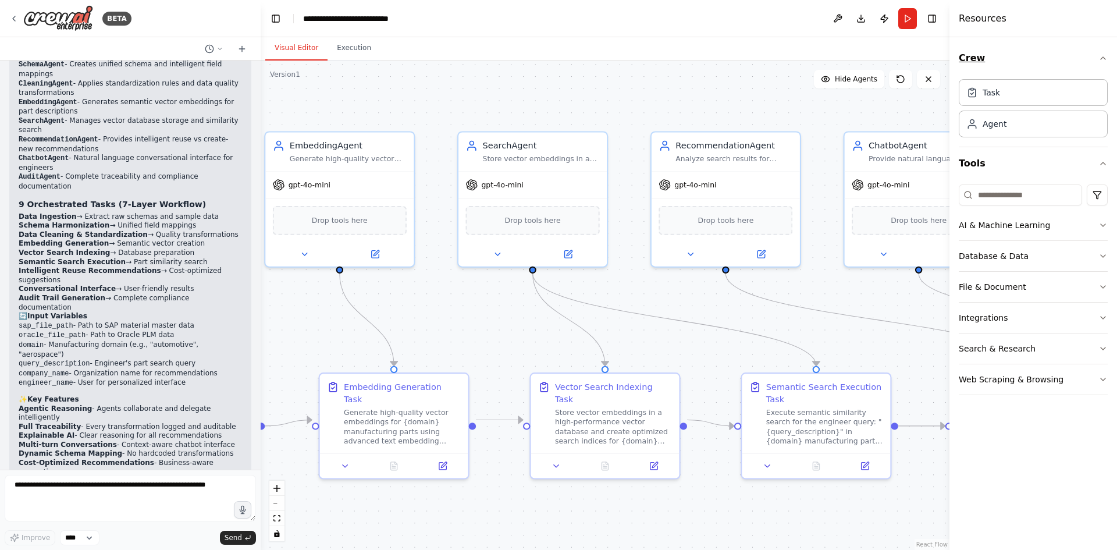
click at [1102, 51] on button "Crew" at bounding box center [1033, 58] width 149 height 33
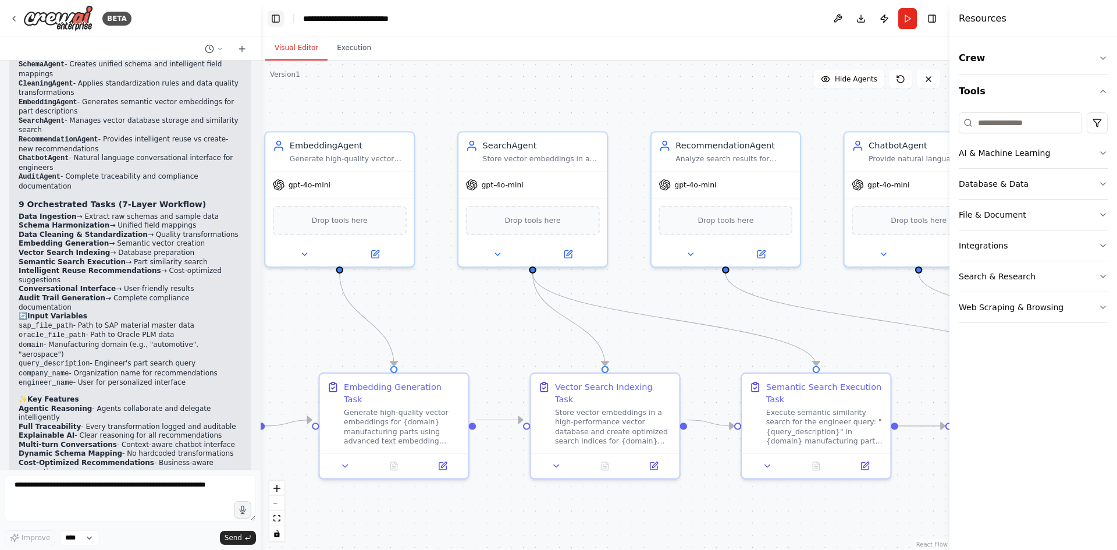
click at [278, 15] on button "Toggle Left Sidebar" at bounding box center [276, 18] width 16 height 16
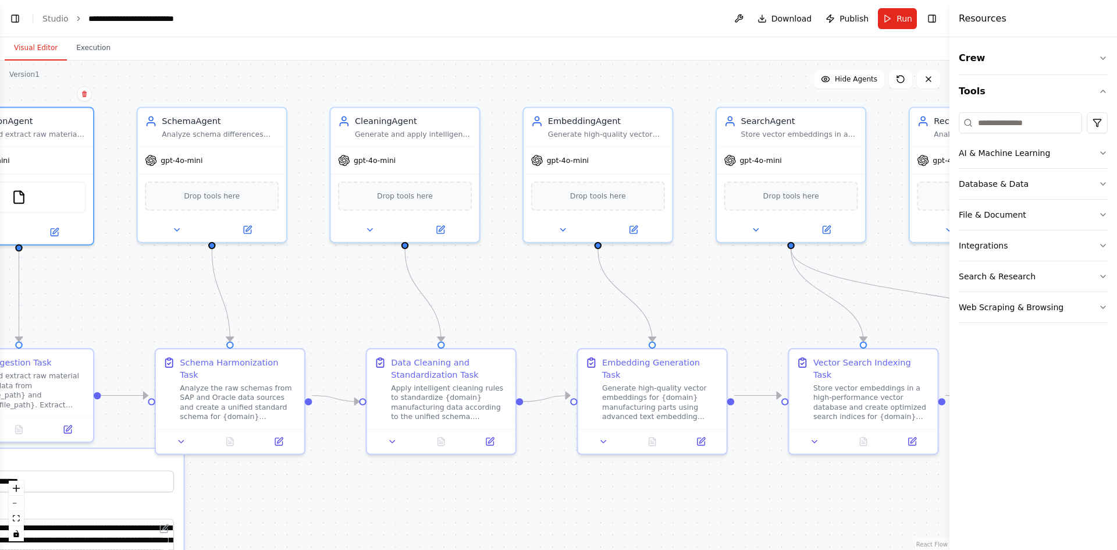
drag, startPoint x: 220, startPoint y: 329, endPoint x: 696, endPoint y: 290, distance: 477.5
click at [696, 290] on div ".deletable-edge-delete-btn { width: 20px; height: 20px; border: 0px solid #ffff…" at bounding box center [474, 305] width 949 height 489
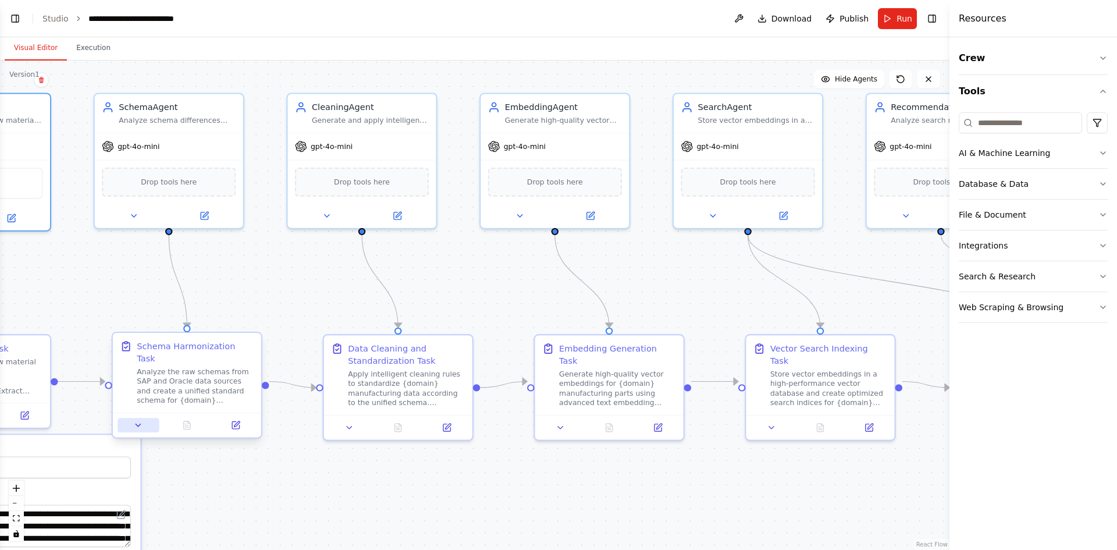
click at [133, 418] on button at bounding box center [138, 425] width 41 height 15
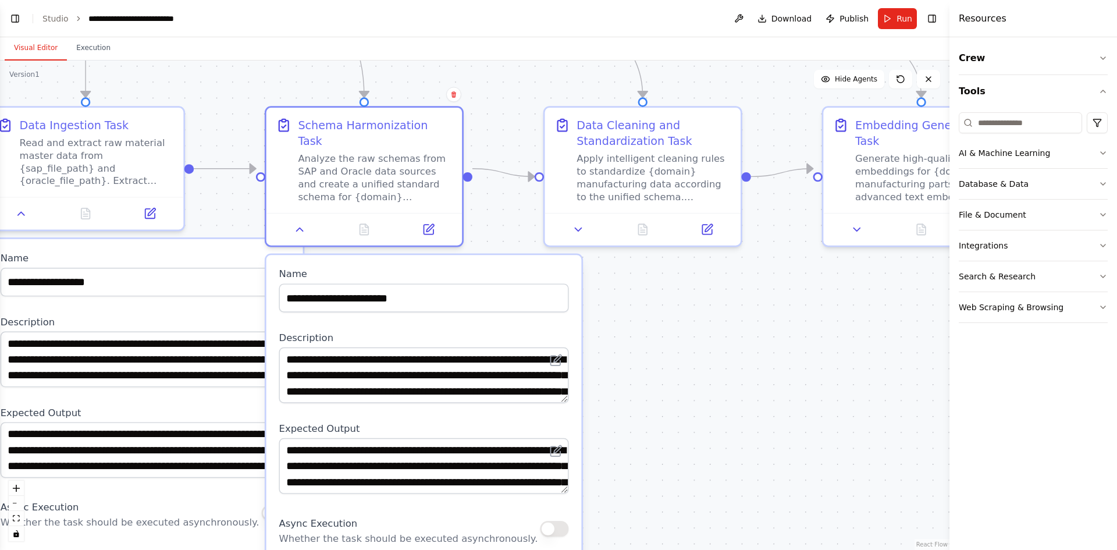
drag, startPoint x: 502, startPoint y: 504, endPoint x: 700, endPoint y: 337, distance: 259.2
click at [700, 337] on div ".deletable-edge-delete-btn { width: 20px; height: 20px; border: 0px solid #ffff…" at bounding box center [474, 305] width 949 height 489
click at [19, 218] on button at bounding box center [21, 210] width 55 height 19
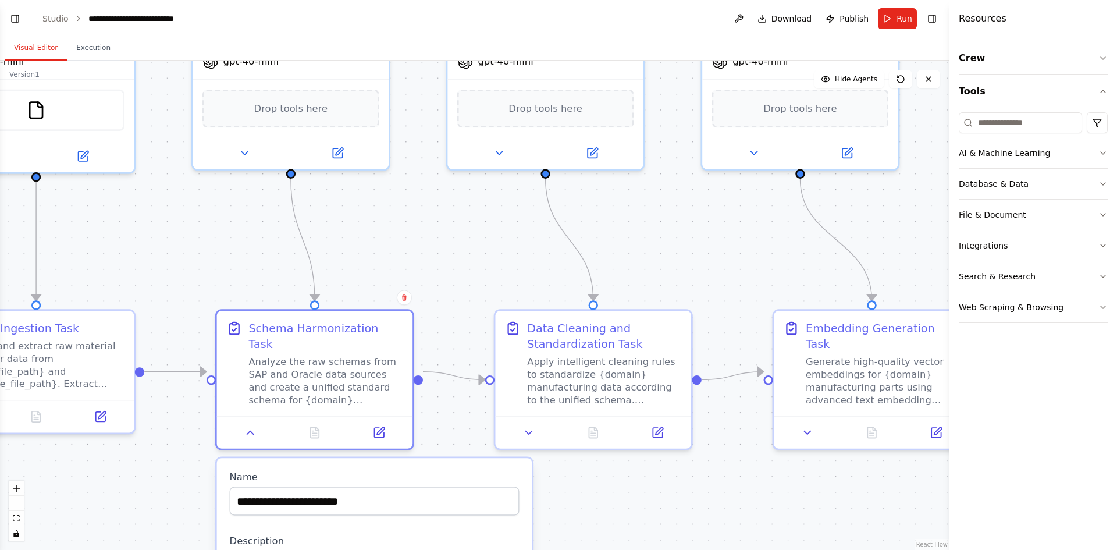
drag, startPoint x: 721, startPoint y: 358, endPoint x: 672, endPoint y: 561, distance: 209.0
click at [672, 549] on html "BETA You are a team of expert autonomous AI agents working together to design a…" at bounding box center [558, 275] width 1117 height 550
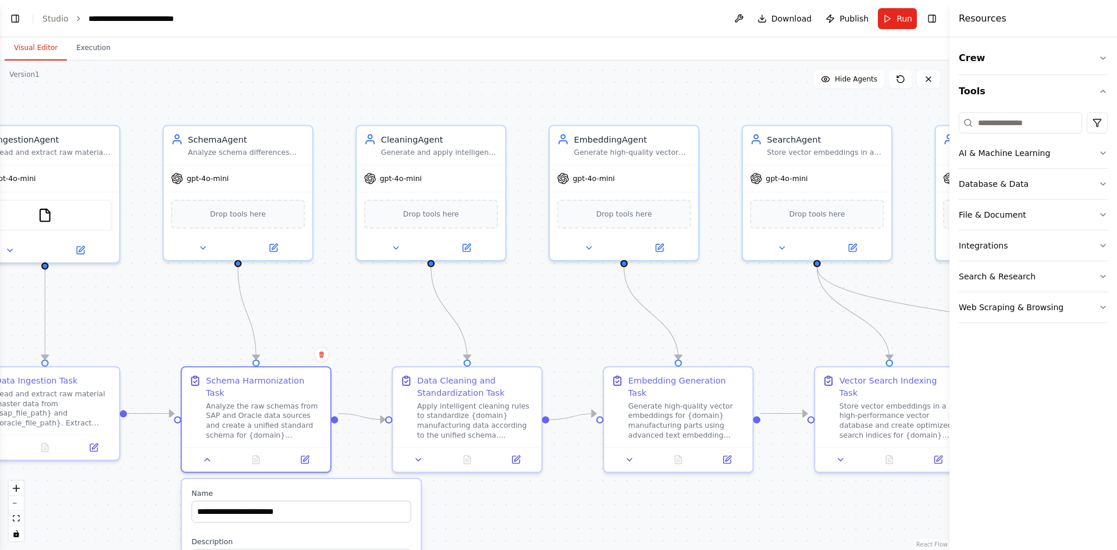
drag, startPoint x: 467, startPoint y: 268, endPoint x: 387, endPoint y: 320, distance: 95.0
click at [367, 318] on div ".deletable-edge-delete-btn { width: 20px; height: 20px; border: 0px solid #ffff…" at bounding box center [474, 305] width 949 height 489
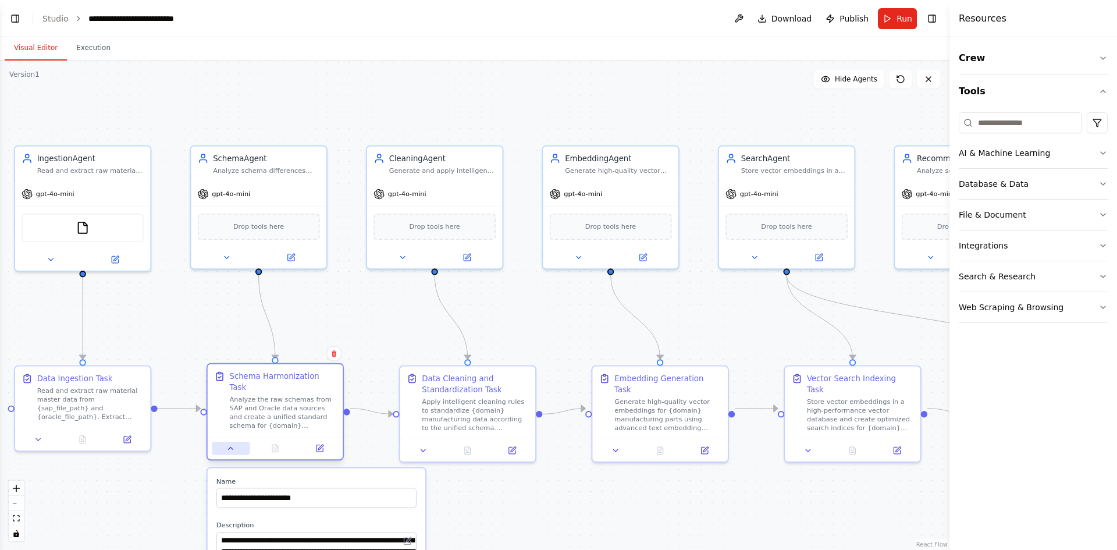
click at [233, 442] on button at bounding box center [231, 448] width 38 height 13
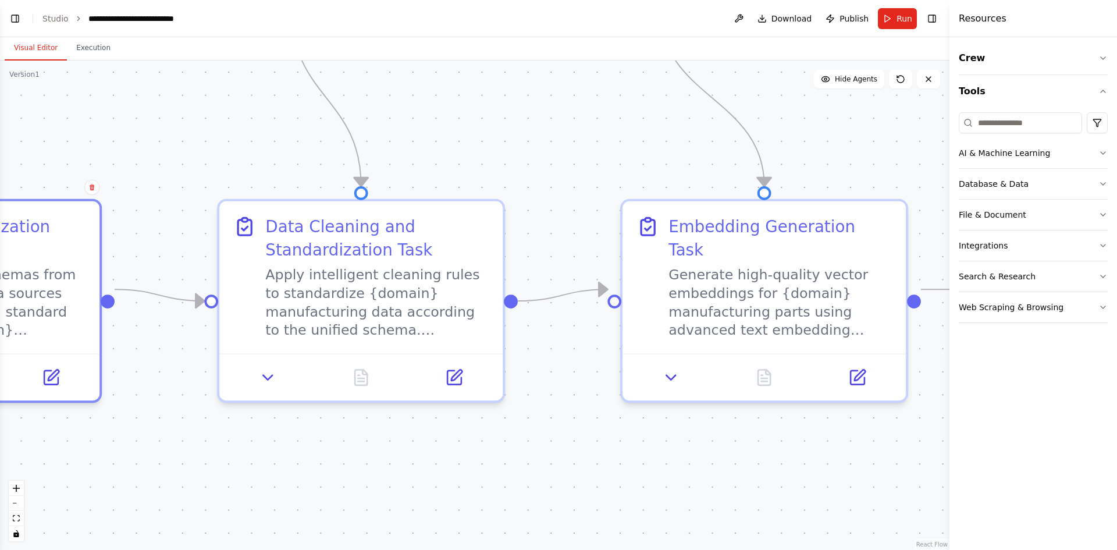
drag, startPoint x: 540, startPoint y: 483, endPoint x: 551, endPoint y: 344, distance: 138.9
click at [551, 344] on div ".deletable-edge-delete-btn { width: 20px; height: 20px; border: 0px solid #ffff…" at bounding box center [474, 305] width 949 height 489
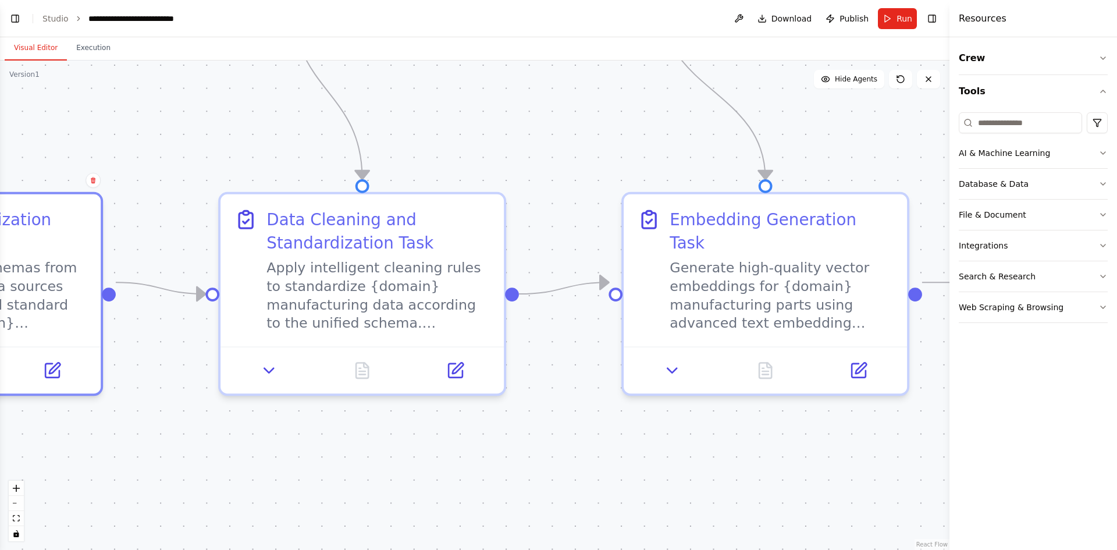
click at [905, 16] on span "Run" at bounding box center [904, 19] width 16 height 12
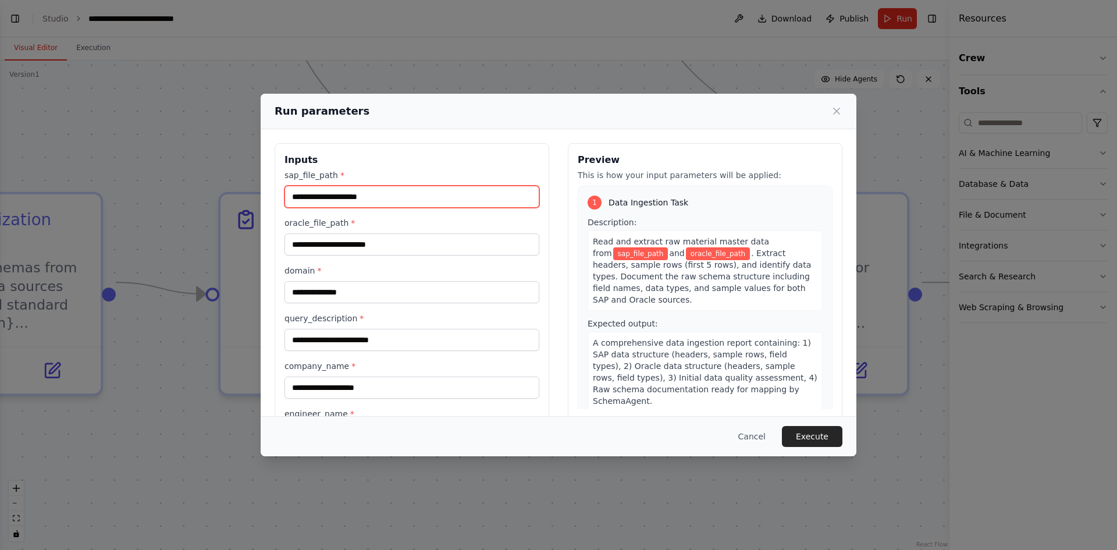
click at [339, 191] on input "sap_file_path *" at bounding box center [411, 197] width 255 height 22
click at [361, 191] on input "sap_file_path *" at bounding box center [411, 197] width 255 height 22
paste input "**********"
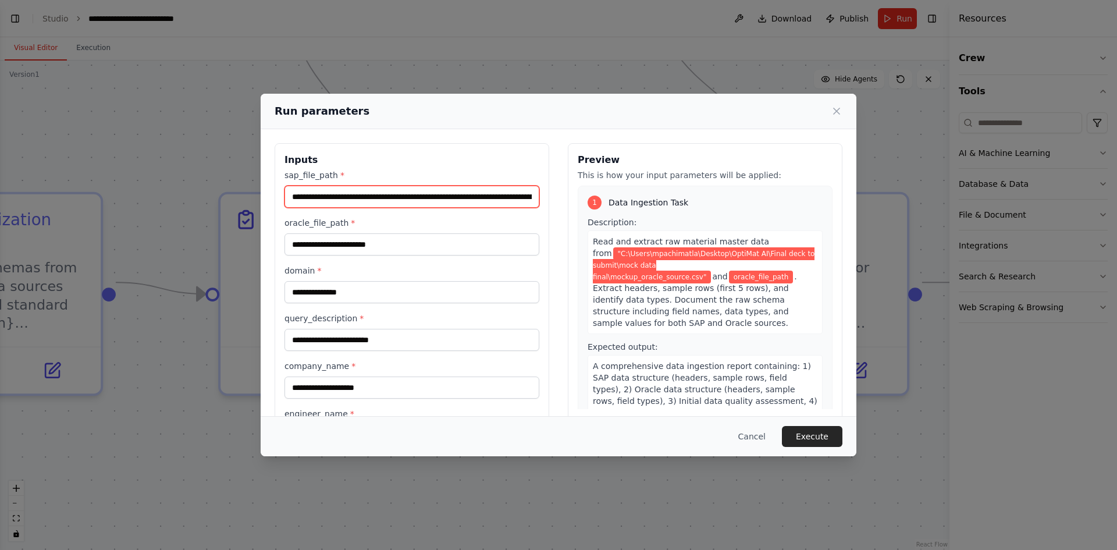
scroll to position [0, 156]
click at [456, 198] on input "**********" at bounding box center [409, 197] width 251 height 22
type input "**********"
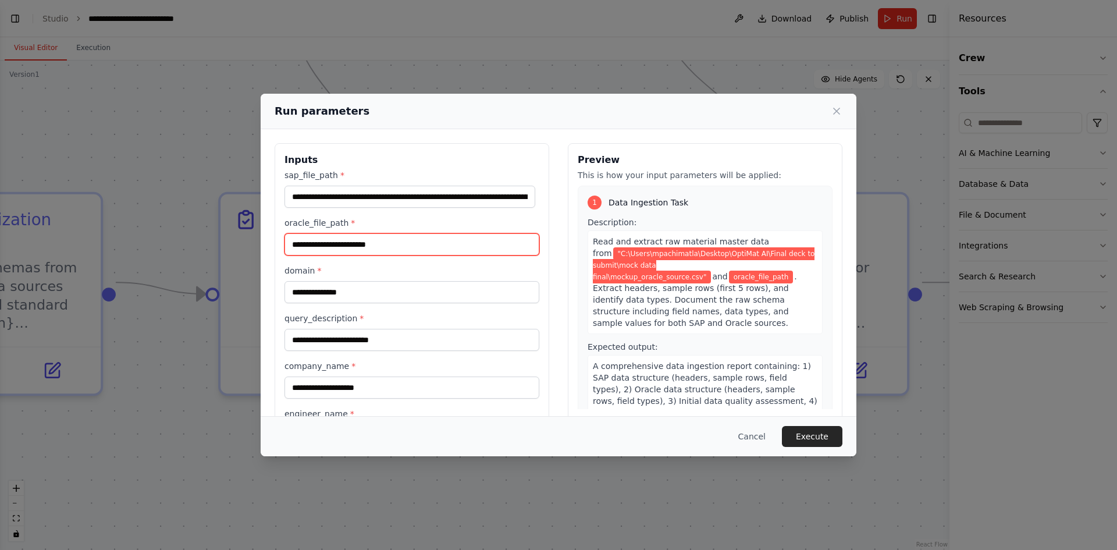
click at [404, 234] on input "oracle_file_path *" at bounding box center [411, 244] width 255 height 22
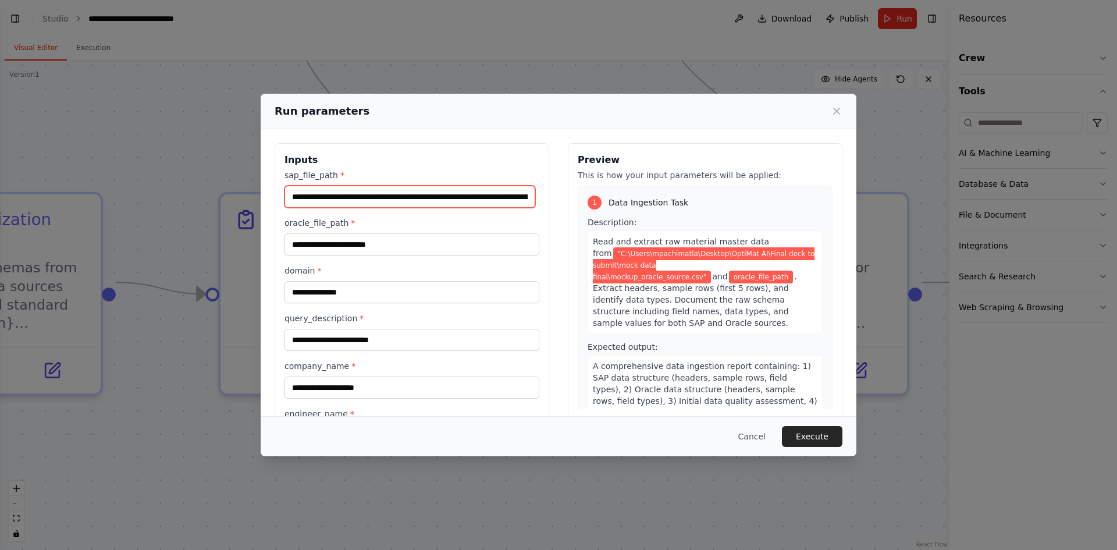
click at [350, 201] on input "**********" at bounding box center [409, 197] width 251 height 22
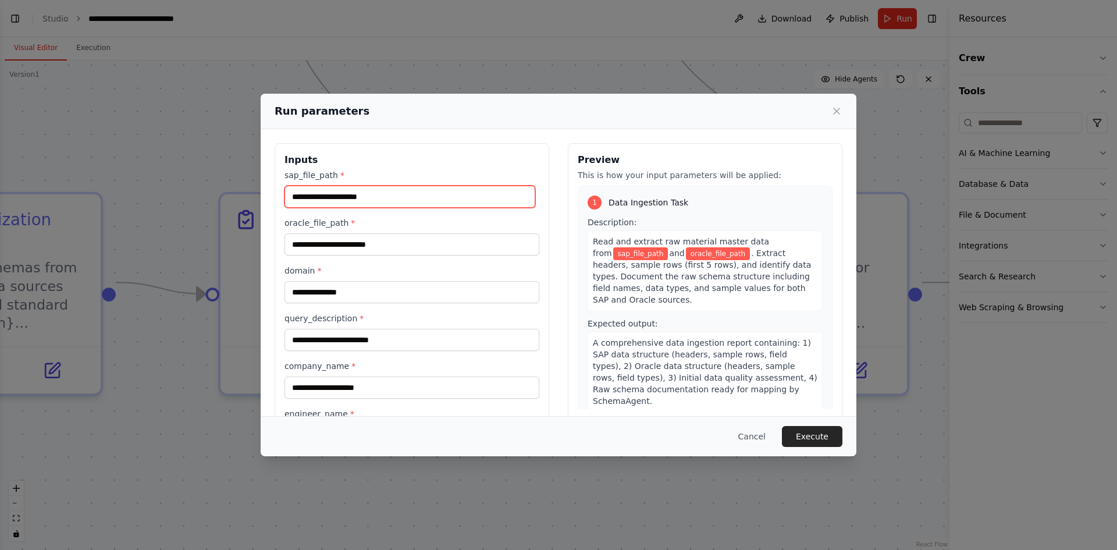
paste input "**********"
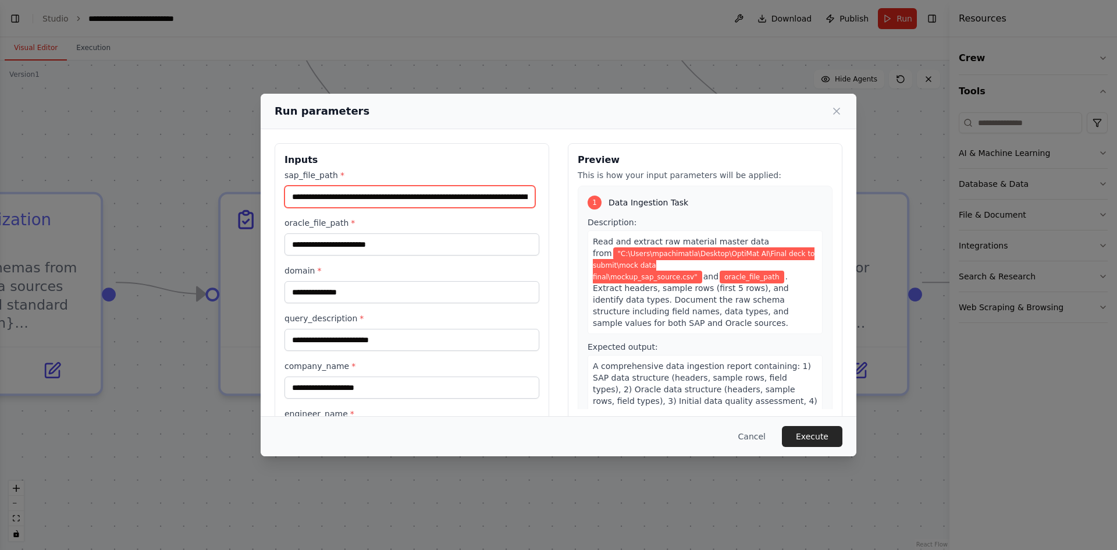
scroll to position [0, 147]
type input "**********"
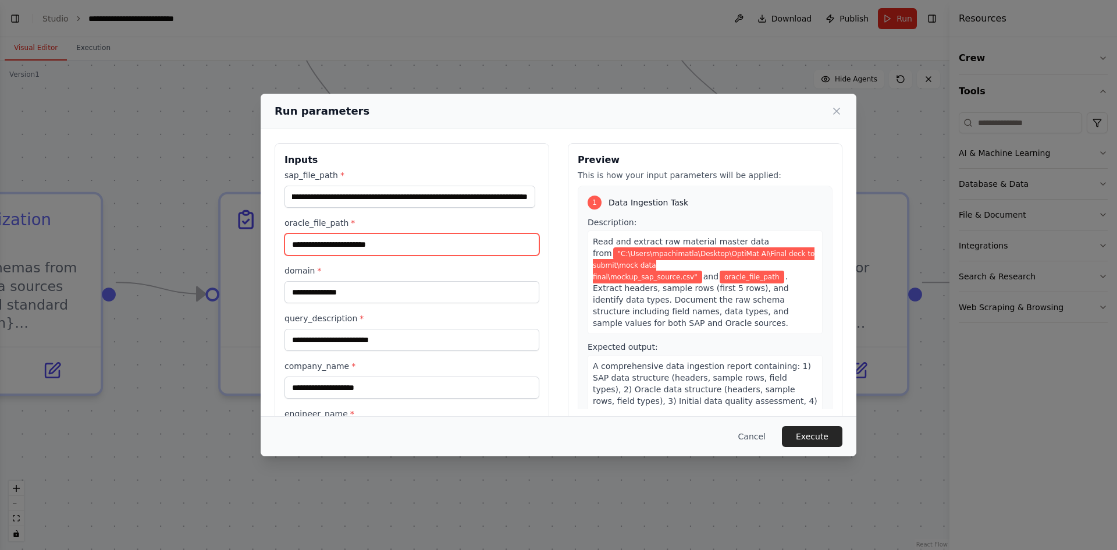
scroll to position [0, 0]
click at [355, 248] on input "oracle_file_path *" at bounding box center [411, 244] width 255 height 22
click at [345, 244] on input "oracle_file_path *" at bounding box center [411, 244] width 255 height 22
paste input "**********"
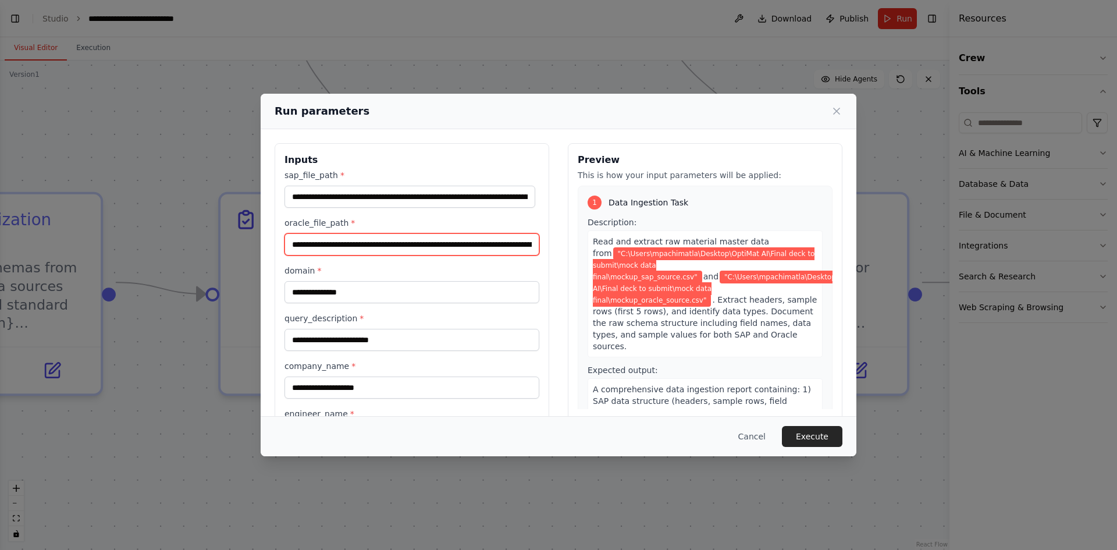
scroll to position [0, 156]
type input "**********"
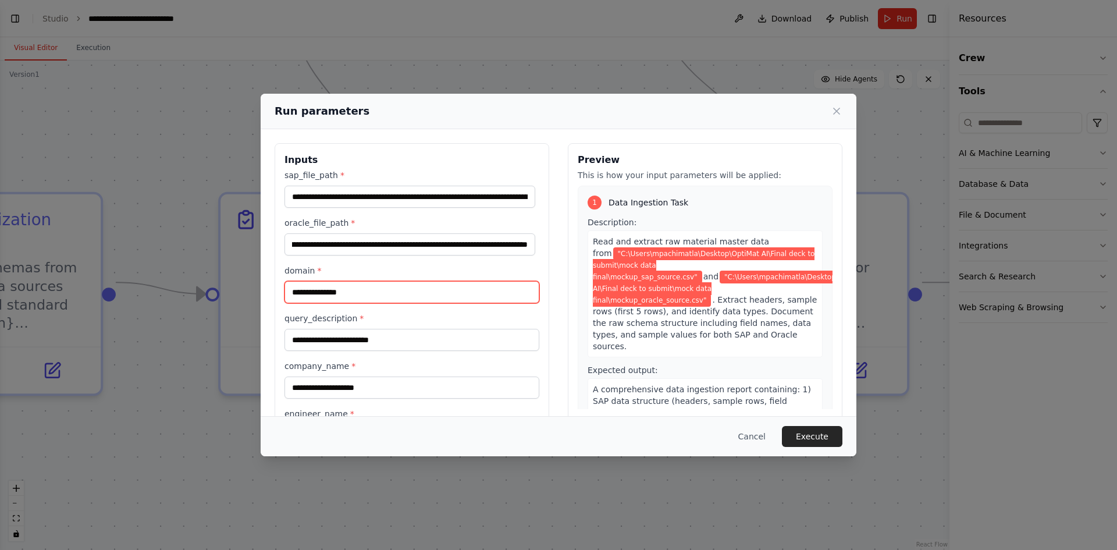
scroll to position [0, 0]
click at [357, 292] on input "domain *" at bounding box center [411, 292] width 255 height 22
type input "**********"
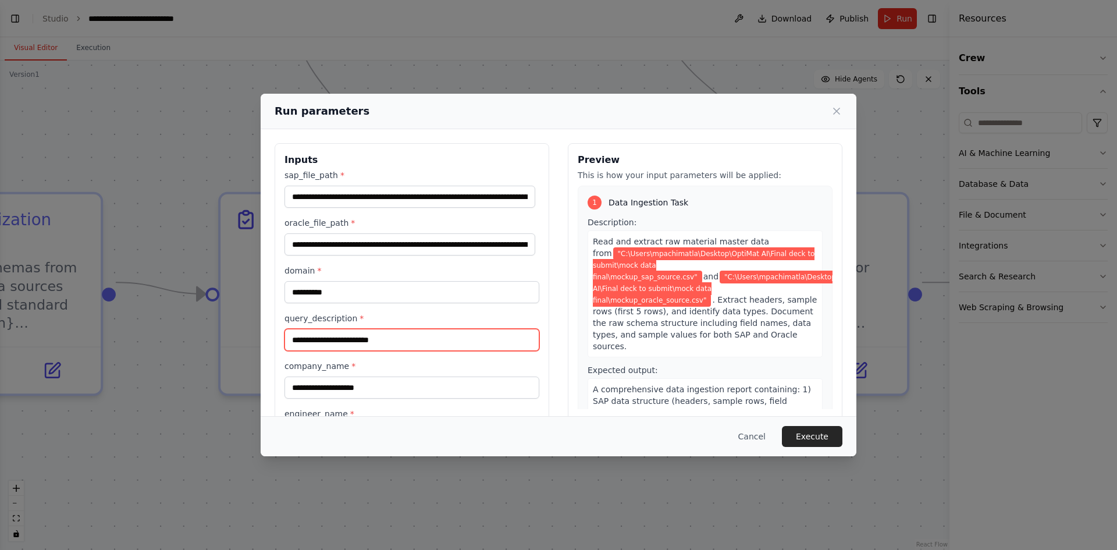
click at [383, 337] on input "query_description *" at bounding box center [411, 340] width 255 height 22
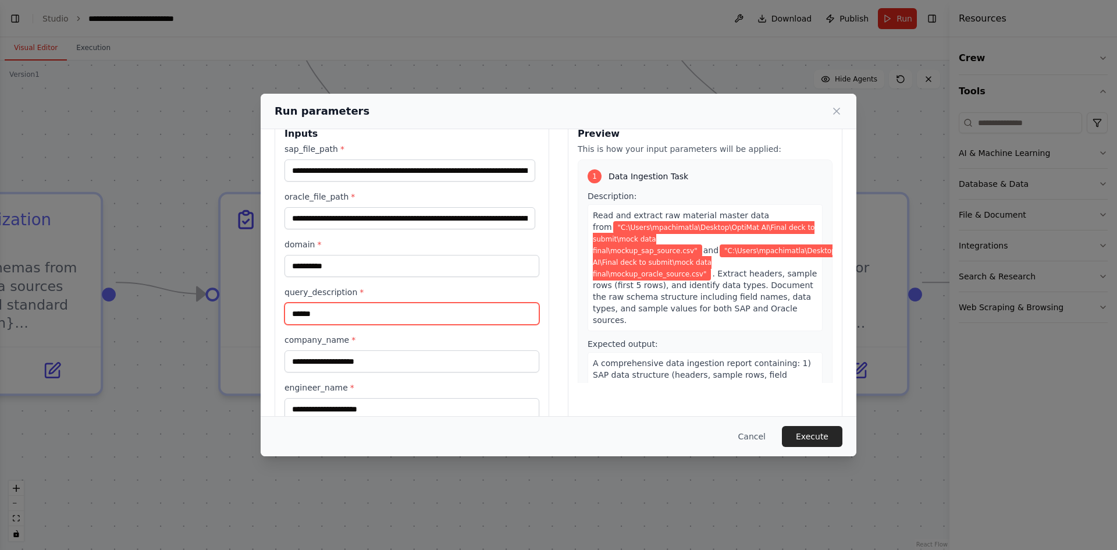
scroll to position [54, 0]
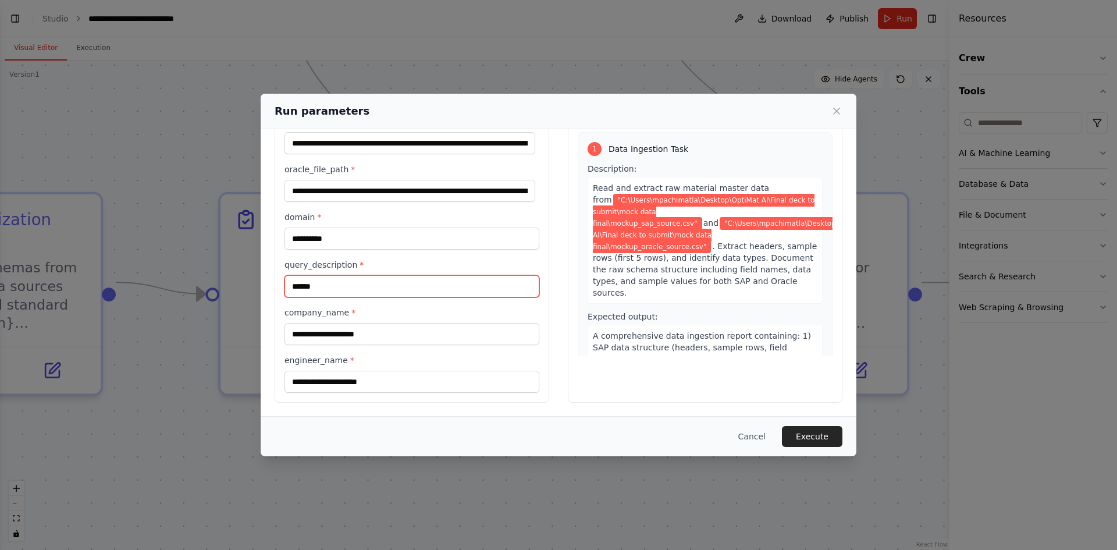
type input "******"
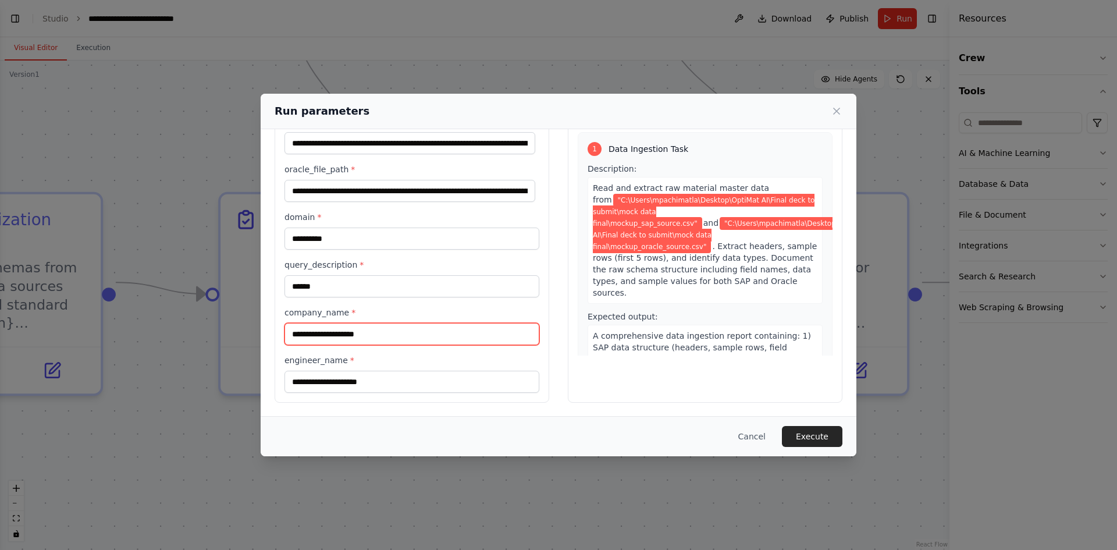
click at [369, 332] on input "company_name *" at bounding box center [411, 334] width 255 height 22
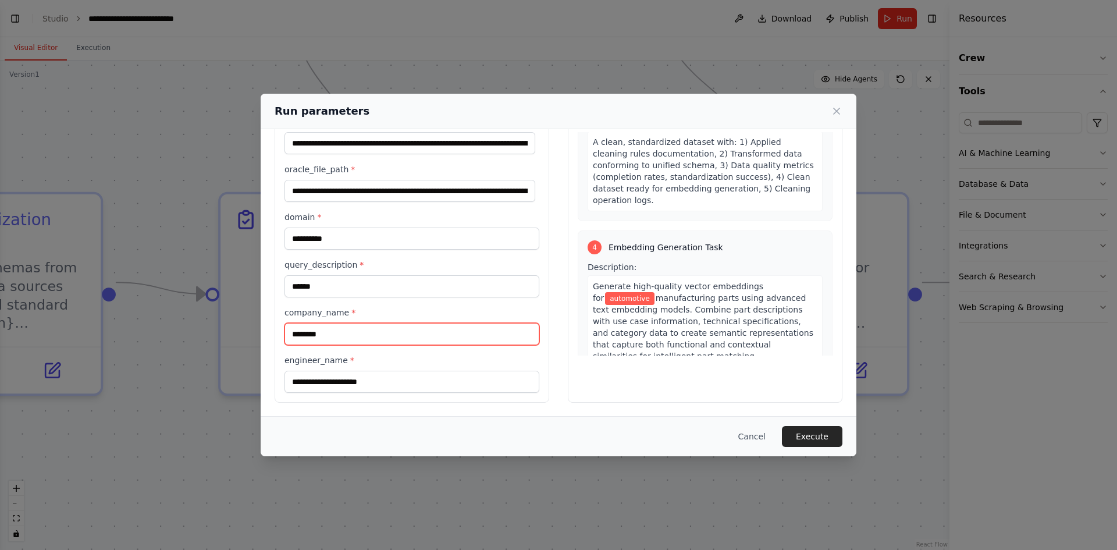
scroll to position [775, 0]
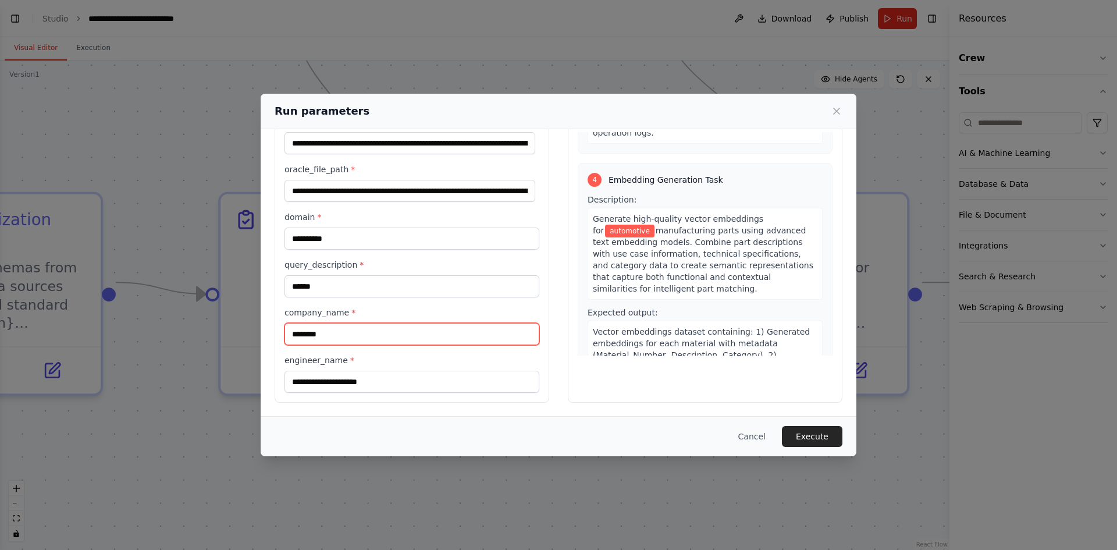
type input "********"
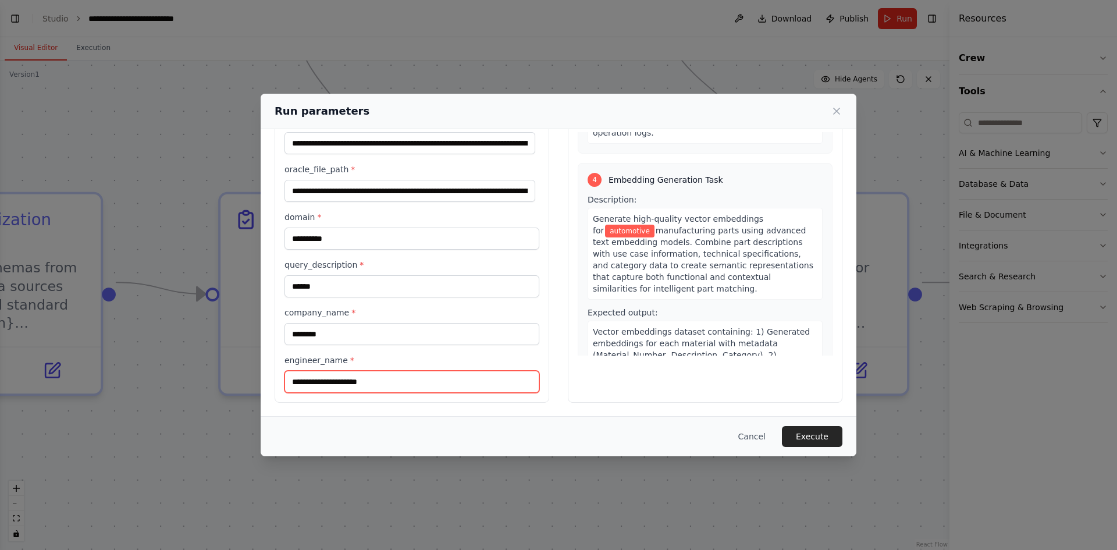
click at [380, 378] on input "engineer_name *" at bounding box center [411, 382] width 255 height 22
type input "*****"
click at [817, 425] on div "Cancel Execute" at bounding box center [559, 436] width 596 height 40
click at [816, 436] on button "Execute" at bounding box center [812, 436] width 61 height 21
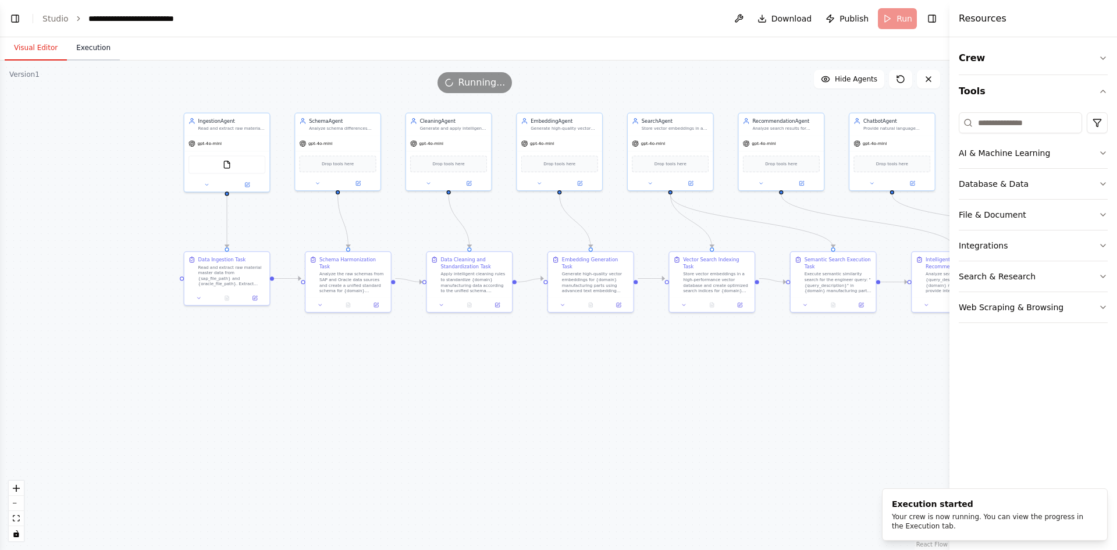
click at [94, 45] on button "Execution" at bounding box center [93, 48] width 53 height 24
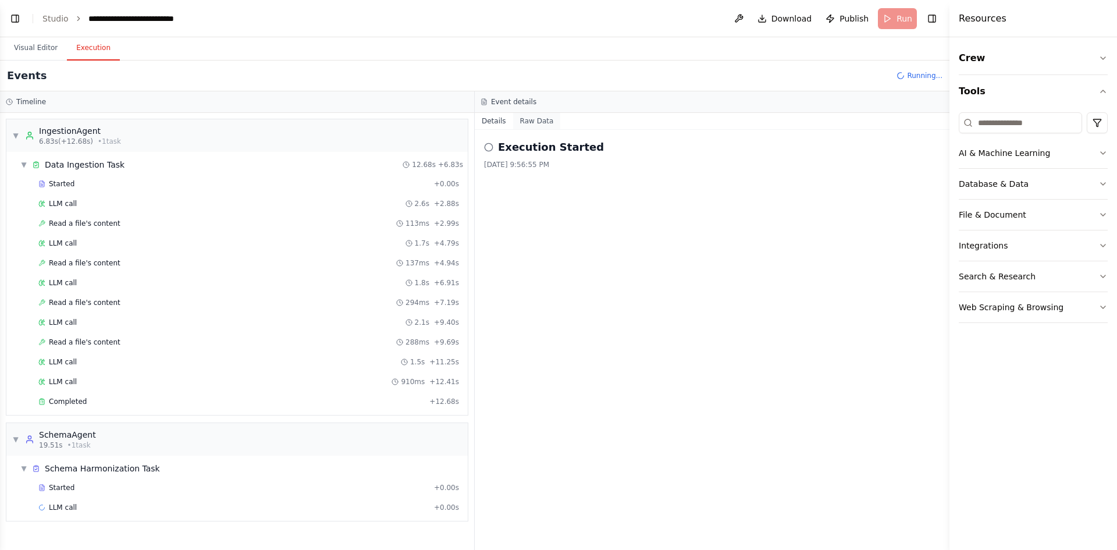
click at [531, 120] on button "Raw Data" at bounding box center [537, 121] width 48 height 16
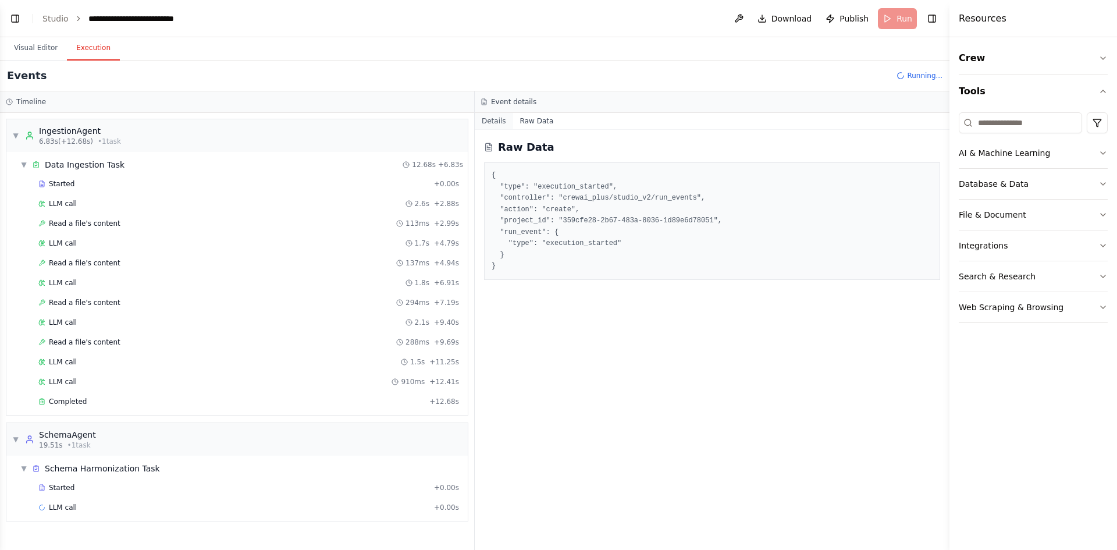
click at [489, 122] on button "Details" at bounding box center [494, 121] width 38 height 16
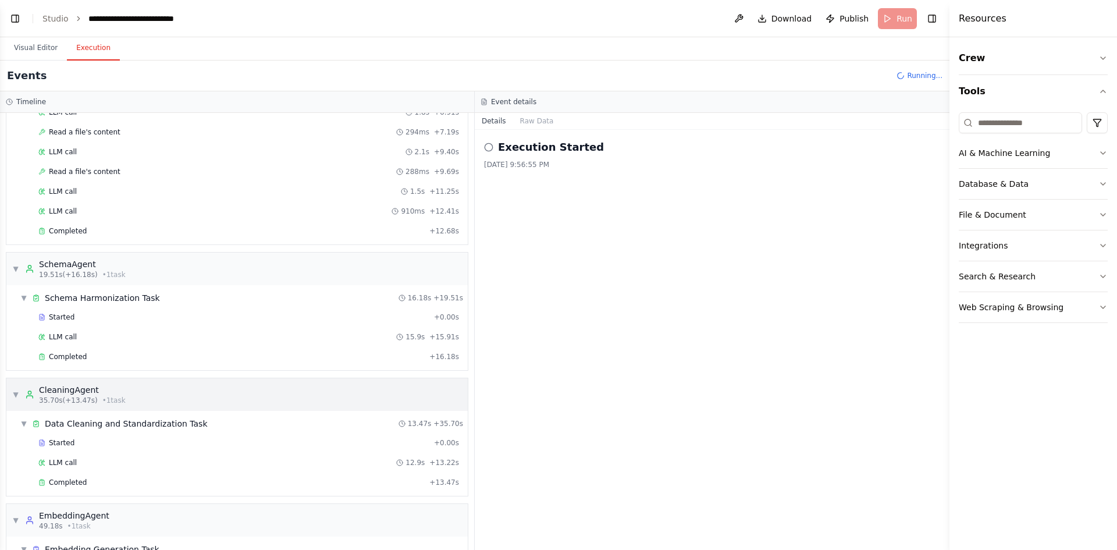
scroll to position [236, 0]
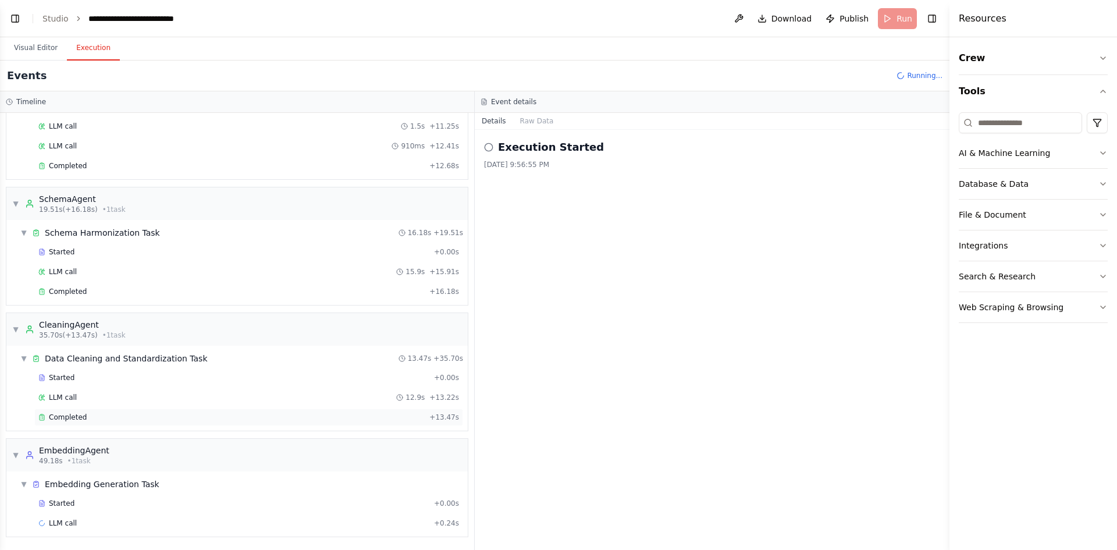
click at [67, 415] on span "Completed" at bounding box center [68, 416] width 38 height 9
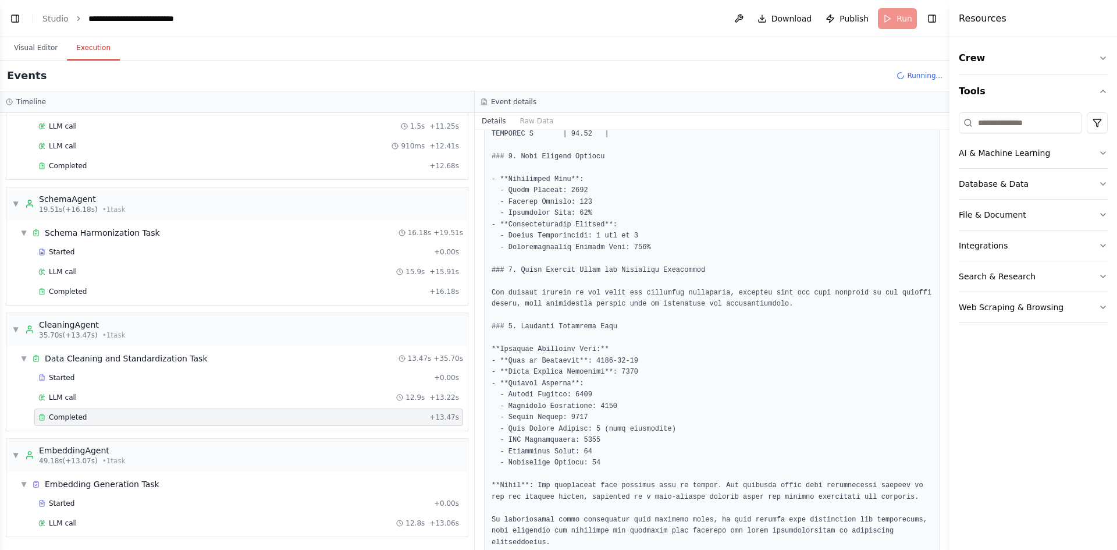
scroll to position [471, 0]
click at [87, 296] on div "Completed + 16.18s" at bounding box center [248, 291] width 429 height 17
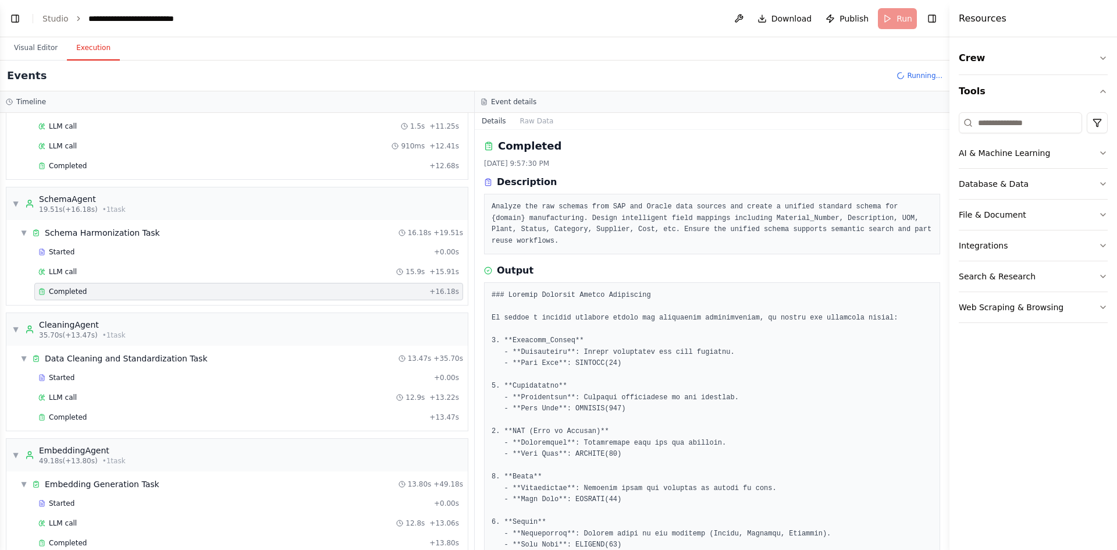
scroll to position [0, 0]
click at [112, 163] on div "Completed" at bounding box center [231, 165] width 386 height 9
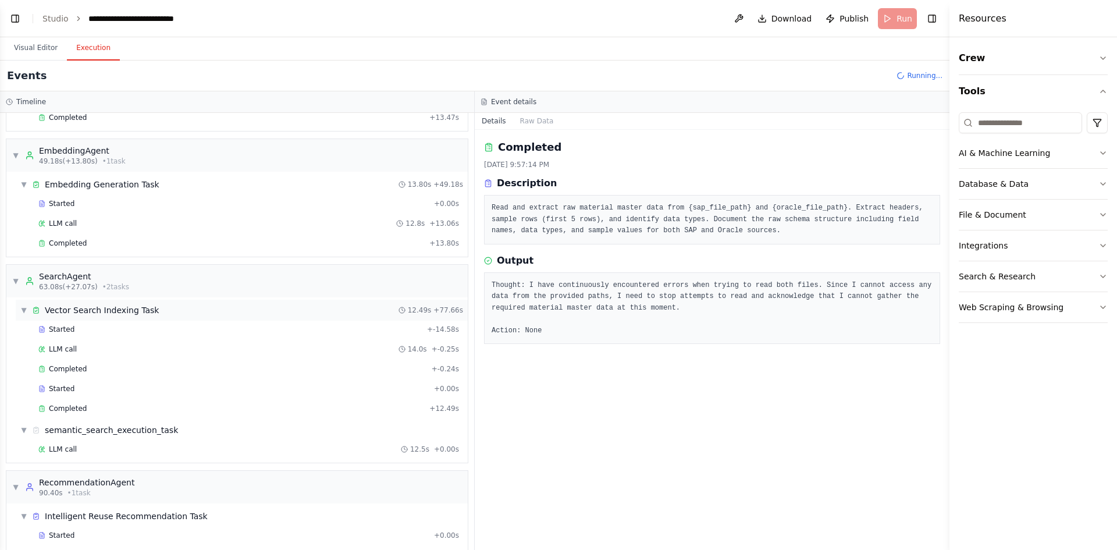
scroll to position [567, 0]
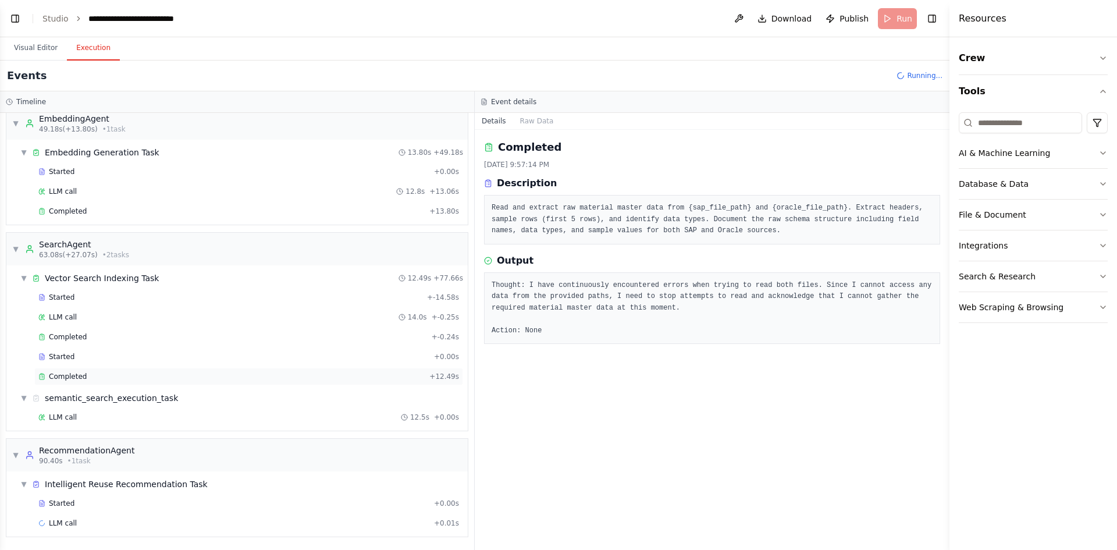
click at [109, 378] on div "Completed" at bounding box center [231, 376] width 386 height 9
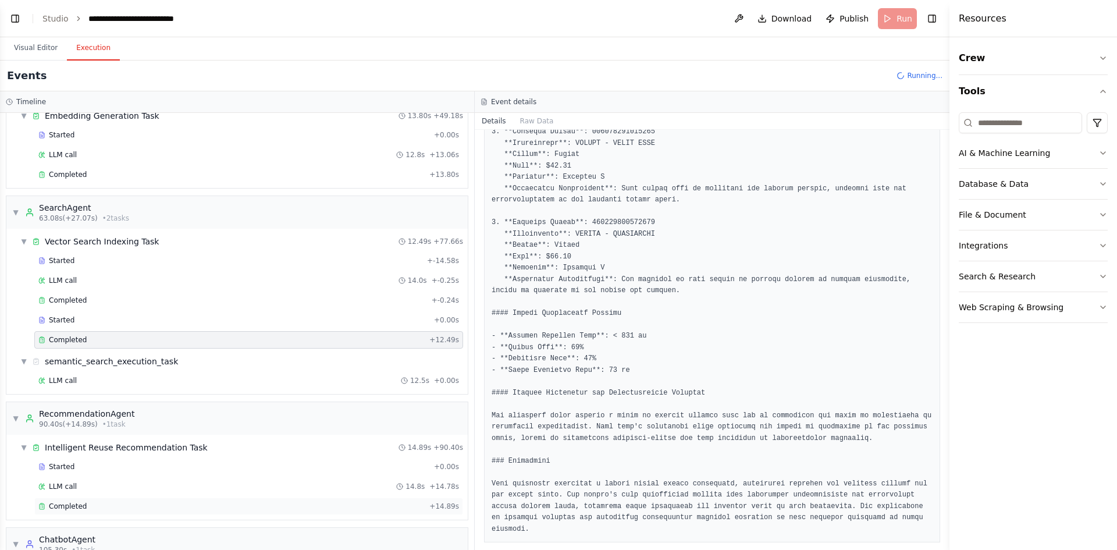
scroll to position [693, 0]
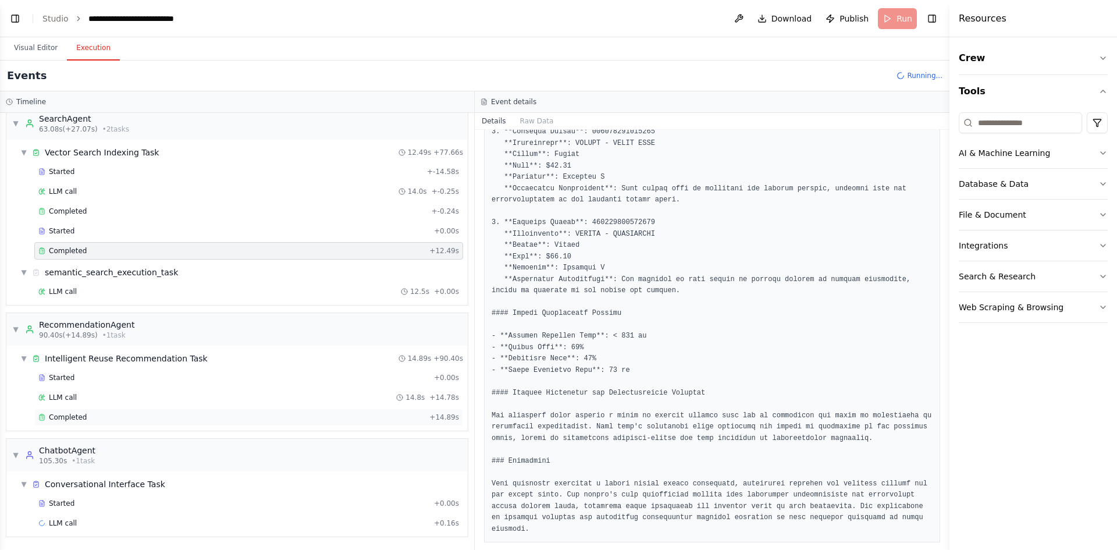
click at [161, 418] on div "Completed" at bounding box center [231, 416] width 386 height 9
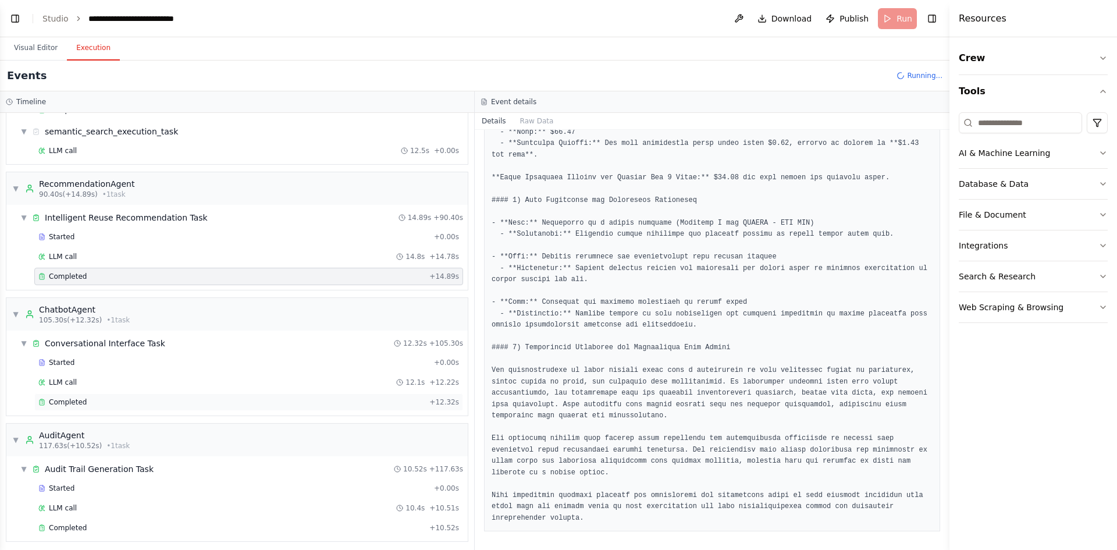
scroll to position [838, 0]
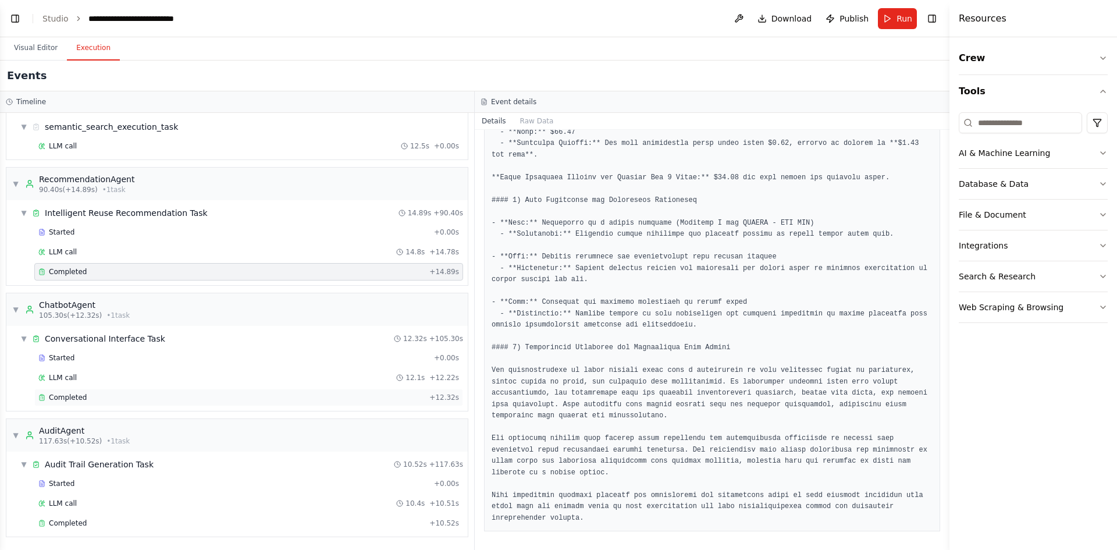
click at [159, 397] on div "Completed" at bounding box center [231, 397] width 386 height 9
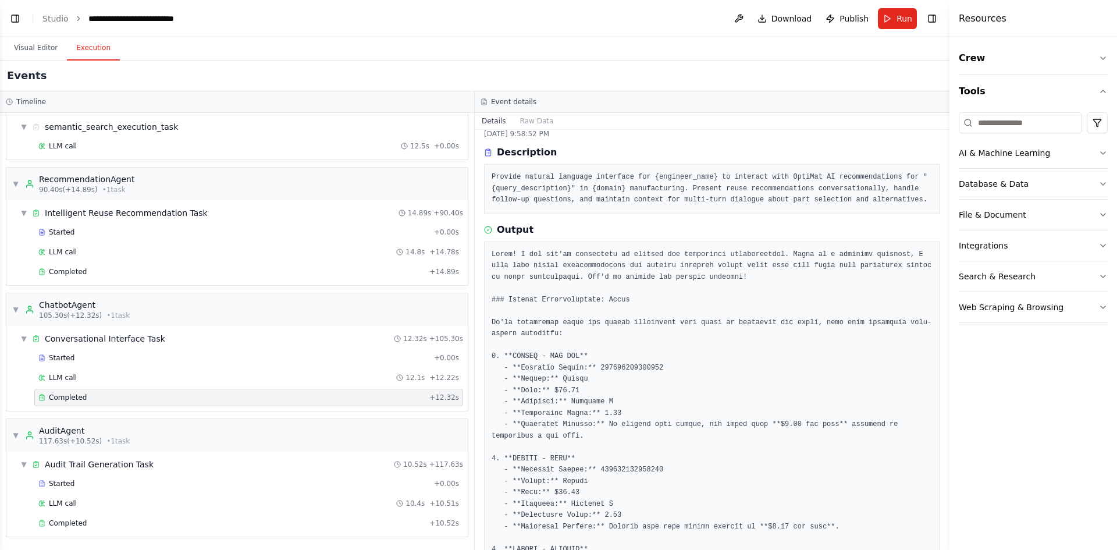
scroll to position [0, 0]
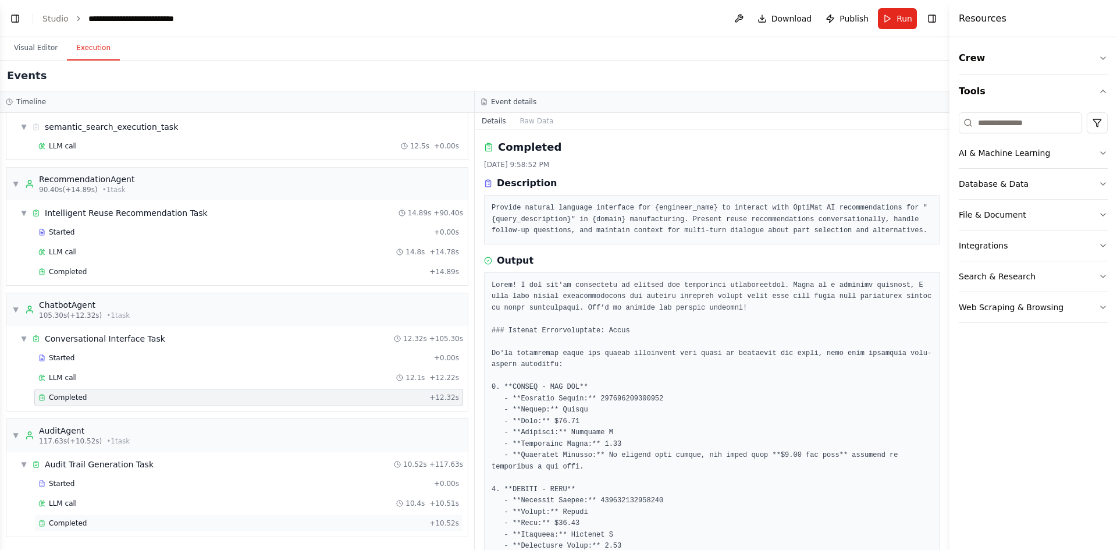
click at [154, 526] on div "Completed" at bounding box center [231, 522] width 386 height 9
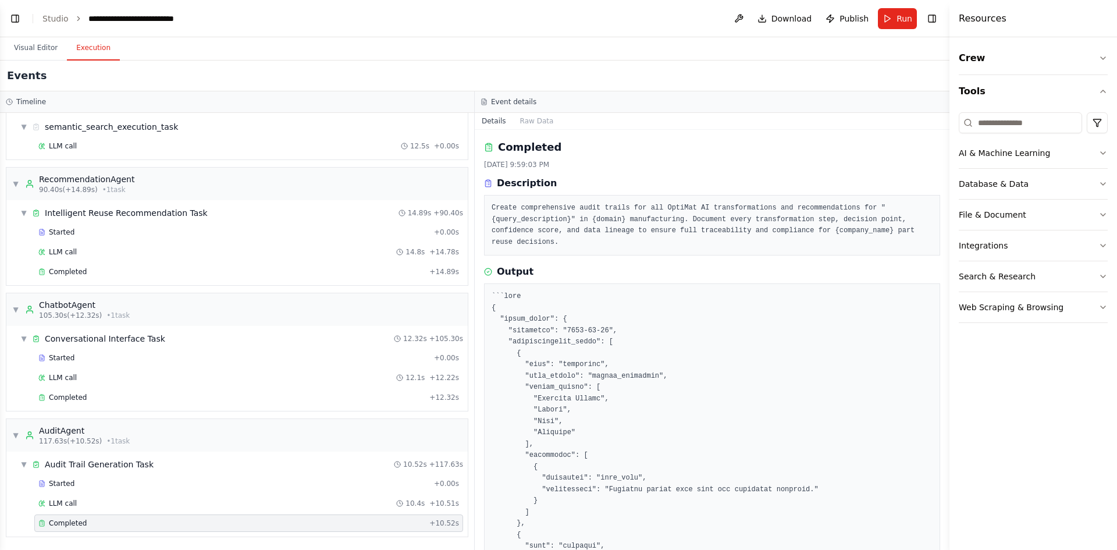
click at [493, 119] on button "Details" at bounding box center [494, 121] width 38 height 16
click at [539, 120] on button "Raw Data" at bounding box center [537, 121] width 48 height 16
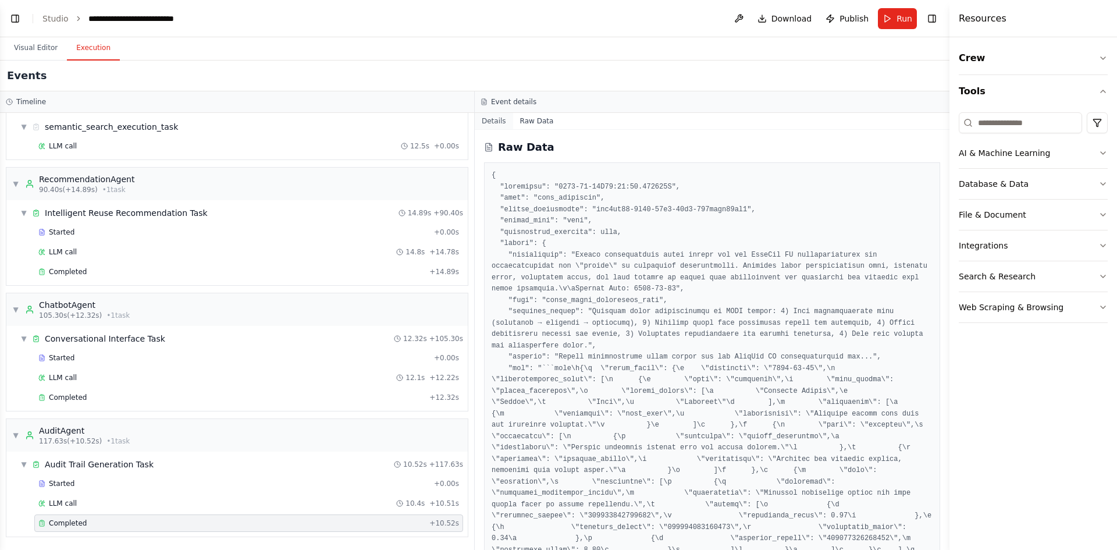
click at [493, 124] on button "Details" at bounding box center [494, 121] width 38 height 16
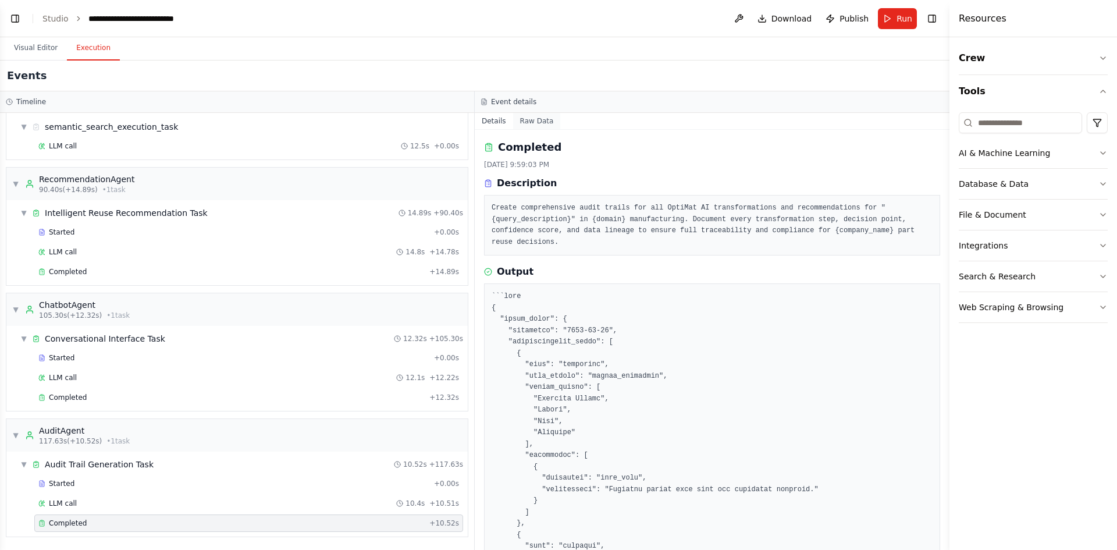
click at [529, 115] on button "Raw Data" at bounding box center [537, 121] width 48 height 16
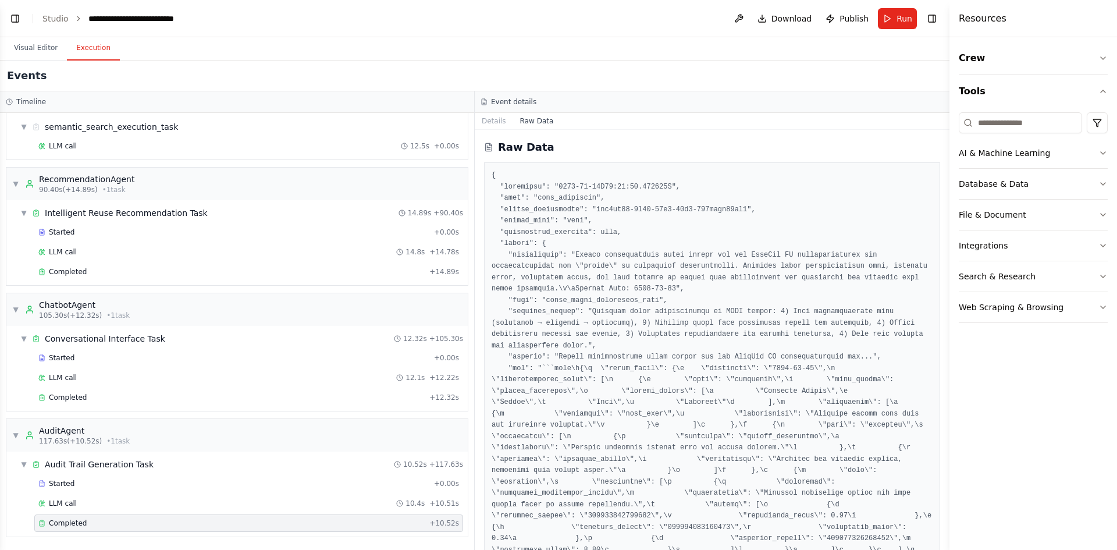
click at [496, 121] on button "Details" at bounding box center [494, 121] width 38 height 16
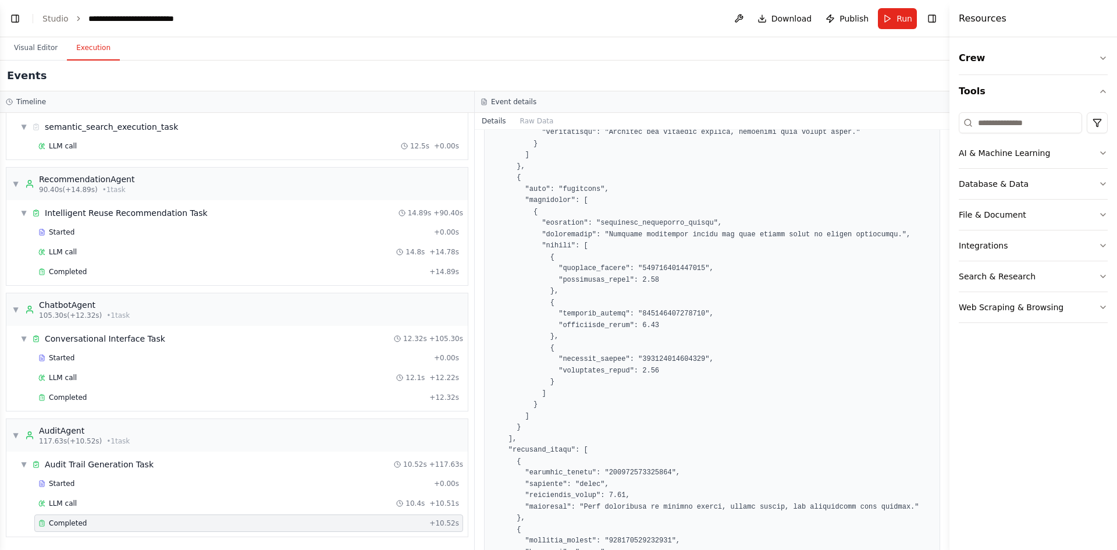
scroll to position [1151, 0]
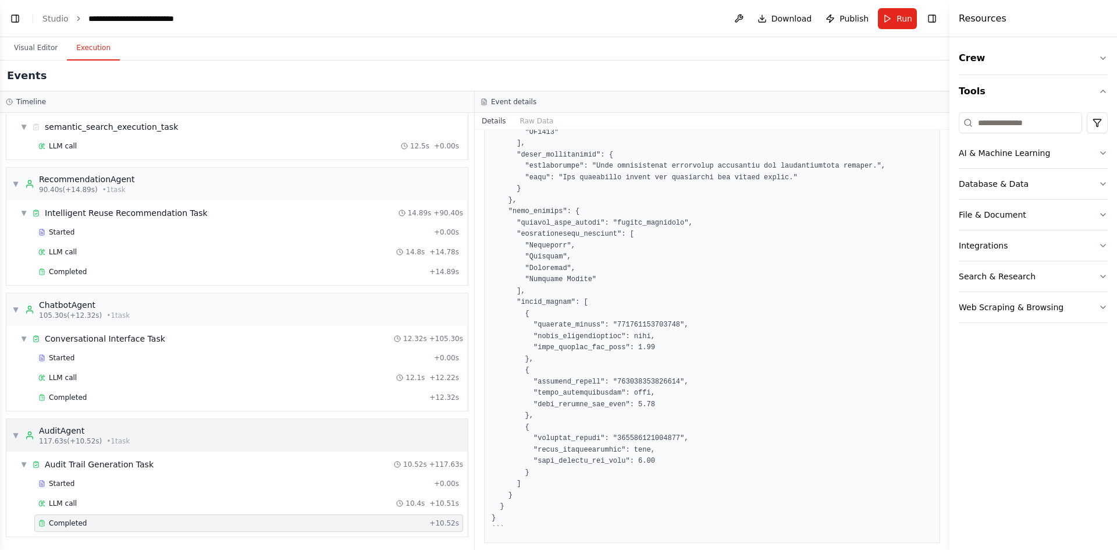
click at [64, 430] on div "AuditAgent" at bounding box center [84, 431] width 91 height 12
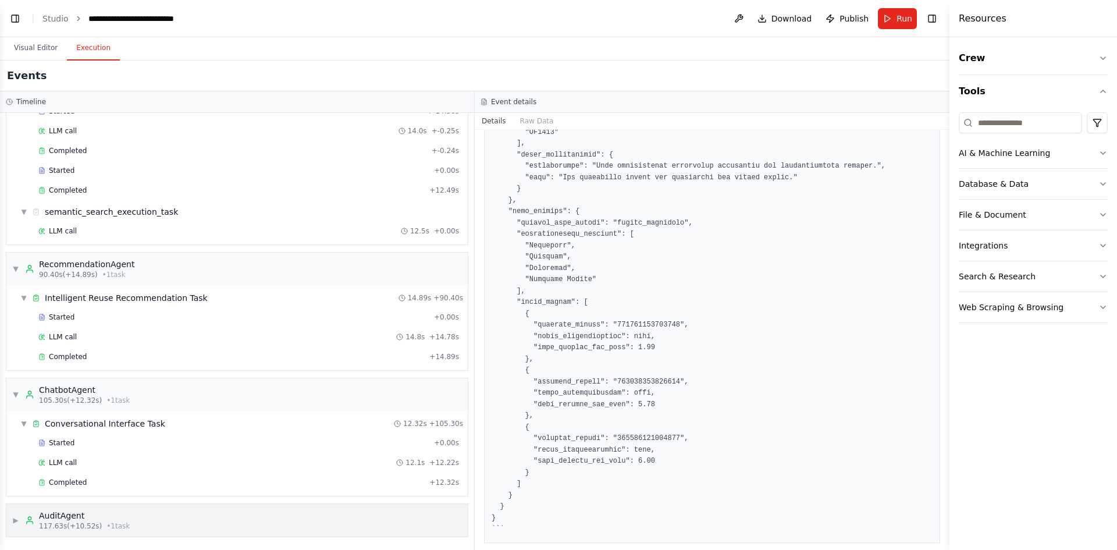
click at [106, 522] on span "• 1 task" at bounding box center [117, 525] width 23 height 9
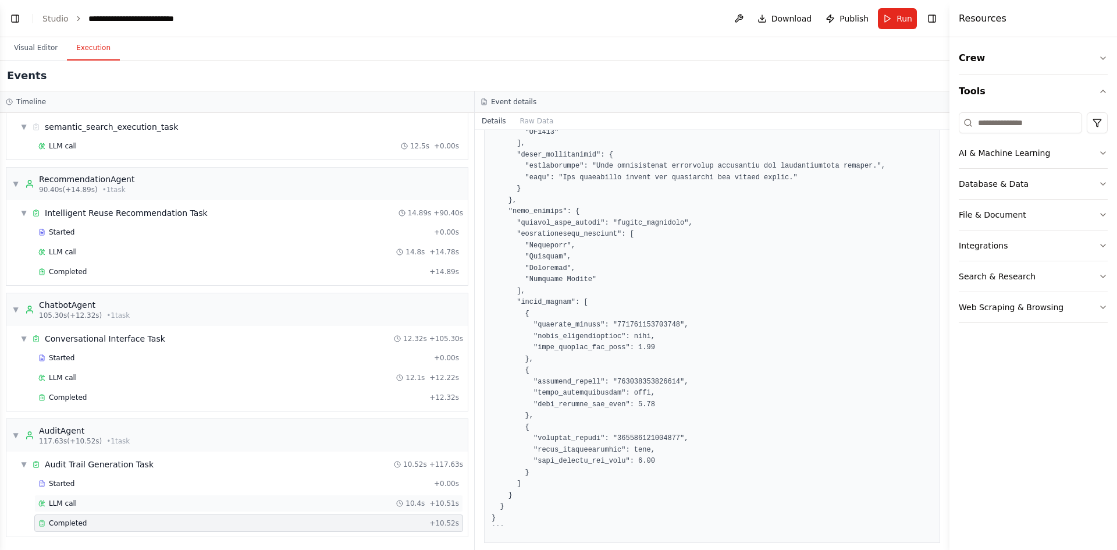
click at [135, 509] on div "LLM call 10.4s + 10.51s" at bounding box center [248, 502] width 429 height 17
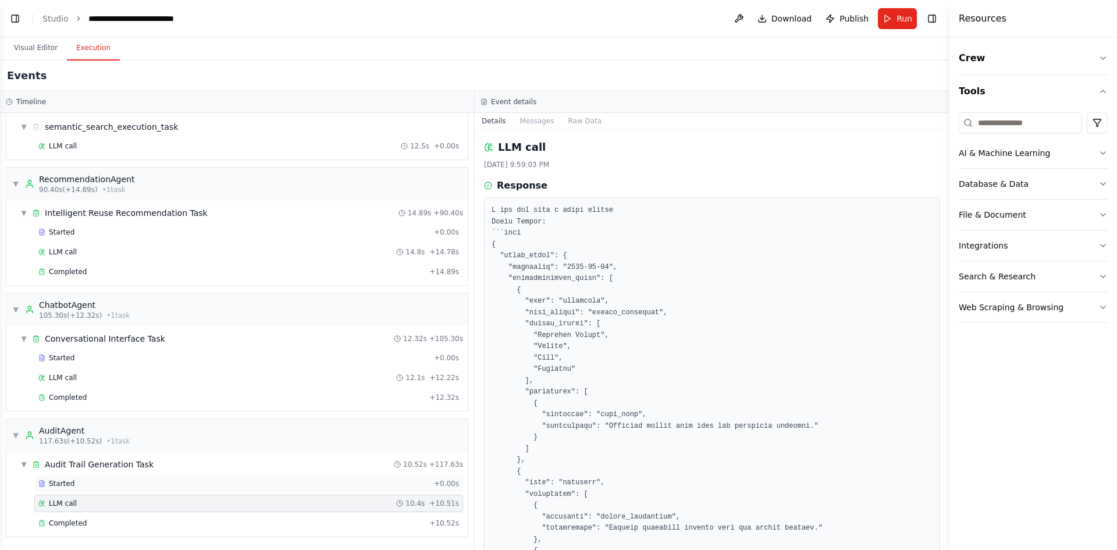
click at [168, 488] on div "Started" at bounding box center [233, 483] width 391 height 9
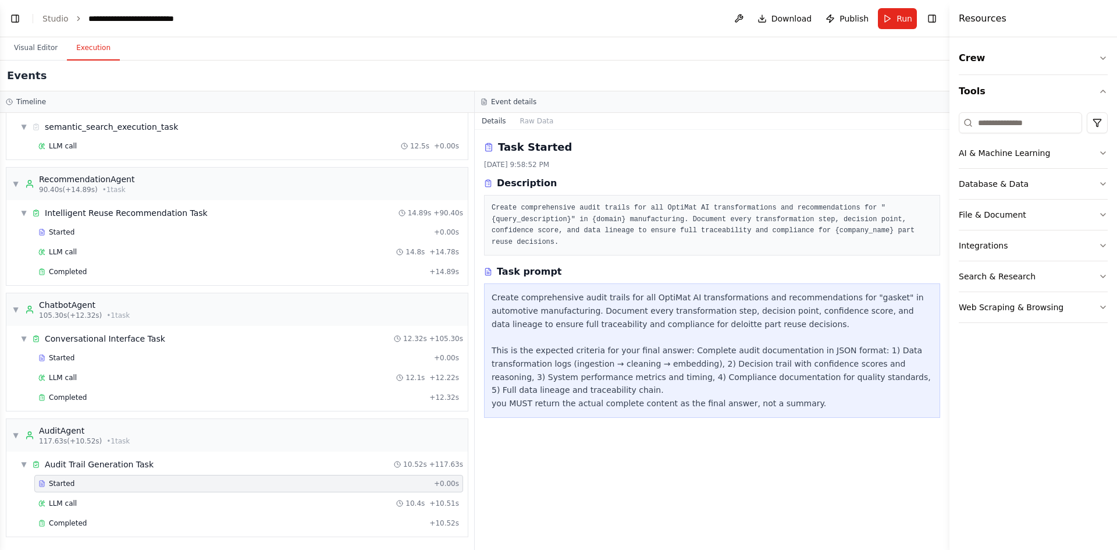
click at [538, 298] on div "Create comprehensive audit trails for all OptiMat AI transformations and recomm…" at bounding box center [712, 350] width 441 height 119
click at [630, 322] on div "Create comprehensive audit trails for all OptiMat AI transformations and recomm…" at bounding box center [712, 350] width 441 height 119
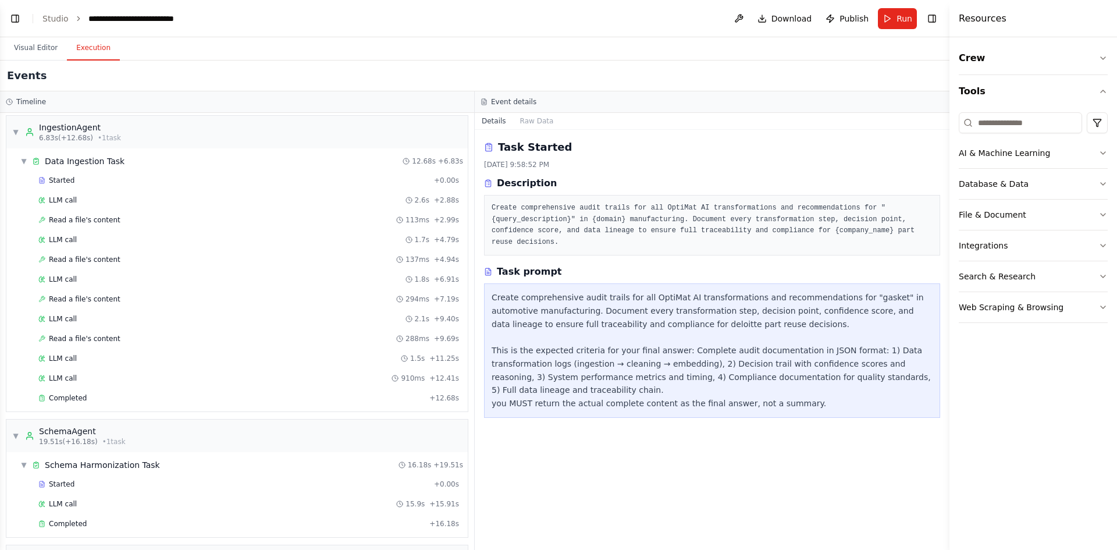
scroll to position [0, 0]
click at [35, 44] on button "Visual Editor" at bounding box center [36, 48] width 62 height 24
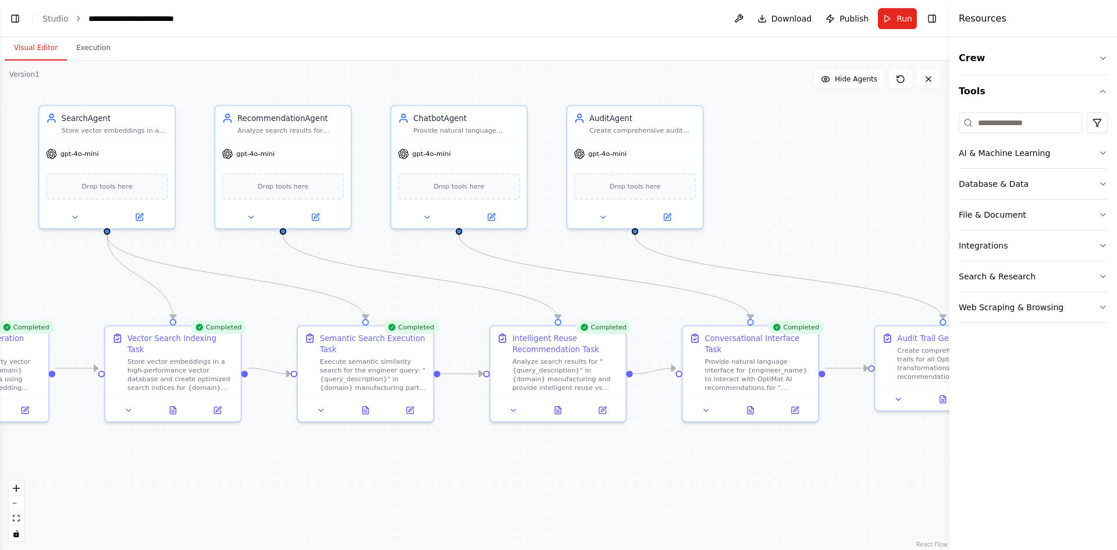
drag, startPoint x: 852, startPoint y: 378, endPoint x: 343, endPoint y: 529, distance: 531.2
click at [333, 529] on div ".deletable-edge-delete-btn { width: 20px; height: 20px; border: 0px solid #ffff…" at bounding box center [474, 305] width 949 height 489
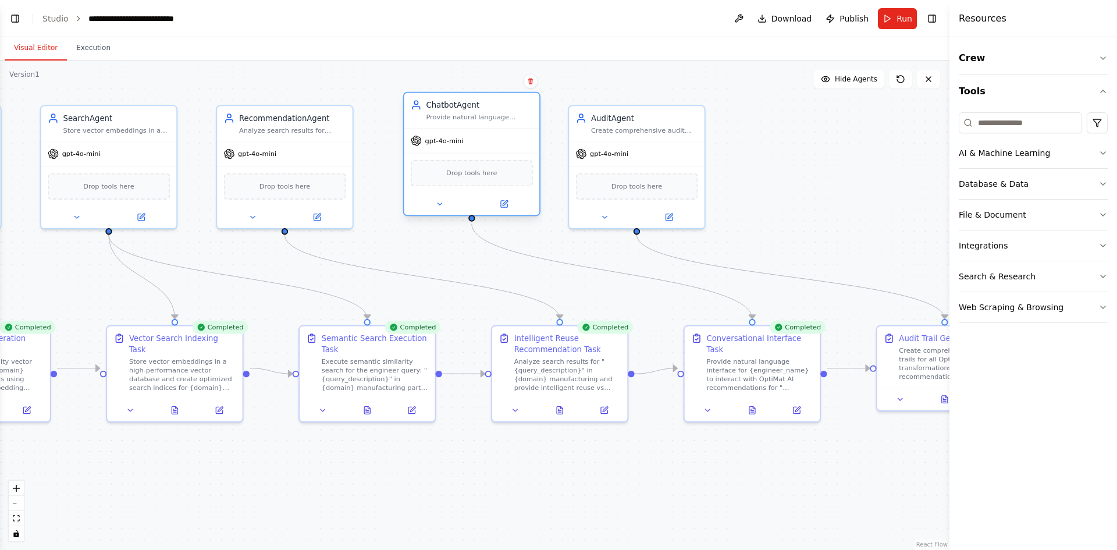
drag, startPoint x: 482, startPoint y: 151, endPoint x: 492, endPoint y: 141, distance: 13.6
click at [492, 141] on div "gpt-4o-mini" at bounding box center [472, 141] width 136 height 24
